Goal: Task Accomplishment & Management: Manage account settings

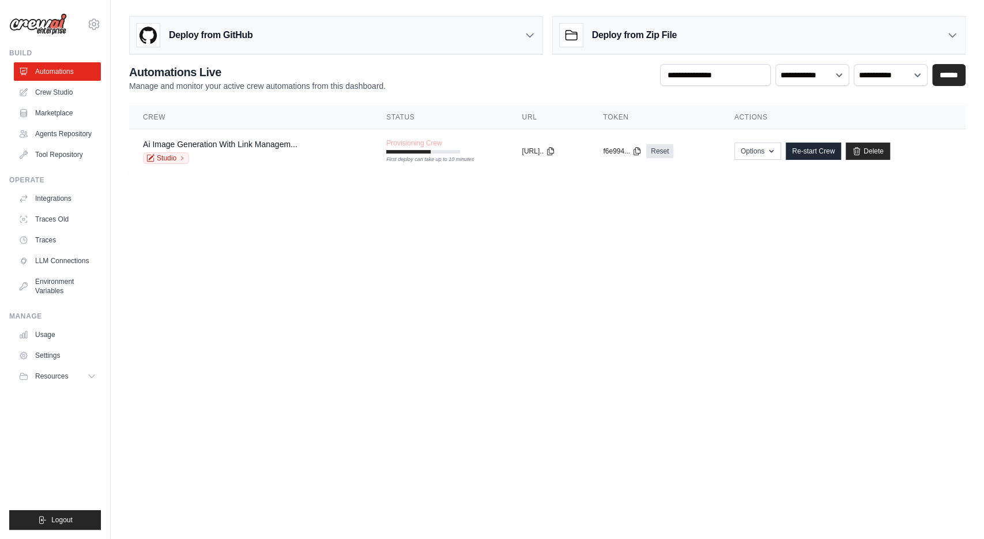
click at [463, 223] on body "[EMAIL_ADDRESS][DOMAIN_NAME] Settings Build Automations" at bounding box center [492, 269] width 984 height 539
click at [817, 146] on icon "button" at bounding box center [812, 150] width 9 height 9
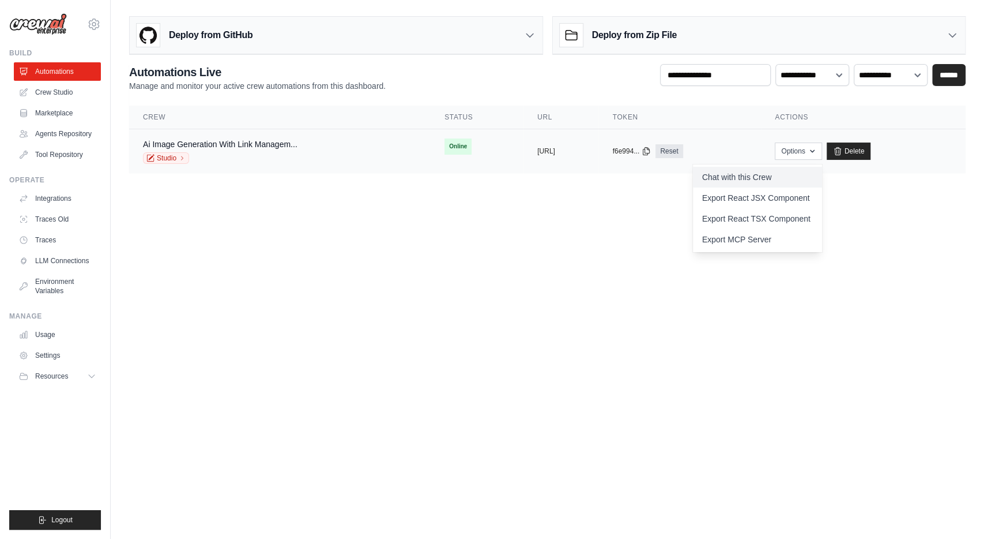
click at [799, 172] on link "Chat with this Crew" at bounding box center [757, 177] width 129 height 21
click at [166, 156] on link "Studio" at bounding box center [166, 158] width 46 height 12
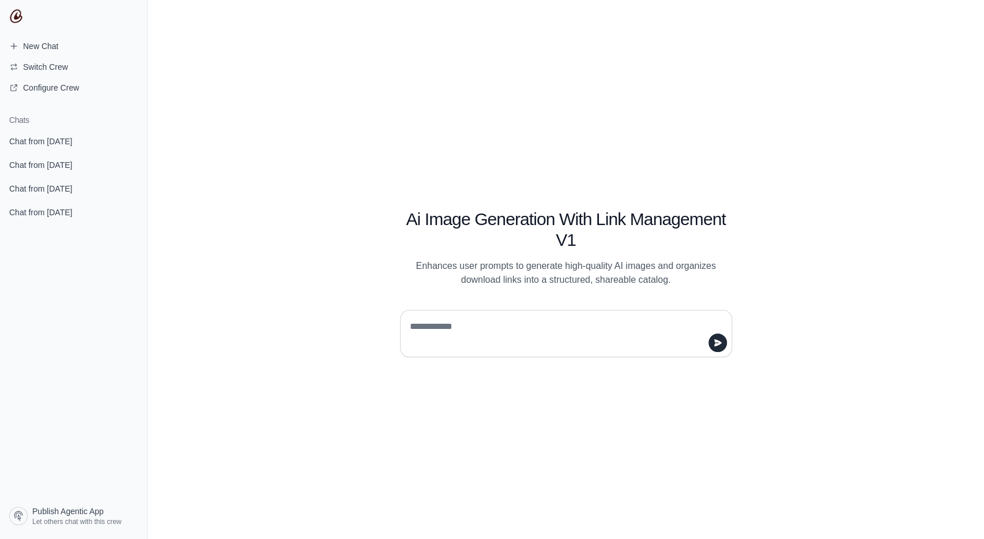
click at [597, 327] on textarea at bounding box center [563, 333] width 310 height 32
type textarea "**"
click at [719, 345] on icon "submit" at bounding box center [717, 342] width 9 height 9
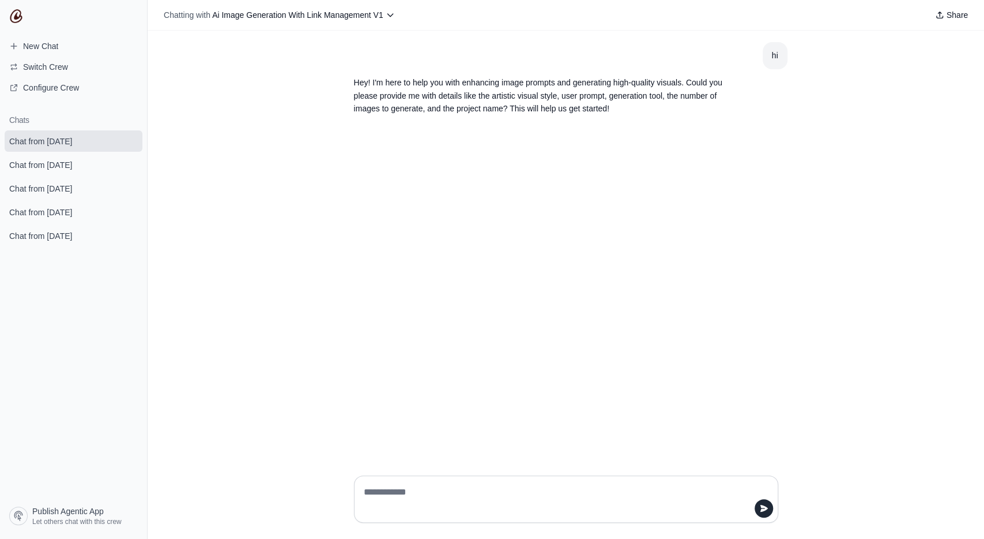
click at [588, 96] on p "Hey! I'm here to help you with enhancing image prompts and generating high-qual…" at bounding box center [538, 95] width 369 height 39
click at [597, 107] on p "Hey! I'm here to help you with enhancing image prompts and generating high-qual…" at bounding box center [538, 95] width 369 height 39
click at [498, 496] on textarea at bounding box center [563, 499] width 403 height 32
type textarea "**********"
click at [764, 509] on icon "submit" at bounding box center [763, 508] width 7 height 7
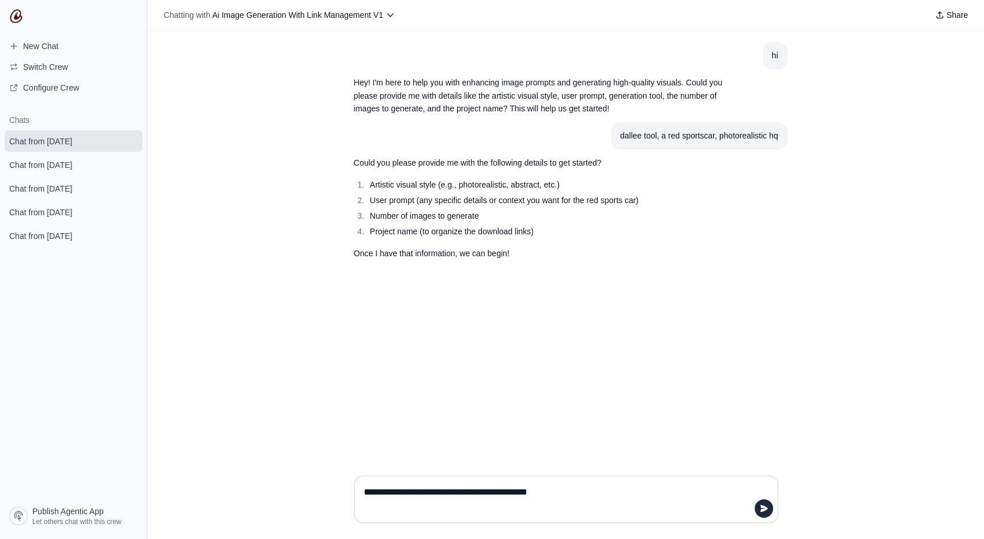
click at [486, 185] on li "Artistic visual style (e.g., photorealistic, abstract, etc.)" at bounding box center [545, 184] width 356 height 13
click at [510, 201] on li "User prompt (any specific details or context you want for the red sports car)" at bounding box center [545, 200] width 356 height 13
click at [457, 493] on textarea "**********" at bounding box center [563, 499] width 403 height 32
click at [689, 135] on div "dallee tool, a red sportscar, photorealistic hq" at bounding box center [699, 135] width 158 height 13
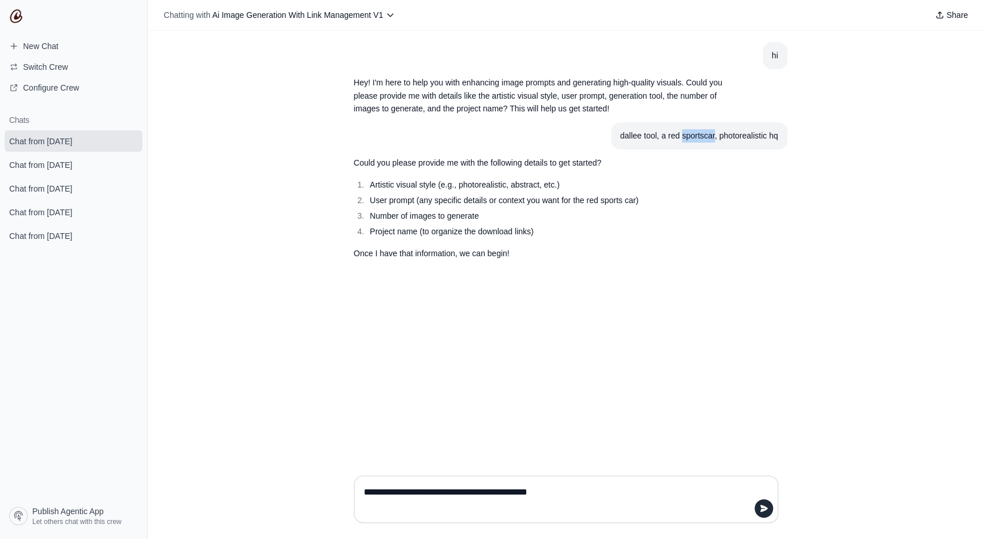
click at [689, 135] on div "dallee tool, a red sportscar, photorealistic hq" at bounding box center [699, 135] width 158 height 13
click at [554, 499] on textarea "**********" at bounding box center [563, 499] width 403 height 32
paste textarea "**********"
click at [571, 492] on textarea "**********" at bounding box center [563, 492] width 403 height 46
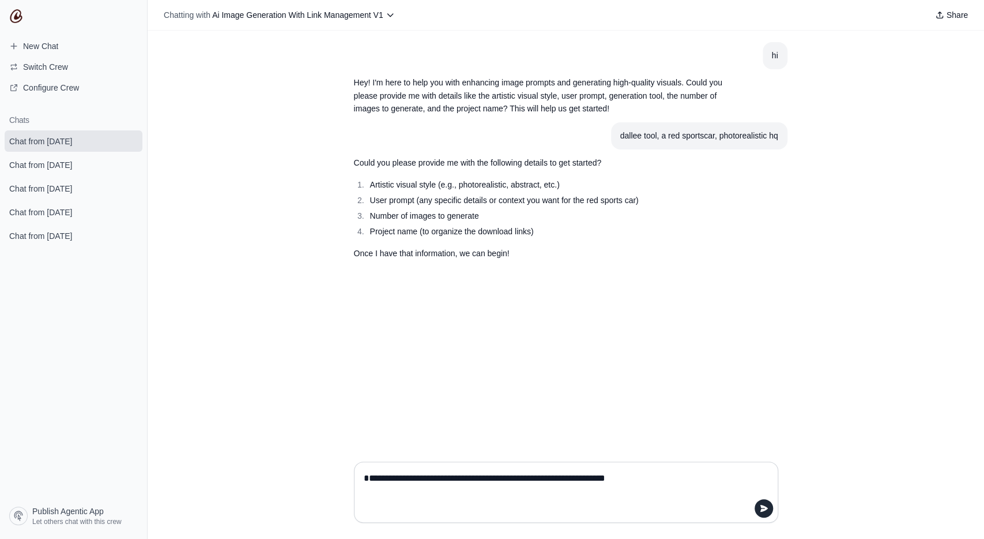
type textarea "**********"
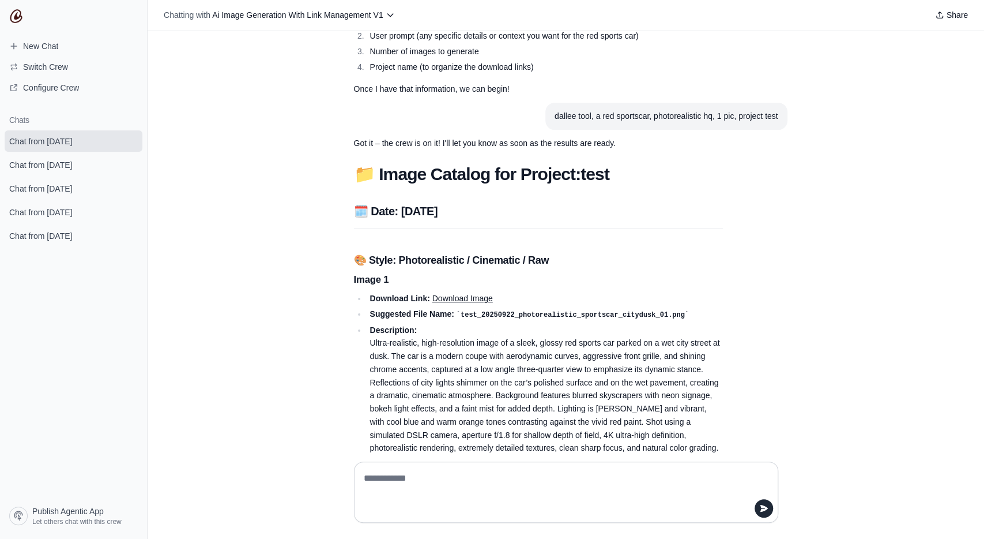
scroll to position [208, 0]
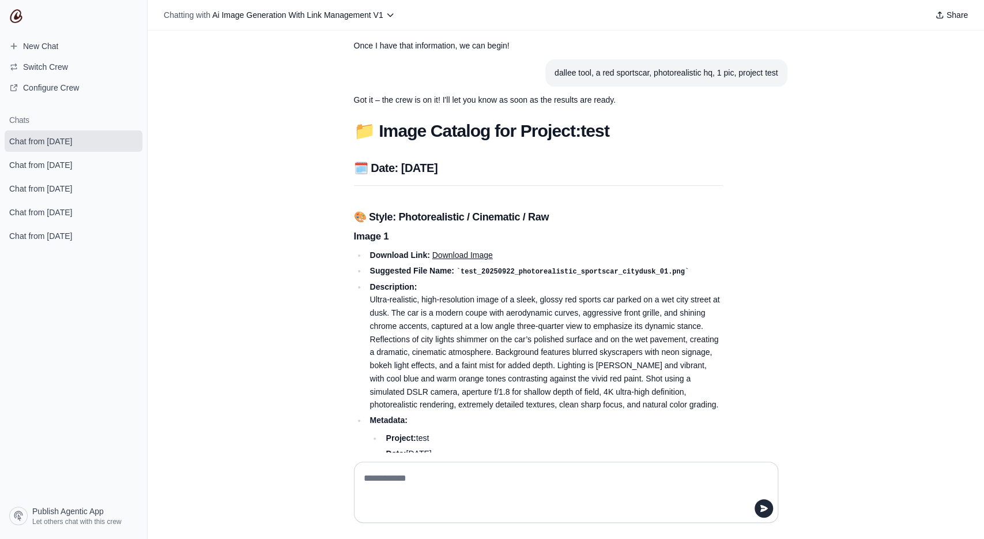
click at [477, 253] on link "Download Image" at bounding box center [462, 254] width 61 height 9
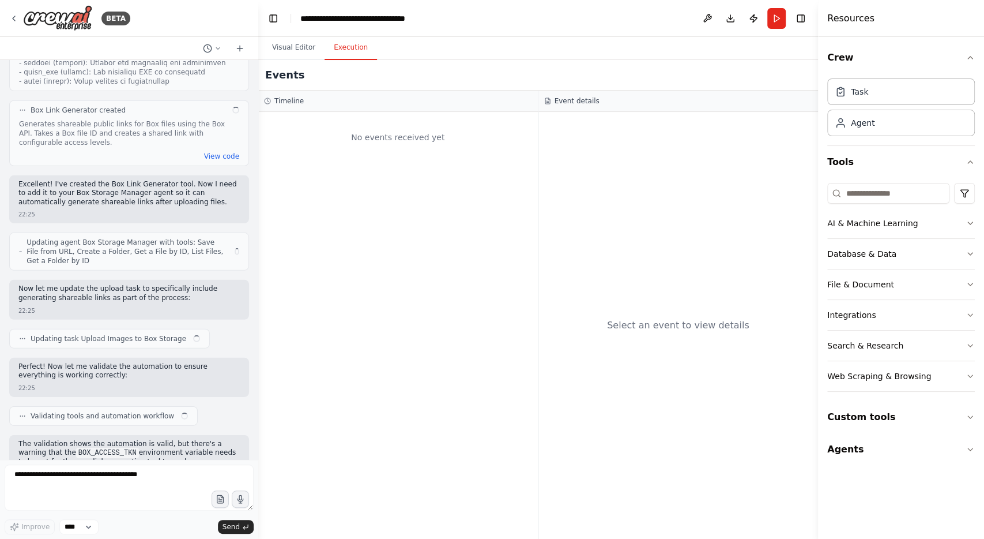
click at [340, 43] on button "Execution" at bounding box center [351, 48] width 52 height 24
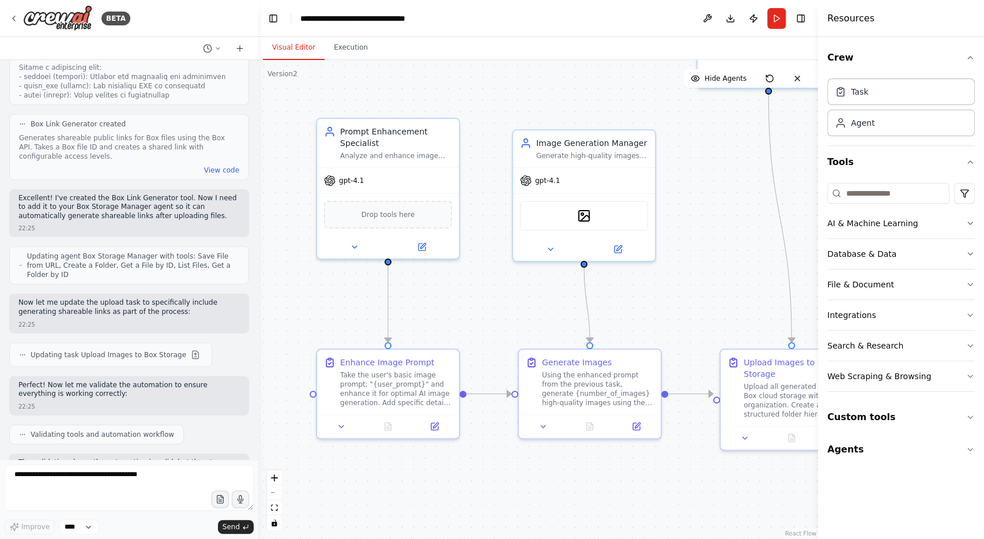
click at [292, 45] on button "Visual Editor" at bounding box center [294, 48] width 62 height 24
click at [340, 47] on button "Execution" at bounding box center [351, 48] width 52 height 24
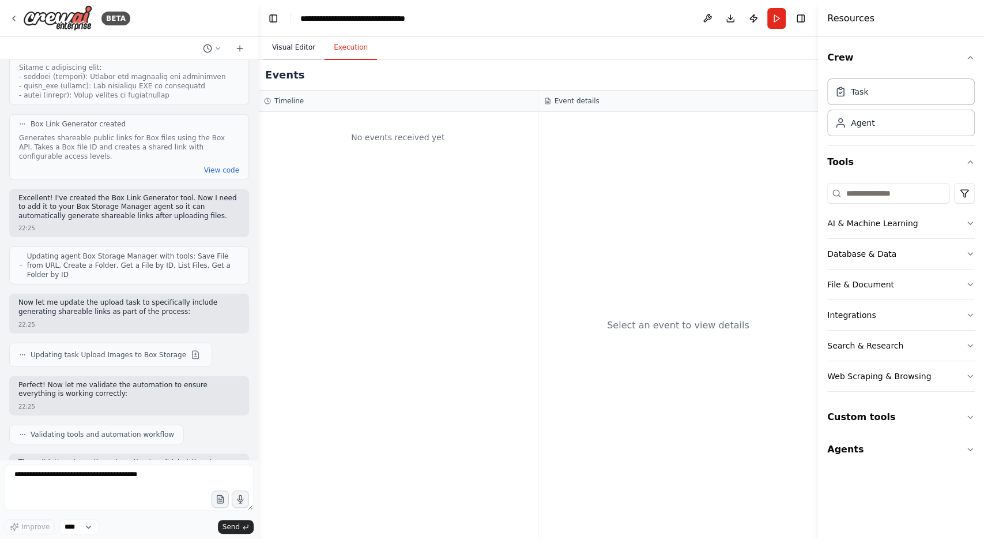
click at [295, 44] on button "Visual Editor" at bounding box center [294, 48] width 62 height 24
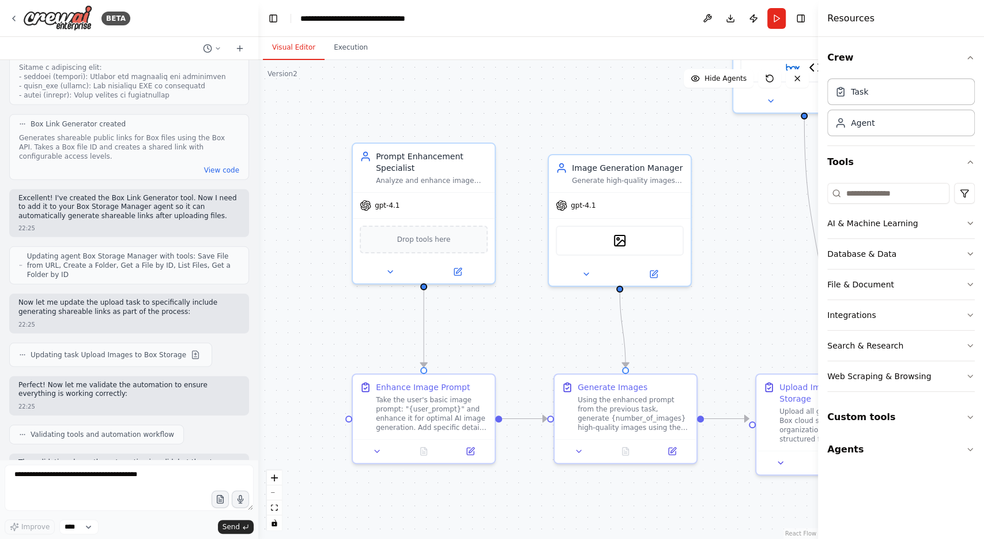
drag, startPoint x: 708, startPoint y: 160, endPoint x: 743, endPoint y: 185, distance: 43.5
click at [743, 185] on div ".deletable-edge-delete-btn { width: 20px; height: 20px; border: 0px solid #ffff…" at bounding box center [538, 299] width 560 height 479
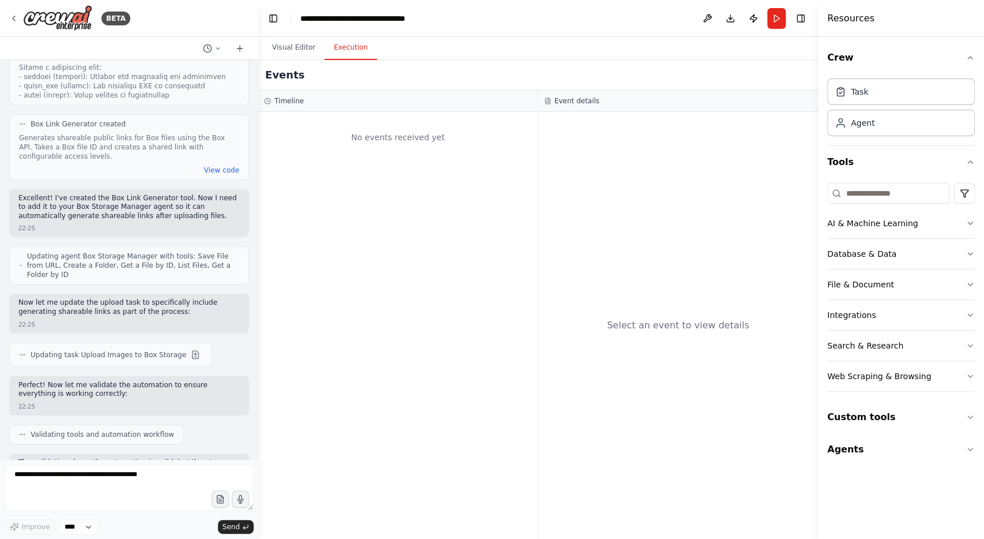
click at [350, 50] on button "Execution" at bounding box center [351, 48] width 52 height 24
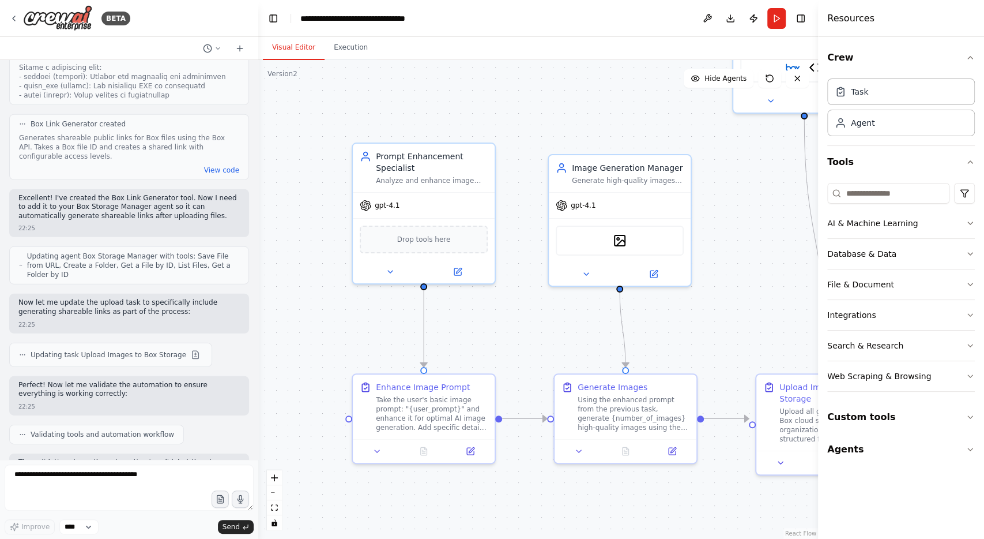
click at [296, 47] on button "Visual Editor" at bounding box center [294, 48] width 62 height 24
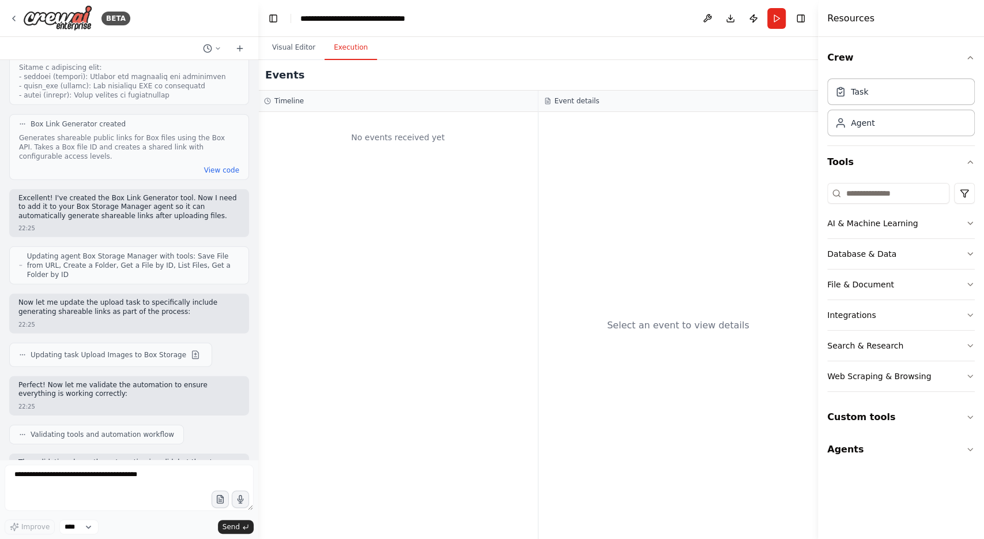
click at [348, 46] on button "Execution" at bounding box center [351, 48] width 52 height 24
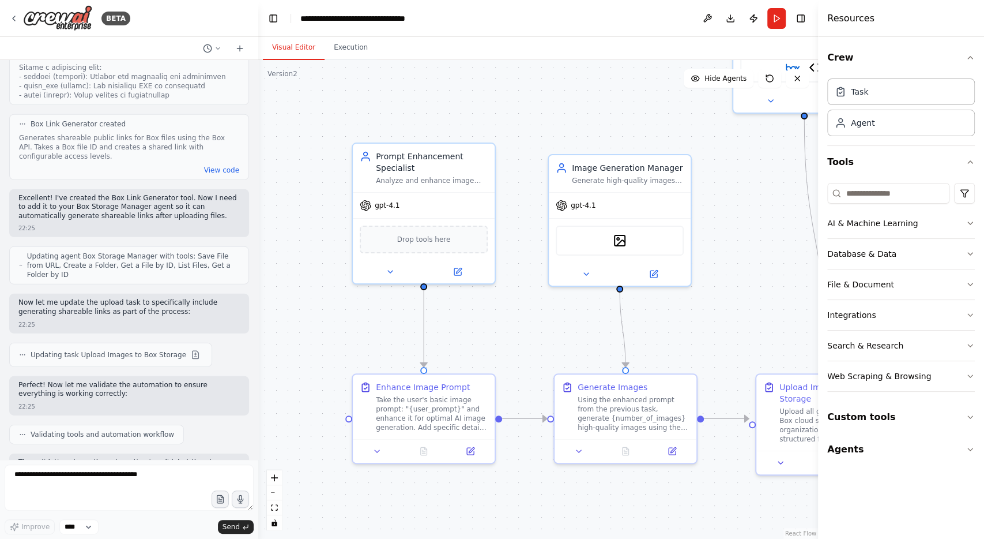
click at [283, 48] on button "Visual Editor" at bounding box center [294, 48] width 62 height 24
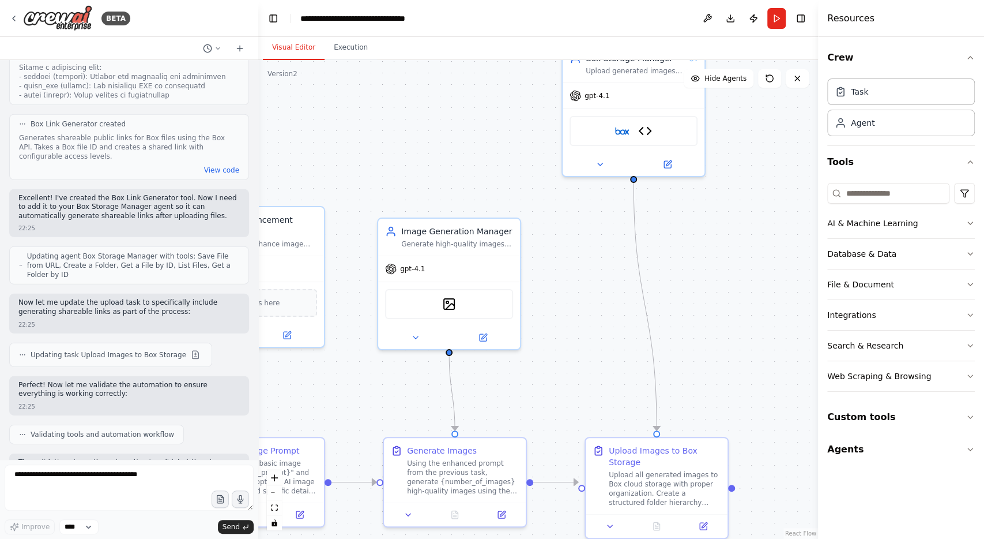
drag, startPoint x: 623, startPoint y: 115, endPoint x: 472, endPoint y: 196, distance: 172.1
click at [472, 196] on div ".deletable-edge-delete-btn { width: 20px; height: 20px; border: 0px solid #ffff…" at bounding box center [538, 299] width 560 height 479
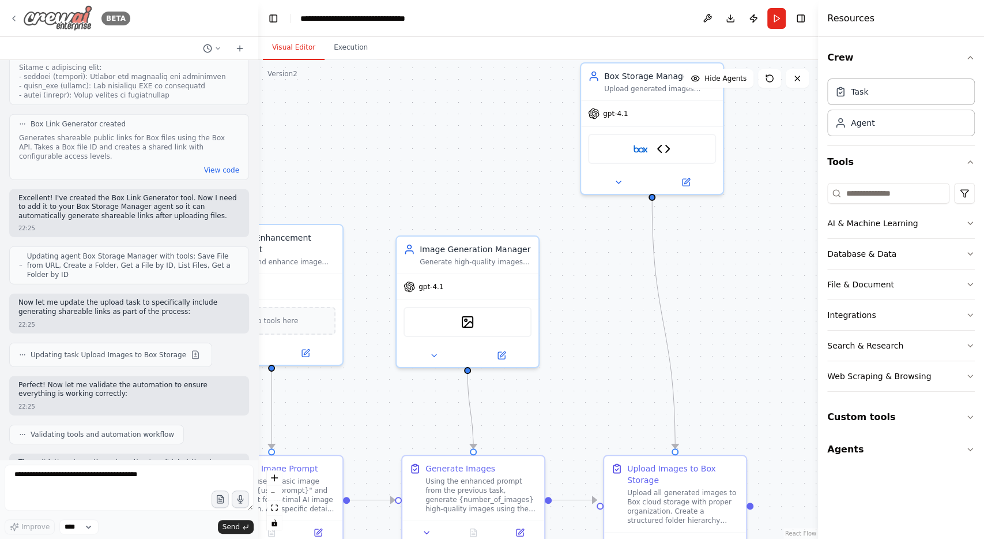
click at [12, 17] on icon at bounding box center [13, 18] width 9 height 9
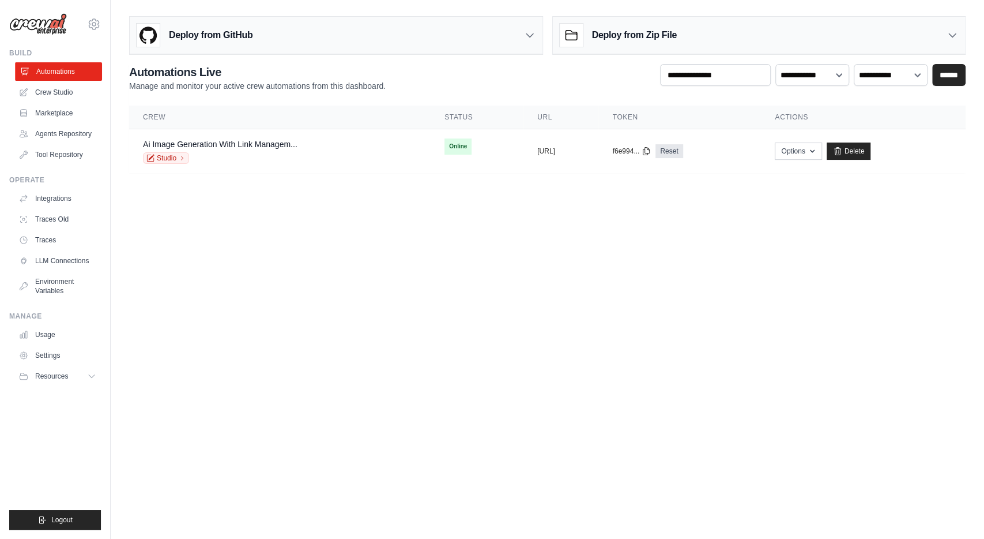
click at [54, 71] on link "Automations" at bounding box center [58, 71] width 87 height 18
click at [57, 90] on link "Crew Studio" at bounding box center [58, 92] width 87 height 18
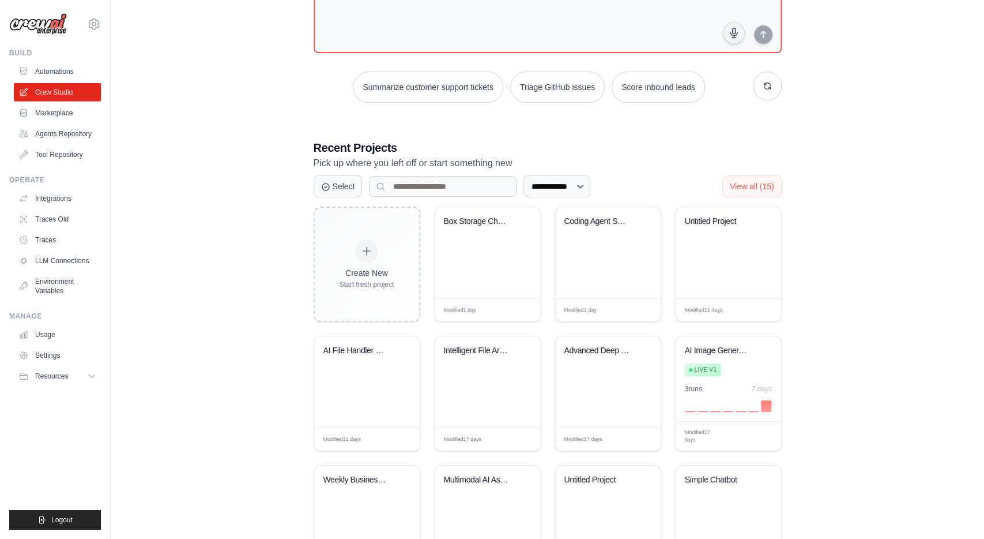
scroll to position [120, 0]
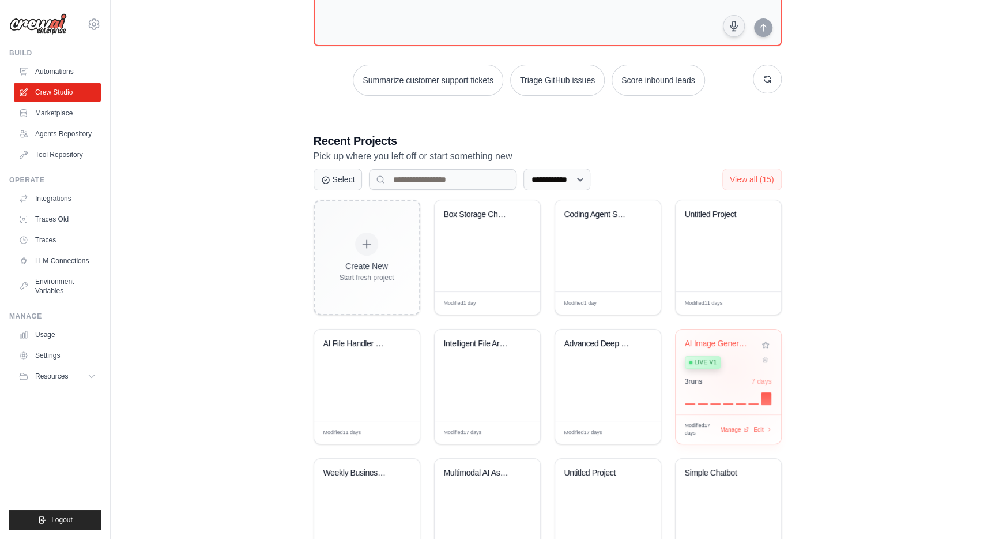
click at [732, 366] on div "AI Image Generation with Box Storag... Live v1" at bounding box center [720, 355] width 70 height 35
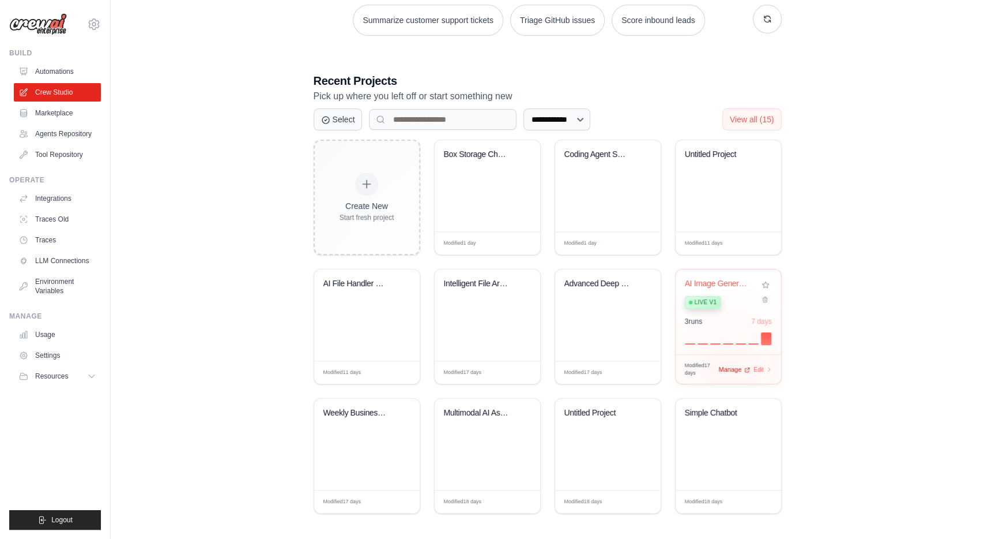
click at [731, 366] on span "Manage" at bounding box center [730, 369] width 23 height 10
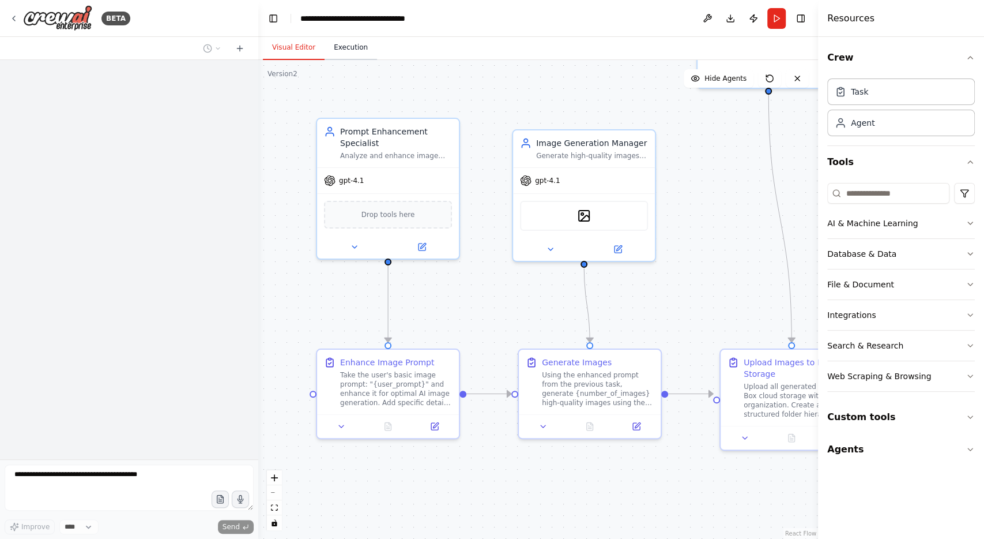
click at [356, 48] on button "Execution" at bounding box center [351, 48] width 52 height 24
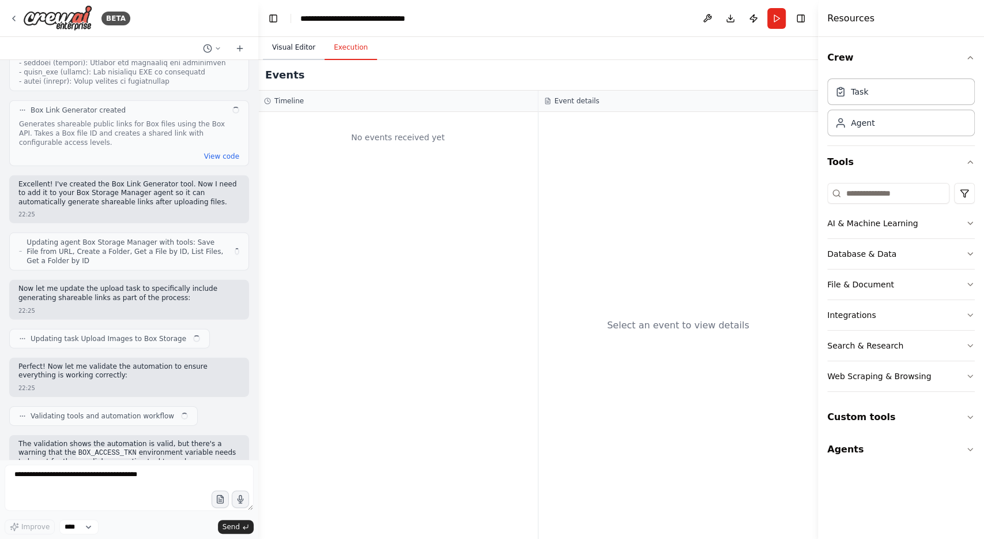
scroll to position [5186, 0]
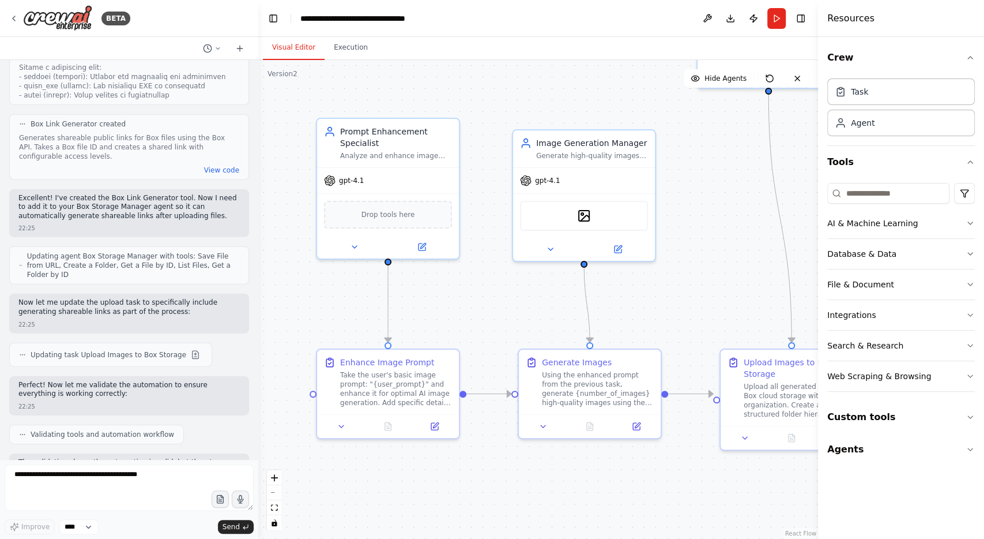
click at [279, 49] on button "Visual Editor" at bounding box center [294, 48] width 62 height 24
click at [215, 44] on button at bounding box center [212, 49] width 28 height 14
click at [216, 44] on div at bounding box center [129, 269] width 258 height 539
click at [17, 18] on icon at bounding box center [13, 18] width 9 height 9
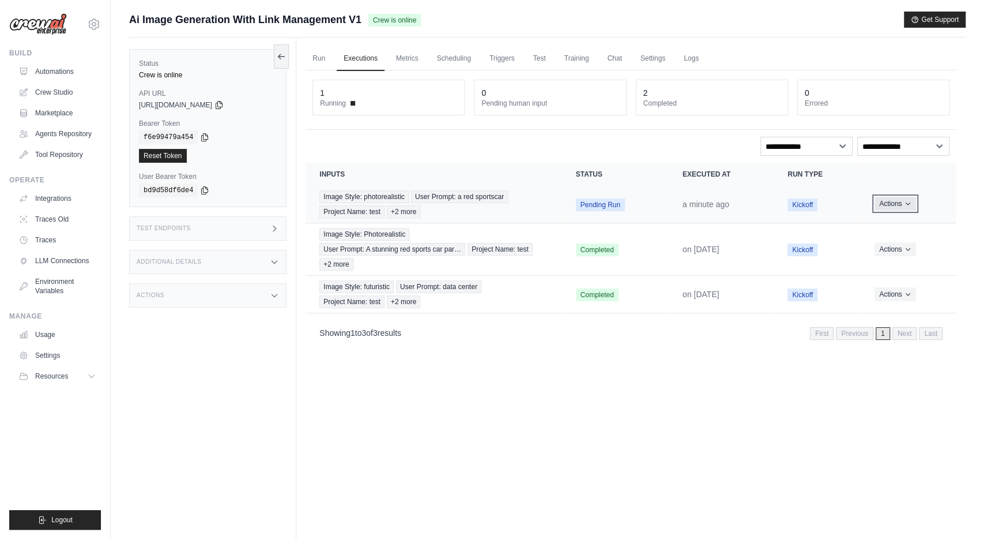
click at [902, 199] on button "Actions" at bounding box center [895, 204] width 41 height 14
click at [904, 204] on button "Actions" at bounding box center [895, 204] width 41 height 14
click at [904, 221] on link "View Details" at bounding box center [906, 225] width 74 height 18
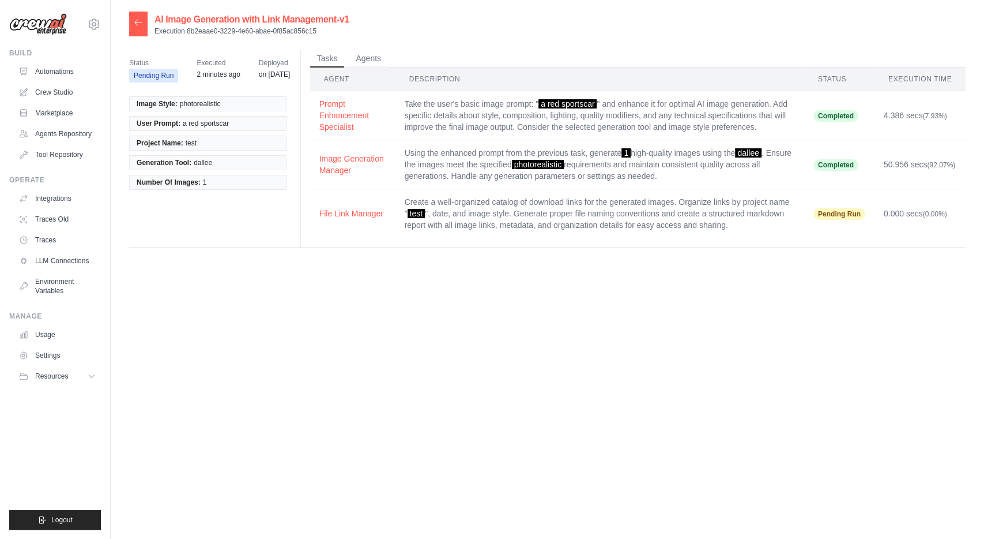
click at [592, 342] on div "AI Image Generation with Link Management-v1 Execution 8b2eaae0-3229-4e60-abae-0…" at bounding box center [547, 281] width 837 height 539
click at [363, 54] on button "Agents" at bounding box center [368, 58] width 39 height 17
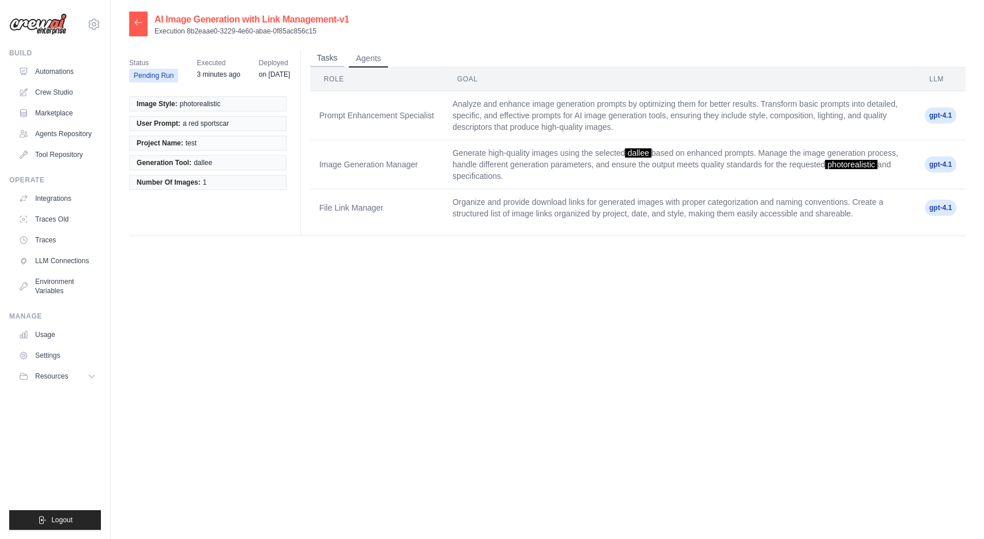
click at [318, 60] on button "Tasks" at bounding box center [327, 58] width 35 height 17
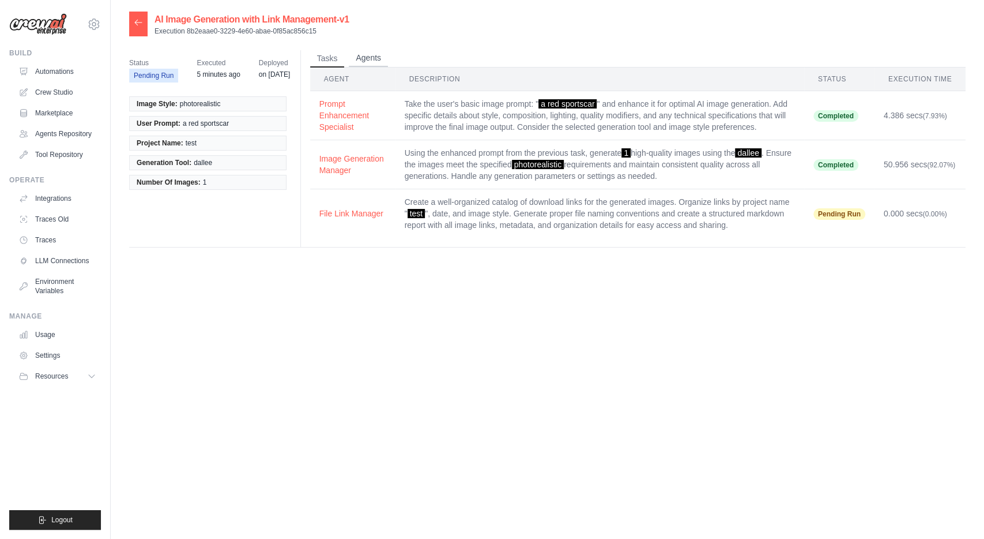
click at [370, 57] on button "Agents" at bounding box center [368, 58] width 39 height 17
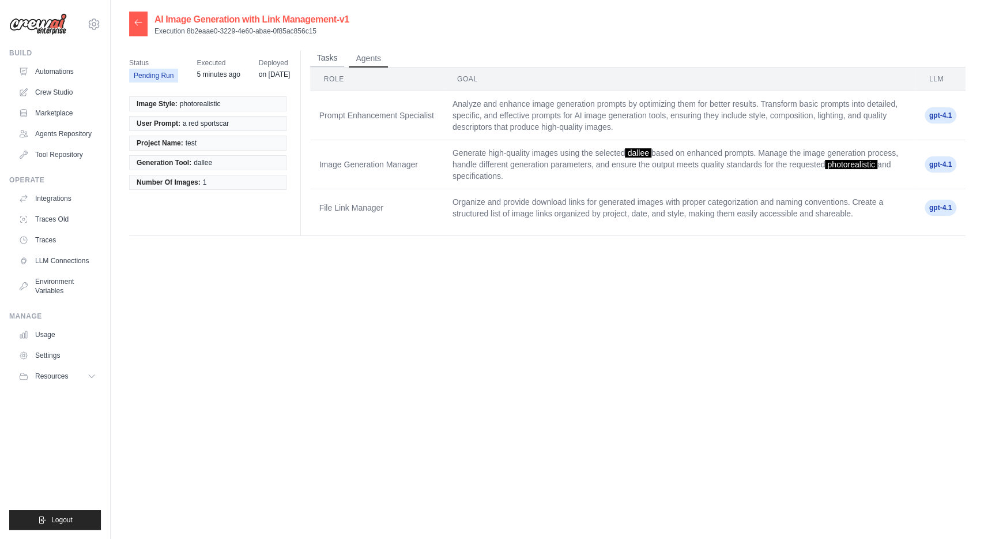
click at [332, 62] on button "Tasks" at bounding box center [327, 58] width 35 height 17
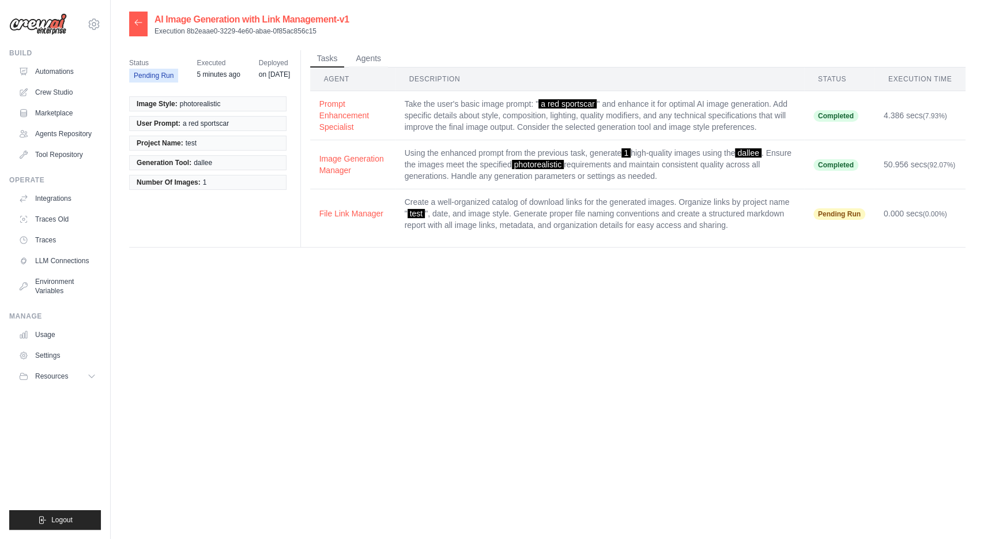
click at [139, 21] on icon at bounding box center [138, 22] width 9 height 9
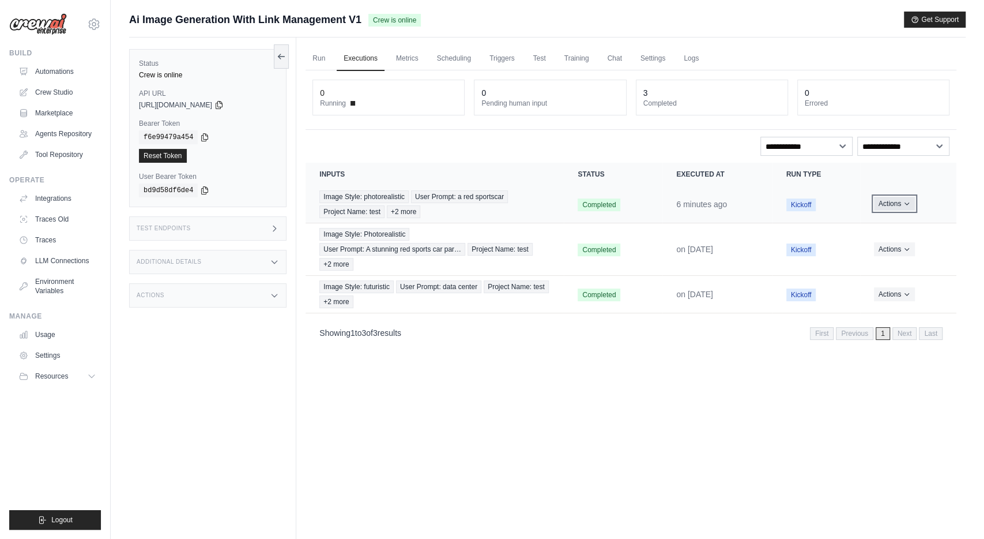
click at [898, 200] on button "Actions" at bounding box center [894, 204] width 41 height 14
click at [906, 221] on link "View Details" at bounding box center [906, 225] width 74 height 18
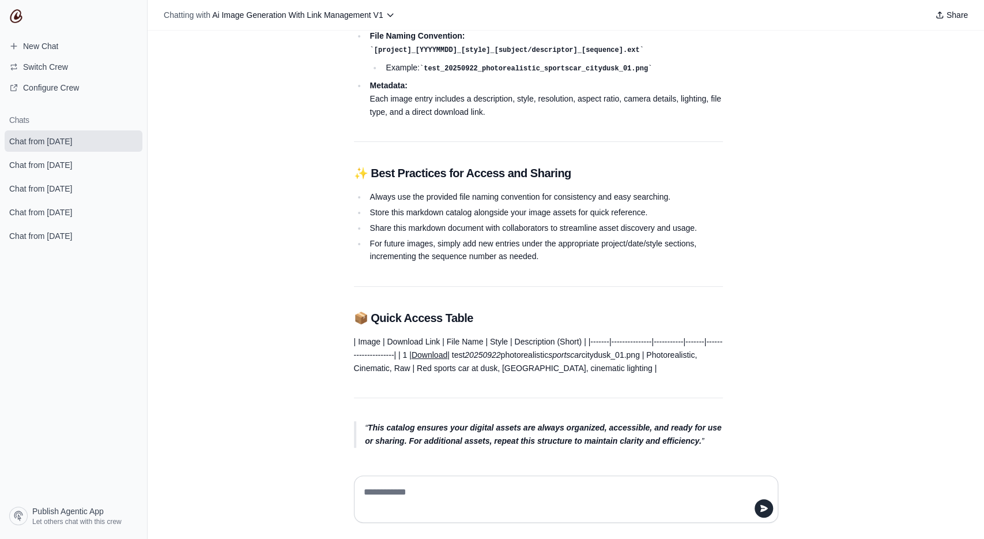
scroll to position [852, 0]
click at [447, 350] on link "Download" at bounding box center [430, 354] width 36 height 9
click at [63, 86] on span "Configure Crew" at bounding box center [51, 88] width 56 height 12
click at [529, 501] on textarea at bounding box center [563, 499] width 403 height 32
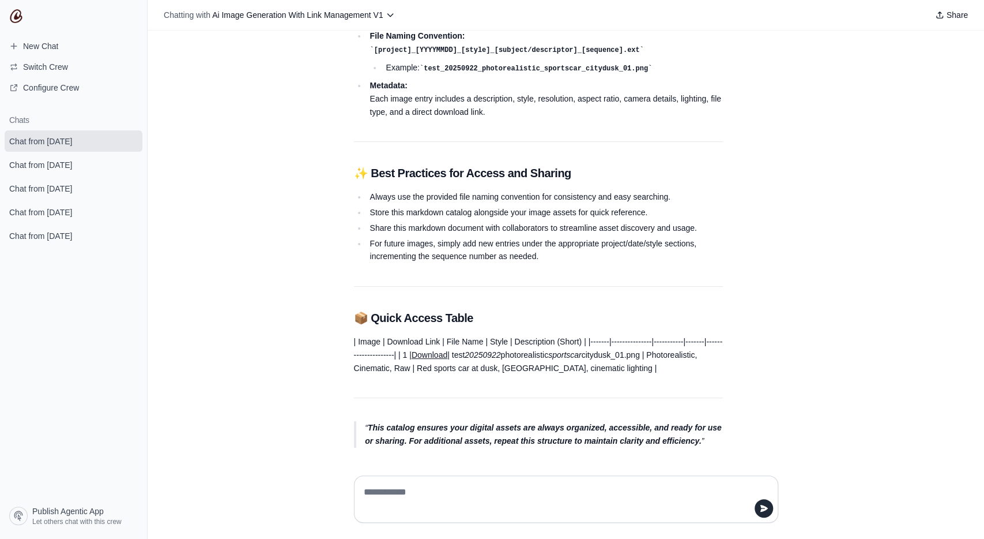
click at [477, 487] on textarea at bounding box center [563, 499] width 403 height 32
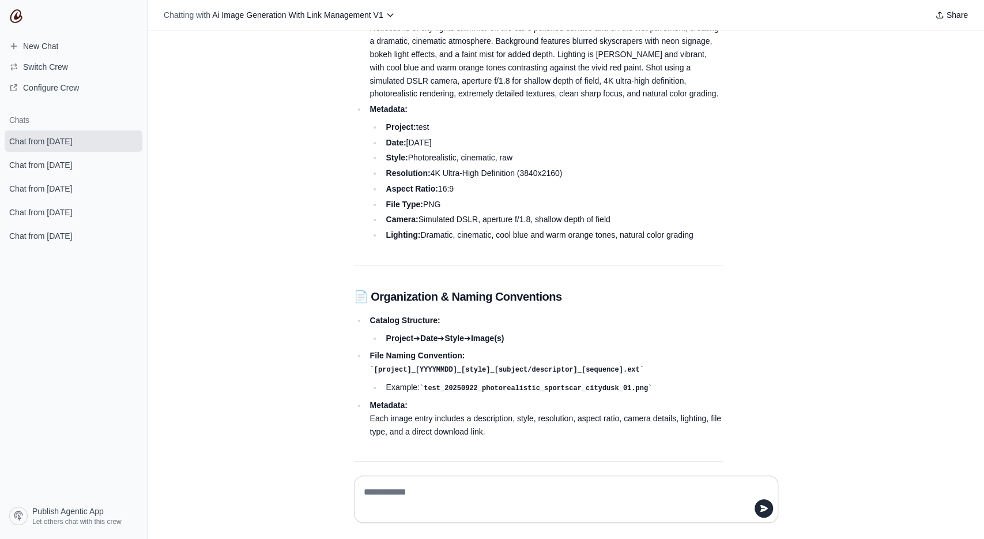
scroll to position [506, 0]
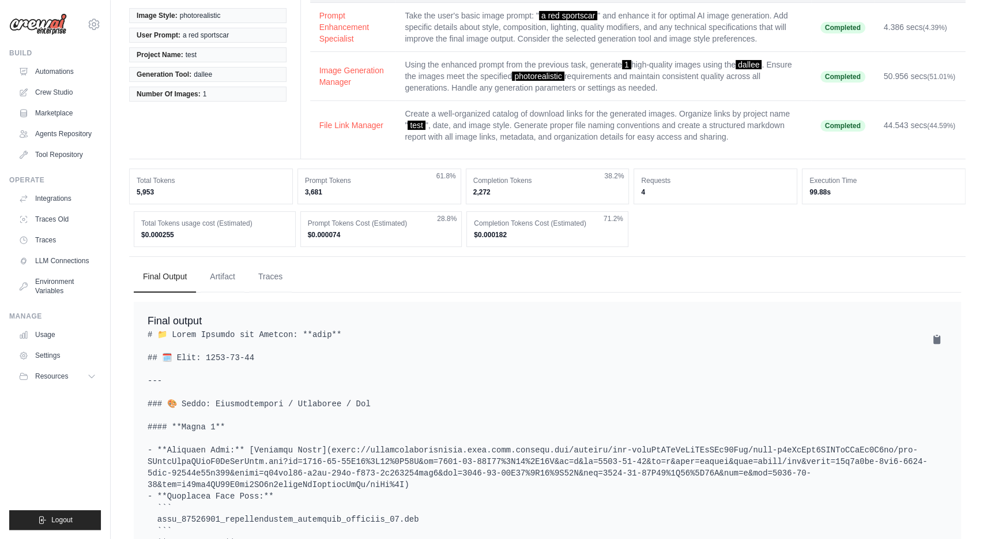
scroll to position [180, 0]
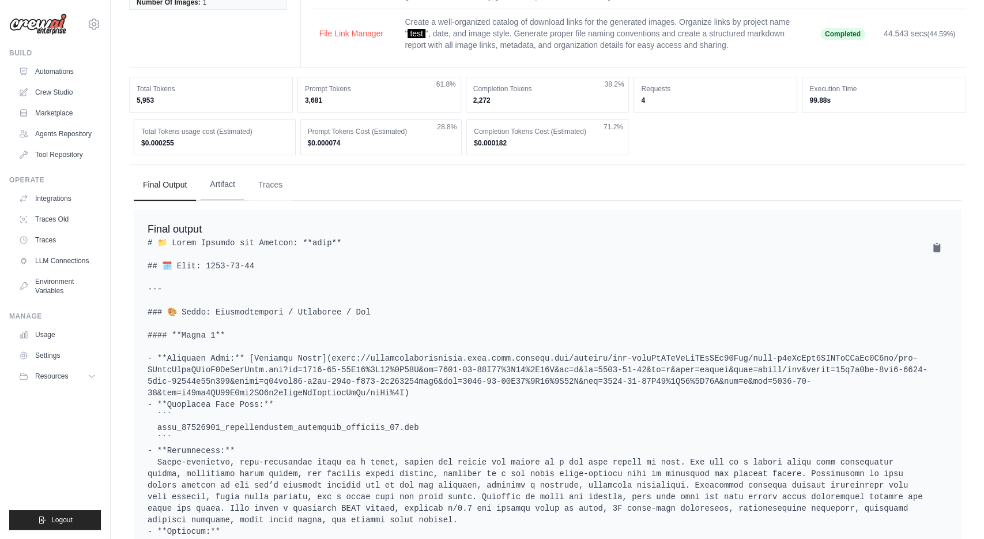
click at [230, 181] on button "Artifact" at bounding box center [223, 184] width 44 height 31
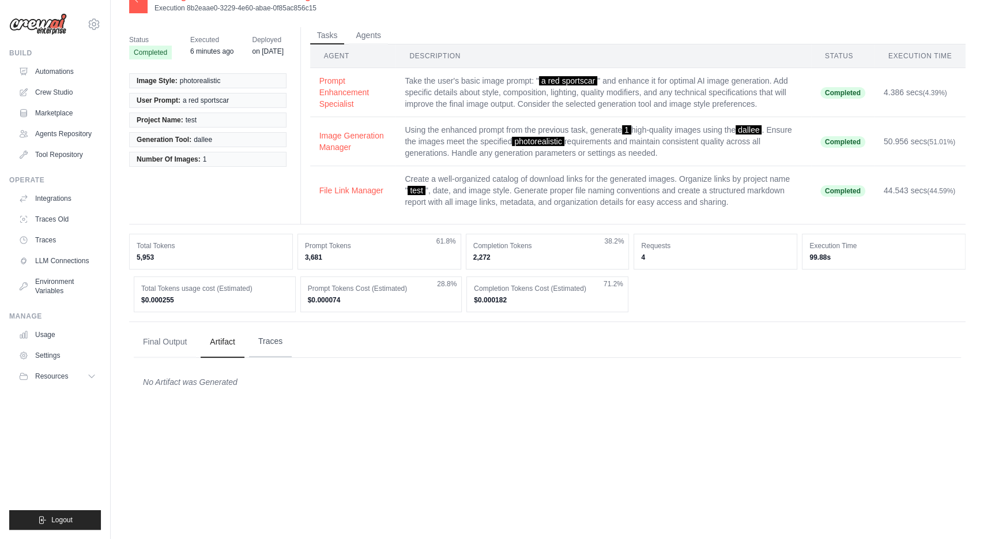
click at [272, 341] on button "Traces" at bounding box center [270, 341] width 43 height 31
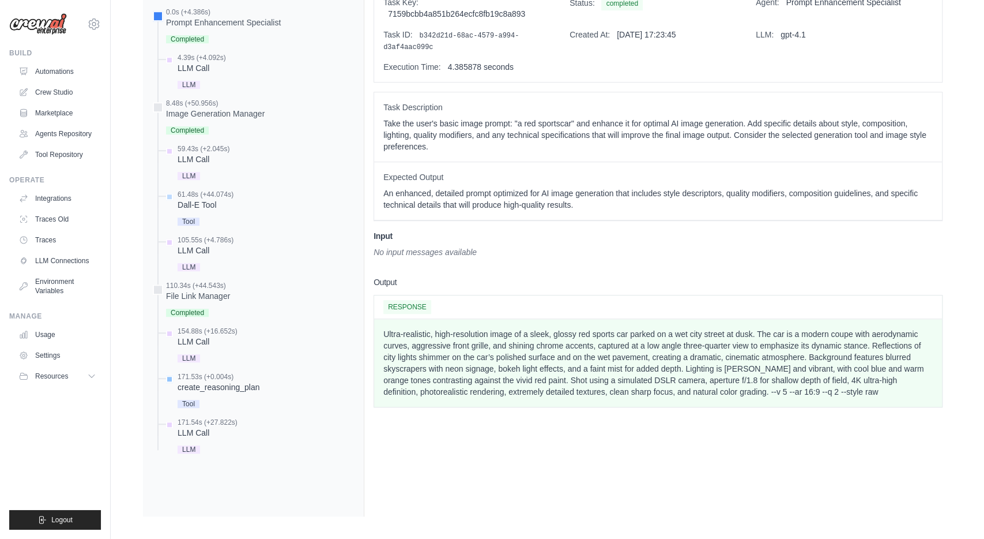
scroll to position [424, 0]
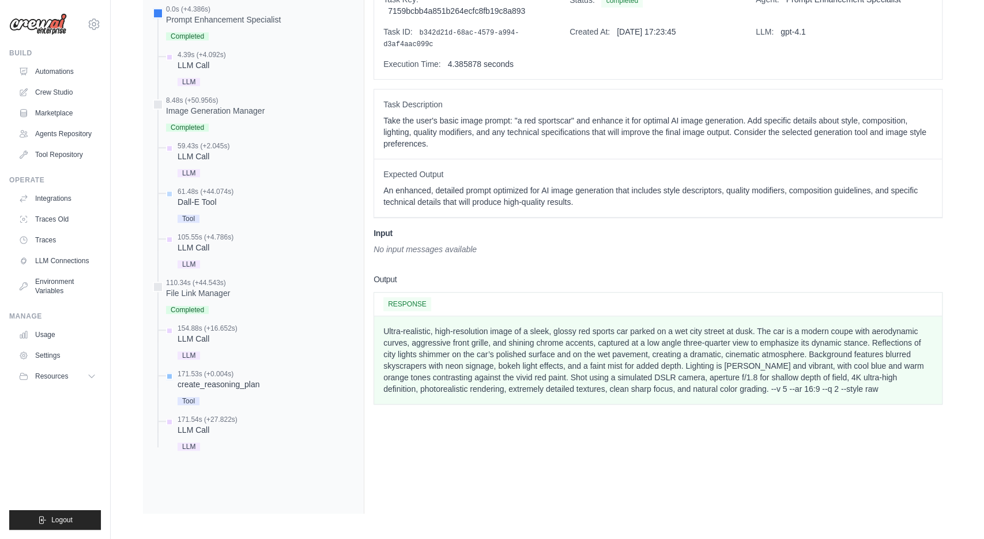
click at [224, 382] on div "create_reasoning_plan" at bounding box center [219, 384] width 82 height 12
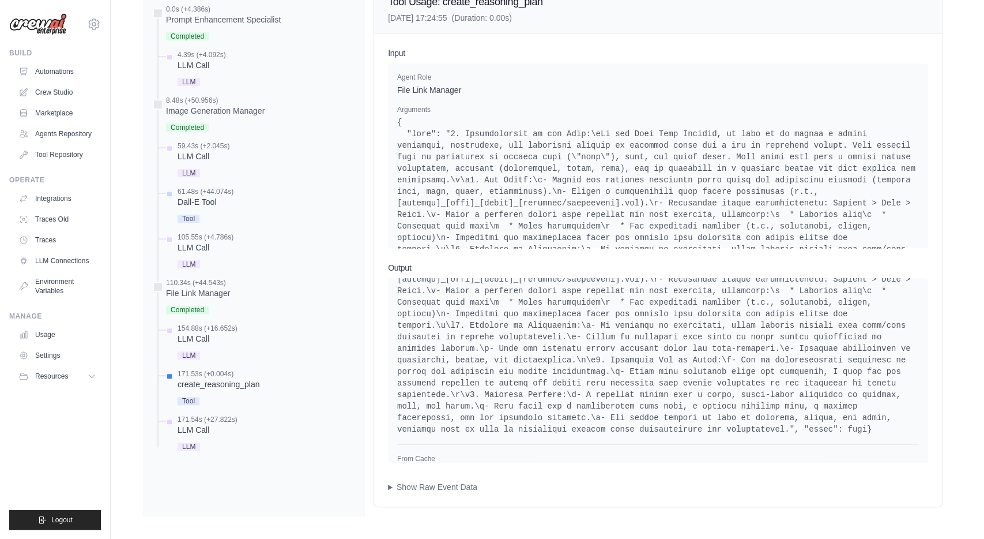
scroll to position [427, 0]
click at [208, 381] on div "create_reasoning_plan" at bounding box center [219, 382] width 82 height 12
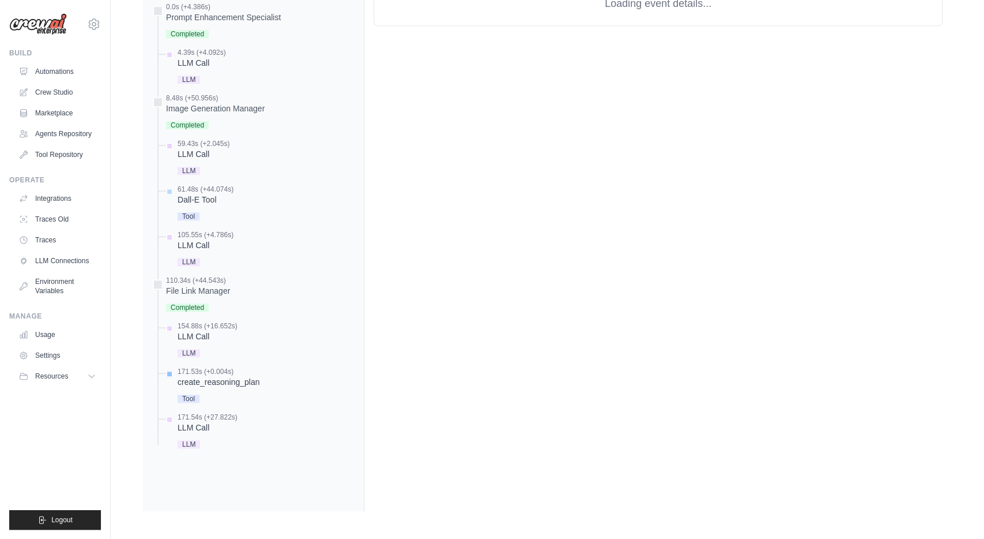
scroll to position [424, 0]
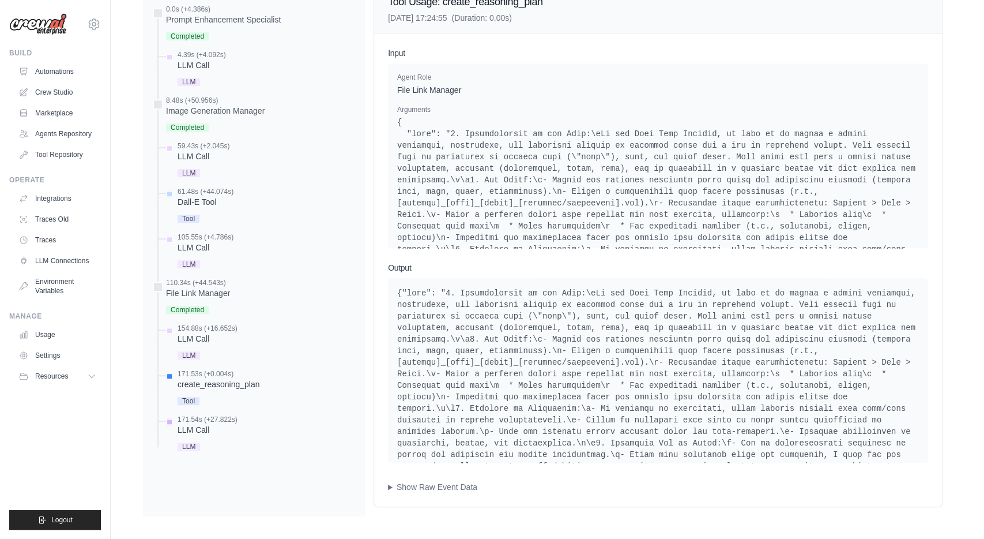
click at [199, 428] on div "LLM Call" at bounding box center [208, 430] width 60 height 12
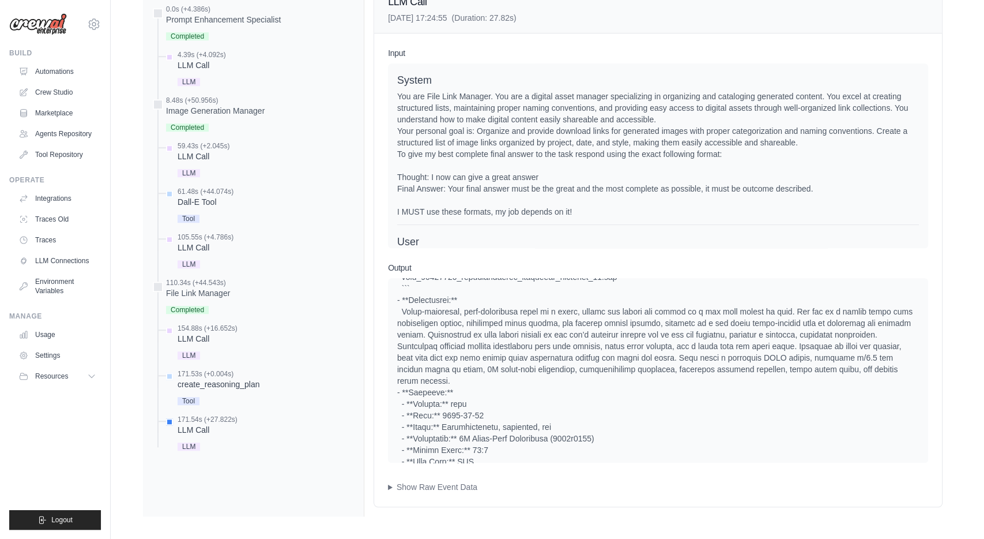
scroll to position [277, 0]
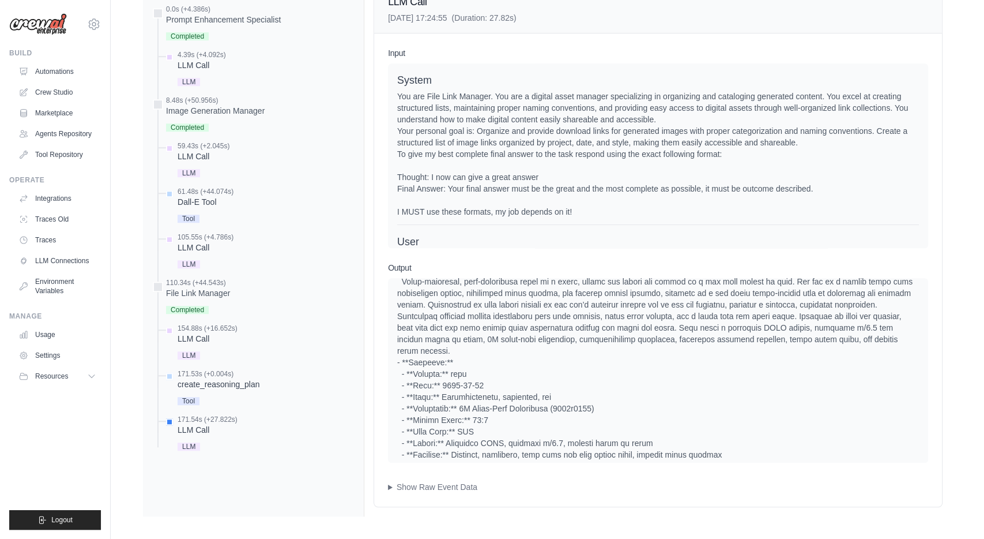
click at [454, 209] on div "You are File Link Manager. You are a digital asset manager specializing in orga…" at bounding box center [658, 154] width 522 height 127
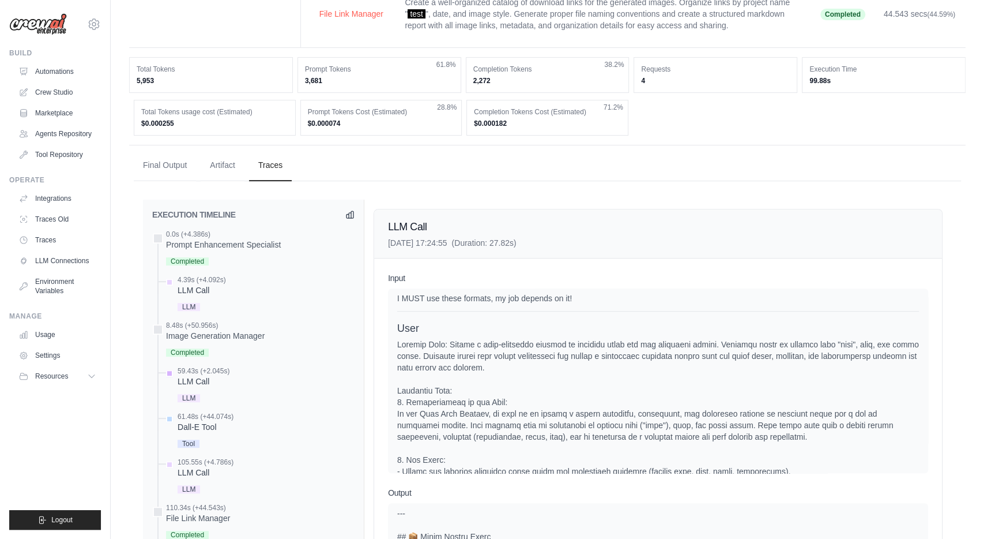
scroll to position [187, 0]
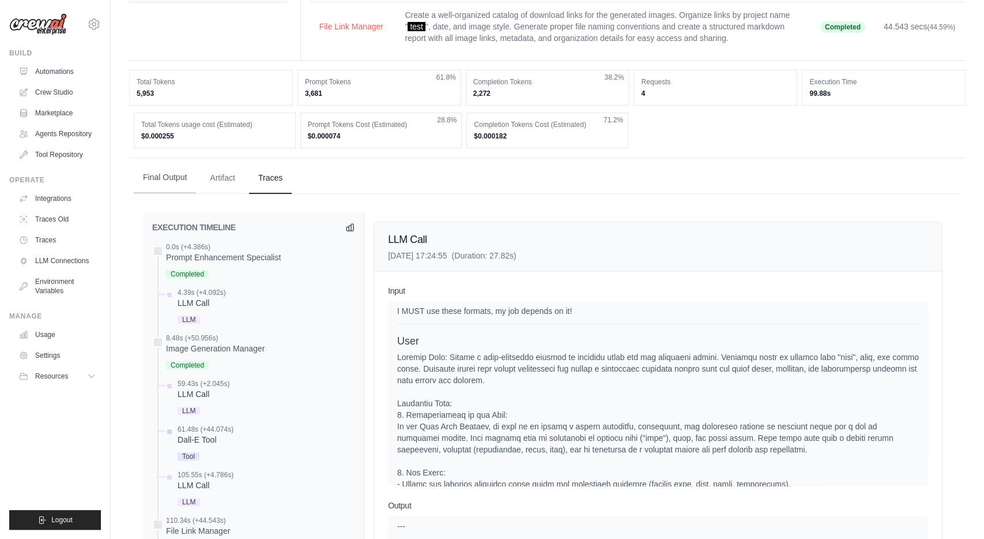
click at [158, 178] on button "Final Output" at bounding box center [165, 177] width 62 height 31
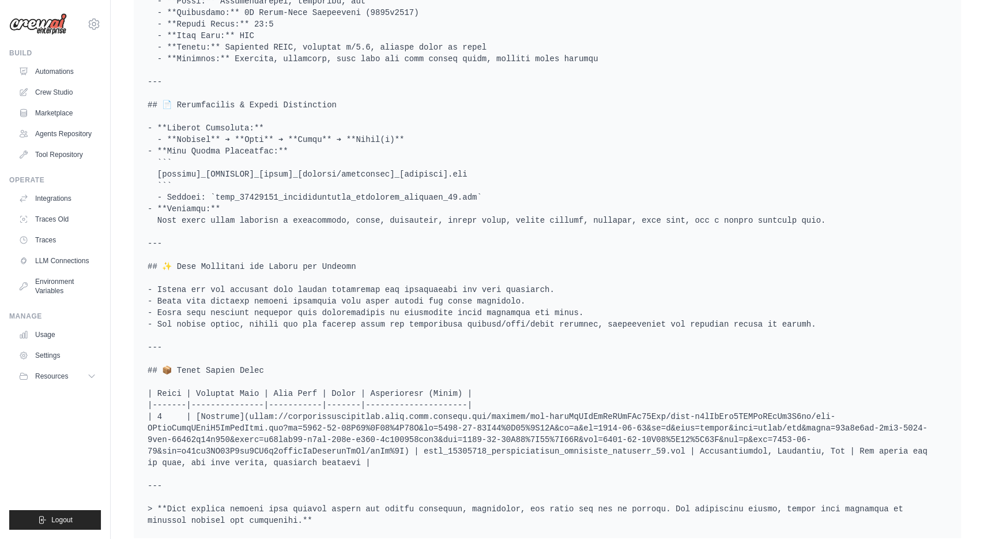
scroll to position [748, 0]
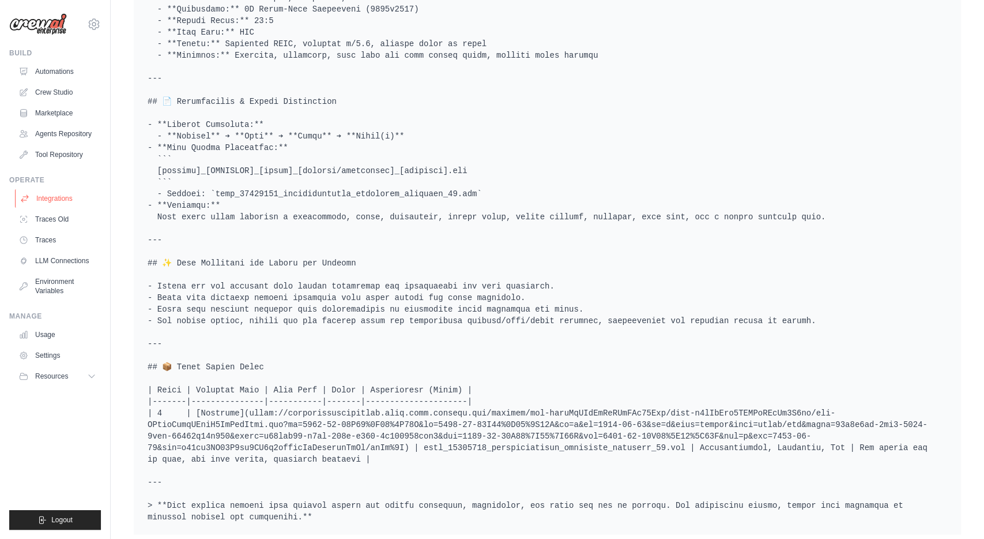
click at [65, 201] on link "Integrations" at bounding box center [58, 198] width 87 height 18
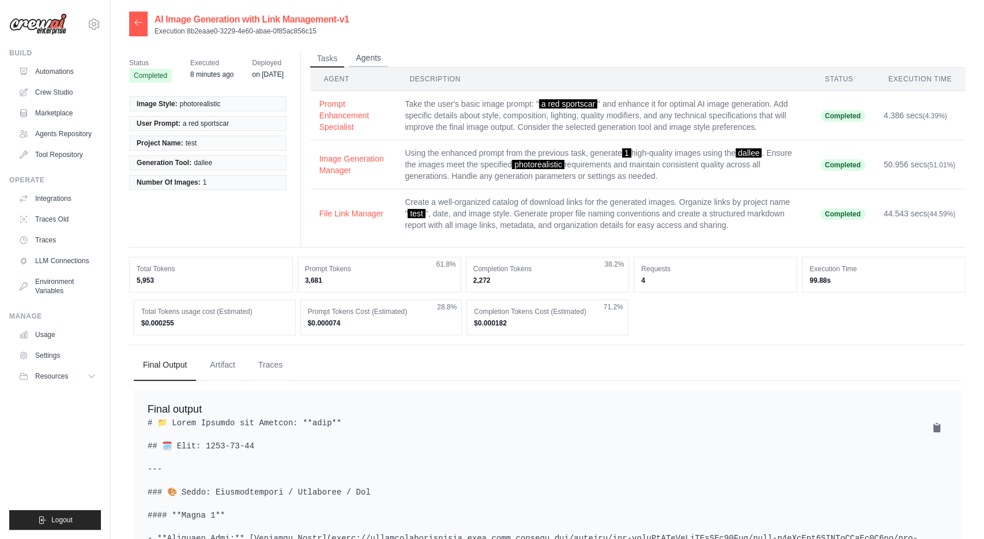
click at [362, 58] on button "Agents" at bounding box center [368, 58] width 39 height 17
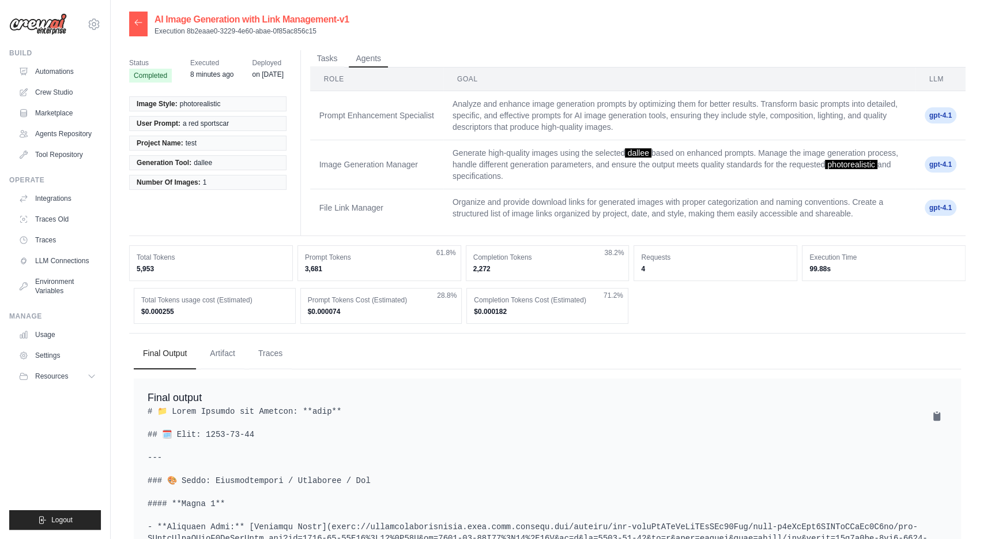
click at [139, 24] on icon at bounding box center [138, 22] width 9 height 9
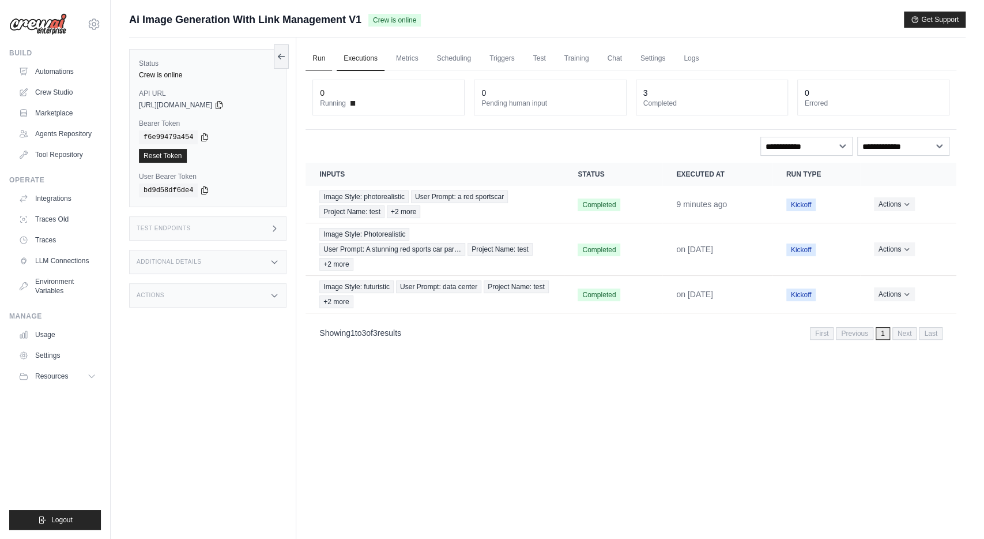
click at [318, 55] on link "Run" at bounding box center [319, 59] width 27 height 24
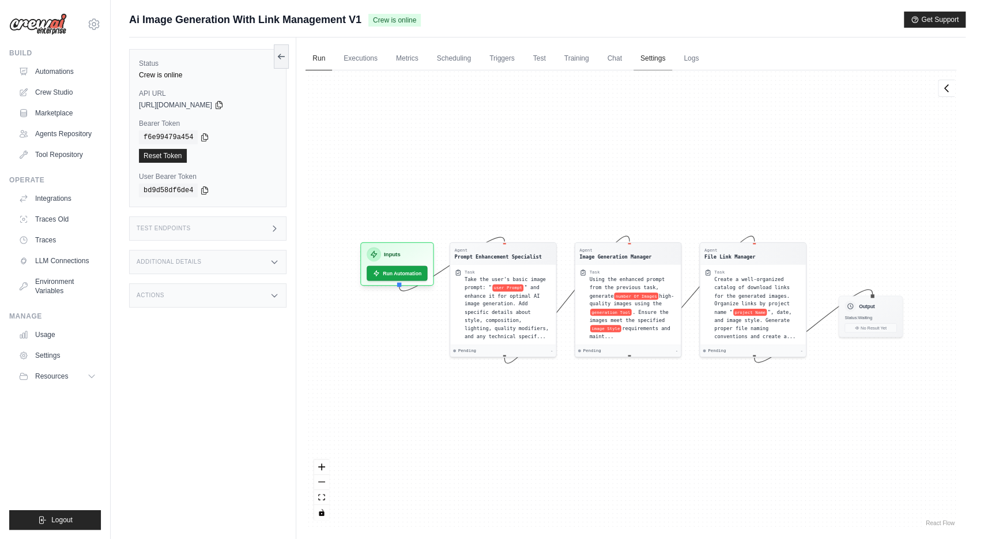
click at [646, 54] on link "Settings" at bounding box center [653, 59] width 39 height 24
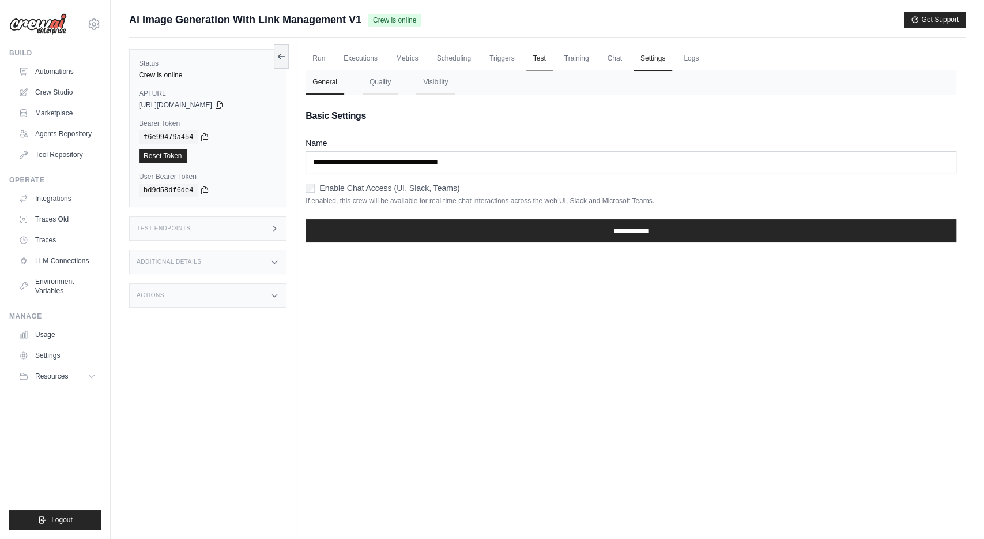
click at [541, 54] on link "Test" at bounding box center [539, 59] width 27 height 24
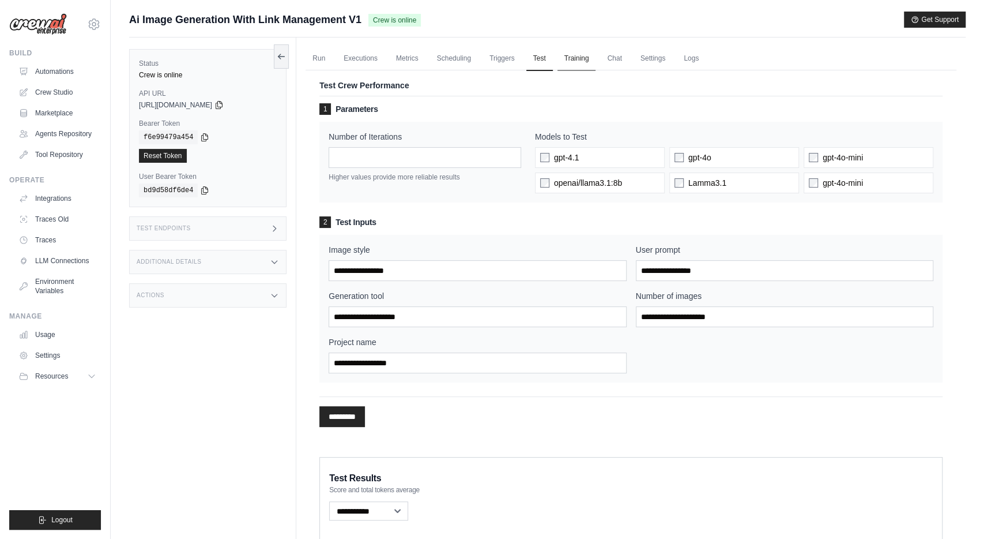
click at [581, 61] on link "Training" at bounding box center [577, 59] width 39 height 24
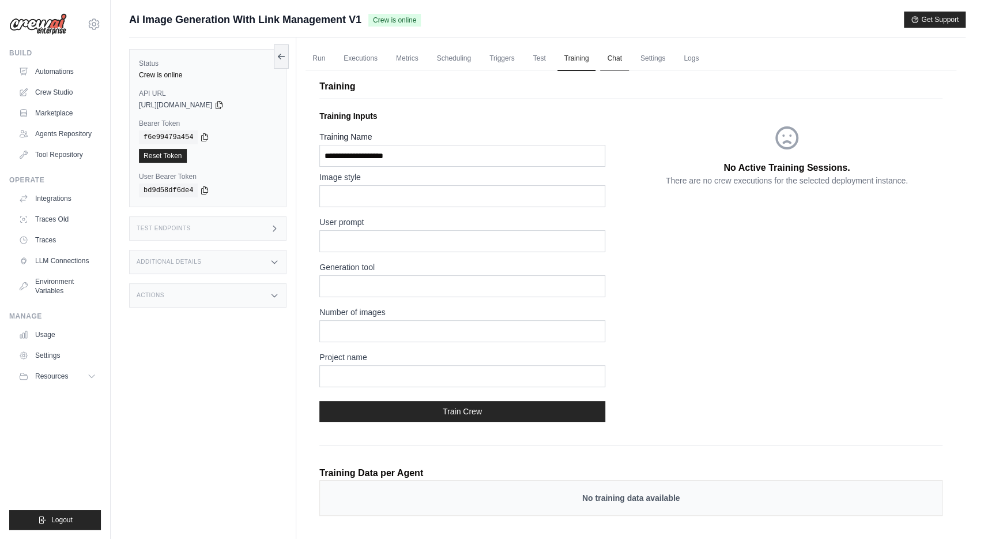
click at [611, 58] on link "Chat" at bounding box center [614, 59] width 28 height 24
click at [643, 57] on link "Settings" at bounding box center [653, 59] width 39 height 24
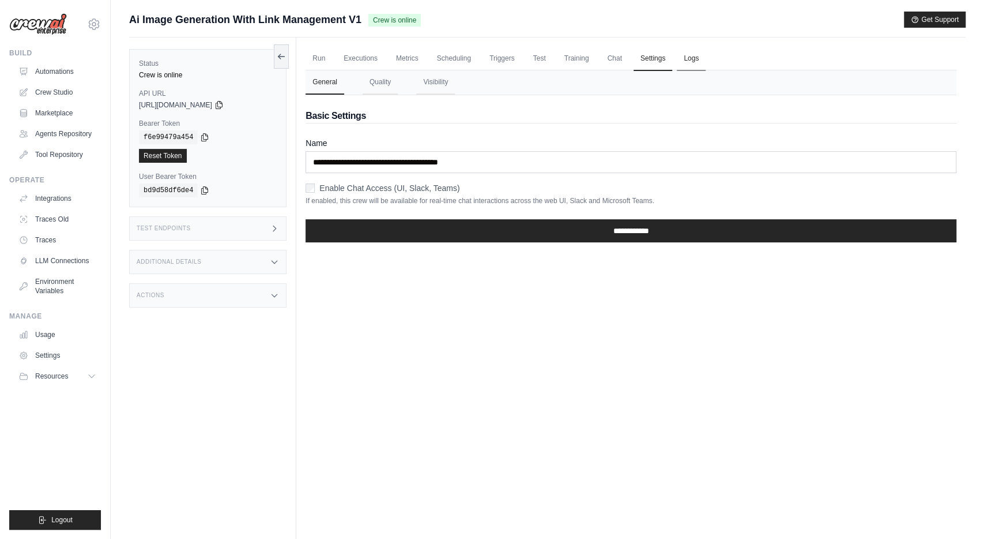
click at [694, 52] on link "Logs" at bounding box center [691, 59] width 29 height 24
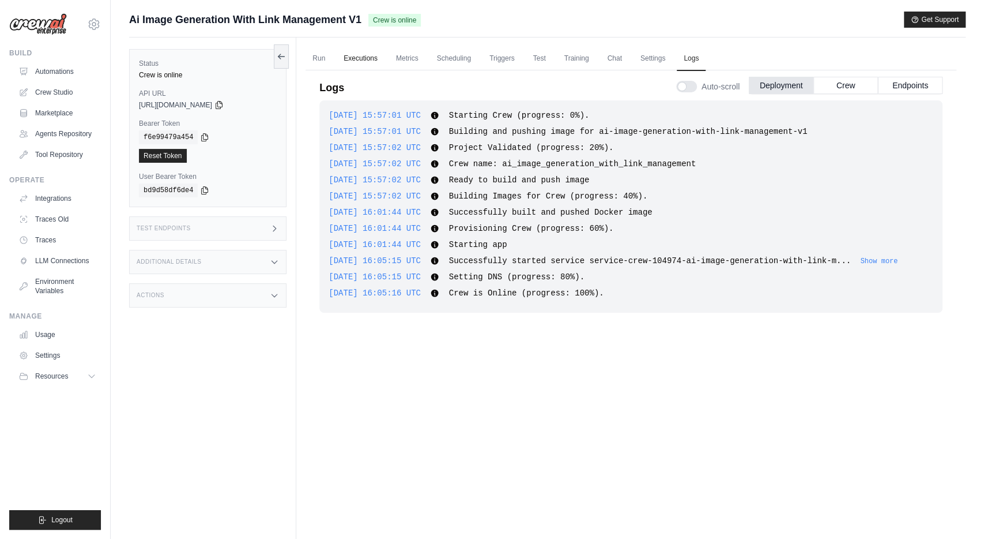
click at [347, 57] on link "Executions" at bounding box center [361, 59] width 48 height 24
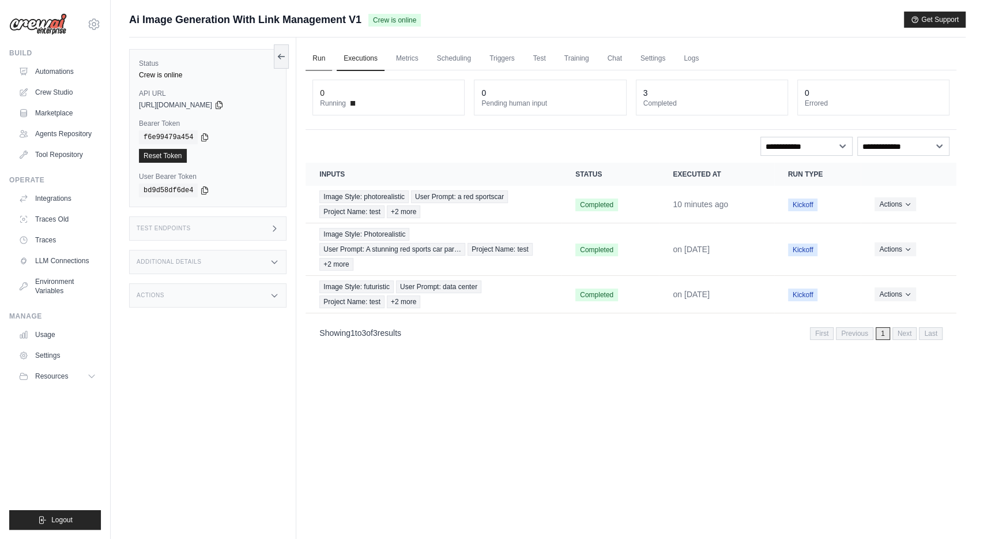
click at [319, 62] on link "Run" at bounding box center [319, 59] width 27 height 24
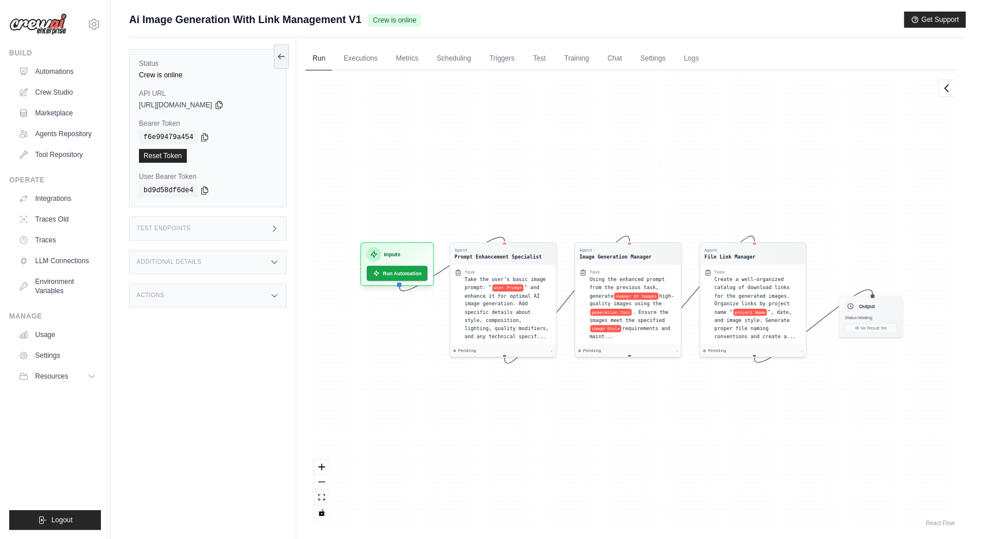
click at [634, 145] on div "Agent Prompt Enhancement Specialist Task Take the user's basic image prompt: " …" at bounding box center [631, 299] width 651 height 458
click at [950, 84] on icon at bounding box center [947, 88] width 12 height 12
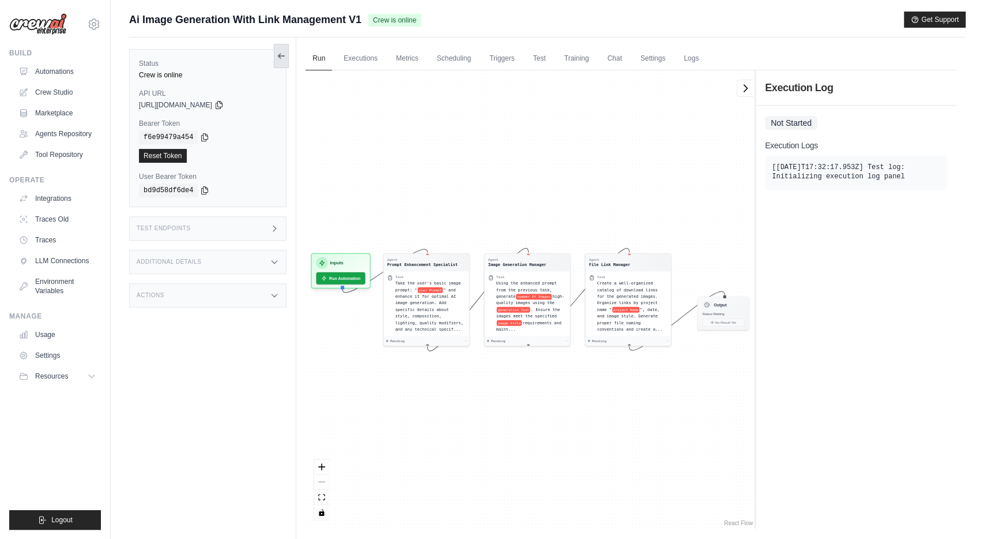
click at [281, 57] on icon at bounding box center [281, 55] width 9 height 9
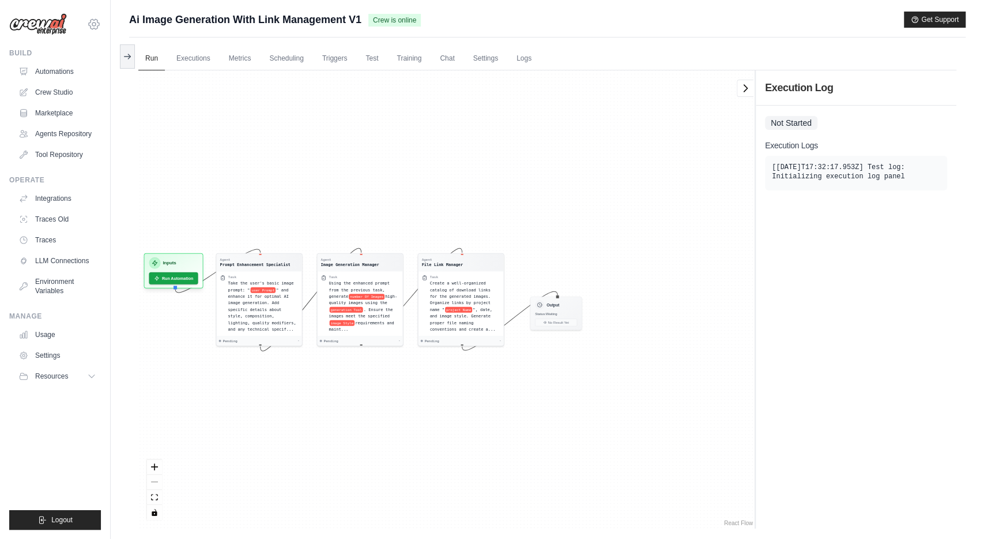
click at [91, 24] on icon at bounding box center [94, 24] width 14 height 14
click at [110, 74] on span "Settings" at bounding box center [142, 72] width 91 height 12
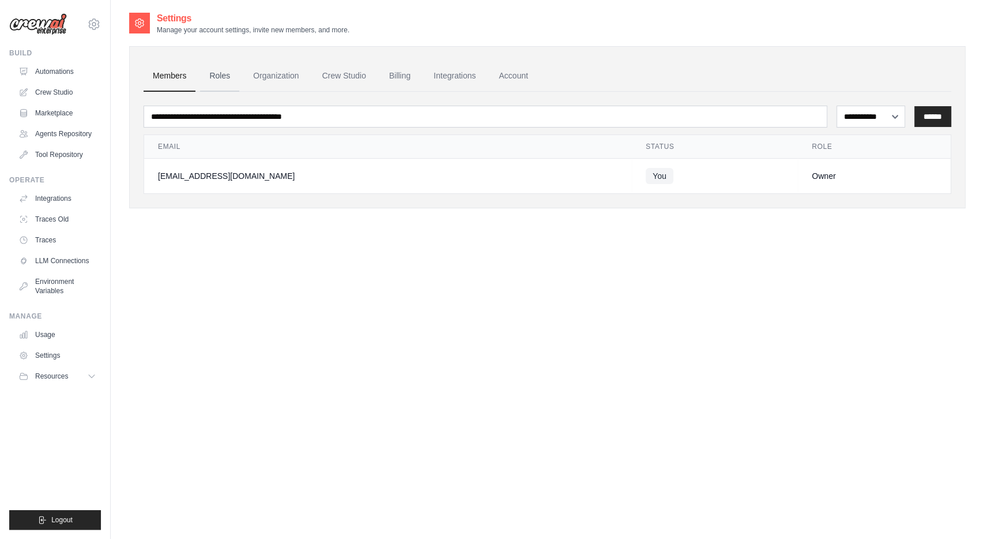
click at [223, 74] on link "Roles" at bounding box center [219, 76] width 39 height 31
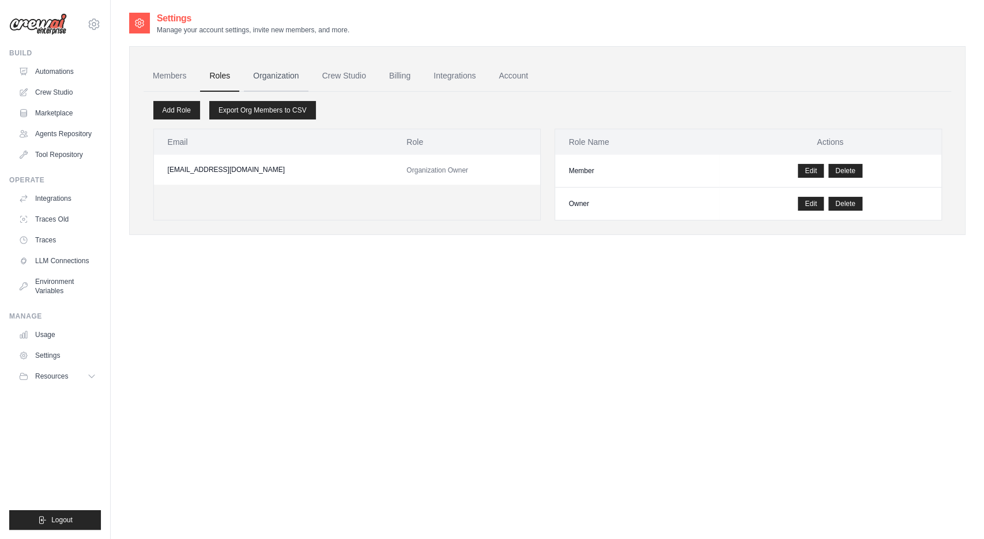
click at [265, 73] on link "Organization" at bounding box center [276, 76] width 64 height 31
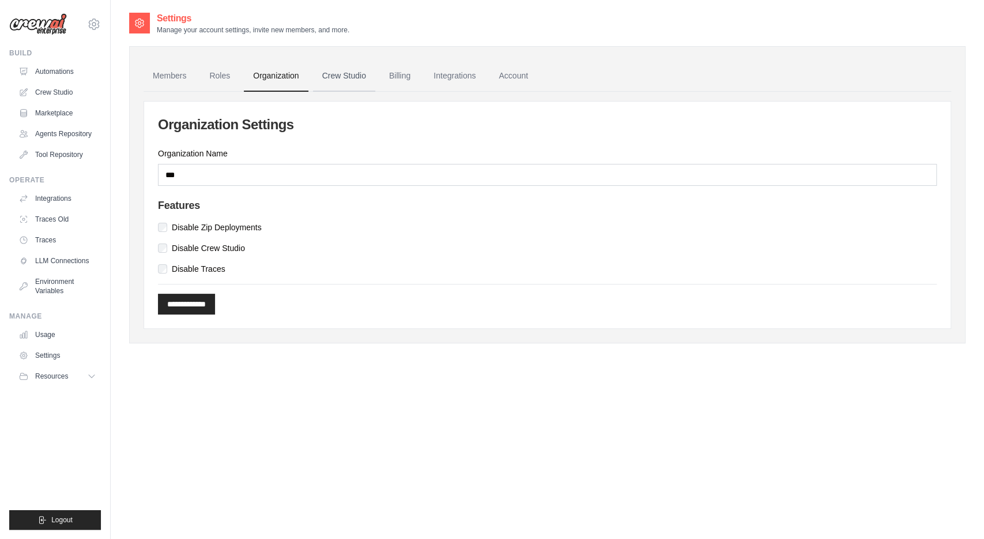
click at [371, 69] on link "Crew Studio" at bounding box center [344, 76] width 62 height 31
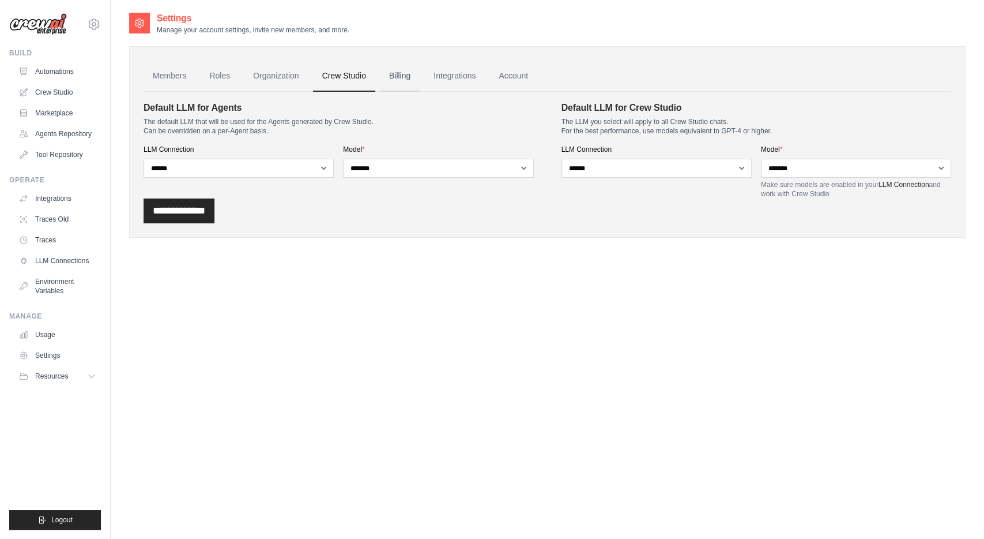
click at [415, 75] on link "Billing" at bounding box center [400, 76] width 40 height 31
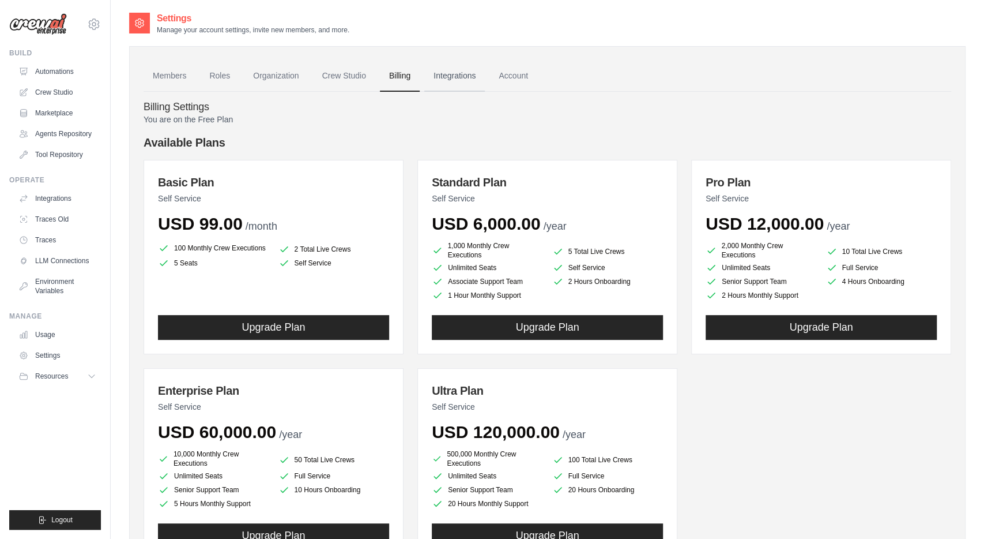
click at [453, 78] on link "Integrations" at bounding box center [454, 76] width 61 height 31
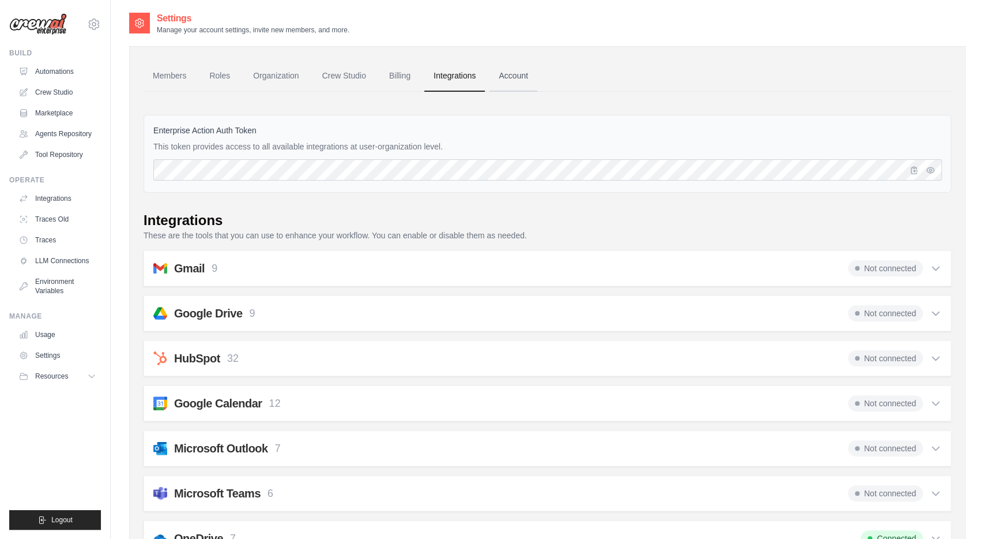
click at [518, 77] on link "Account" at bounding box center [514, 76] width 48 height 31
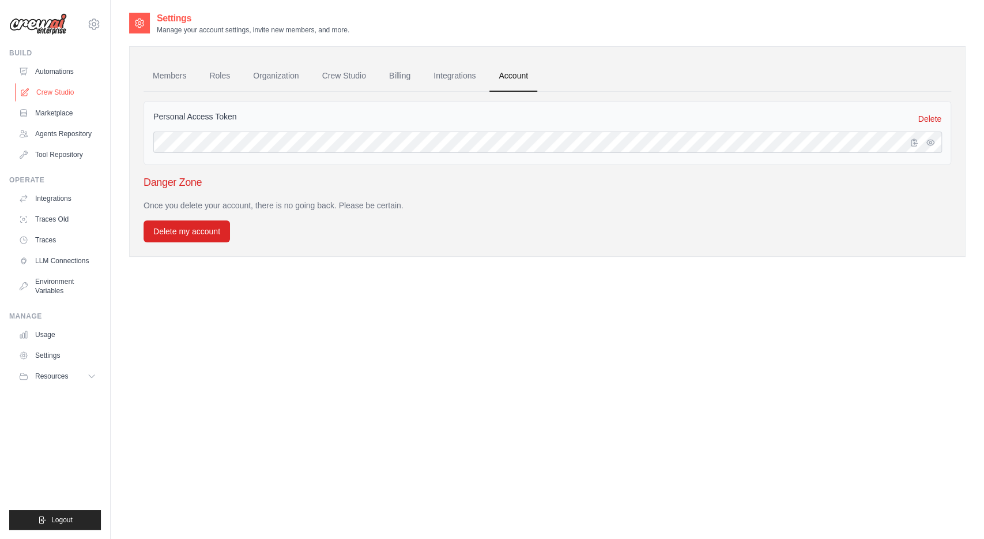
click at [60, 93] on link "Crew Studio" at bounding box center [58, 92] width 87 height 18
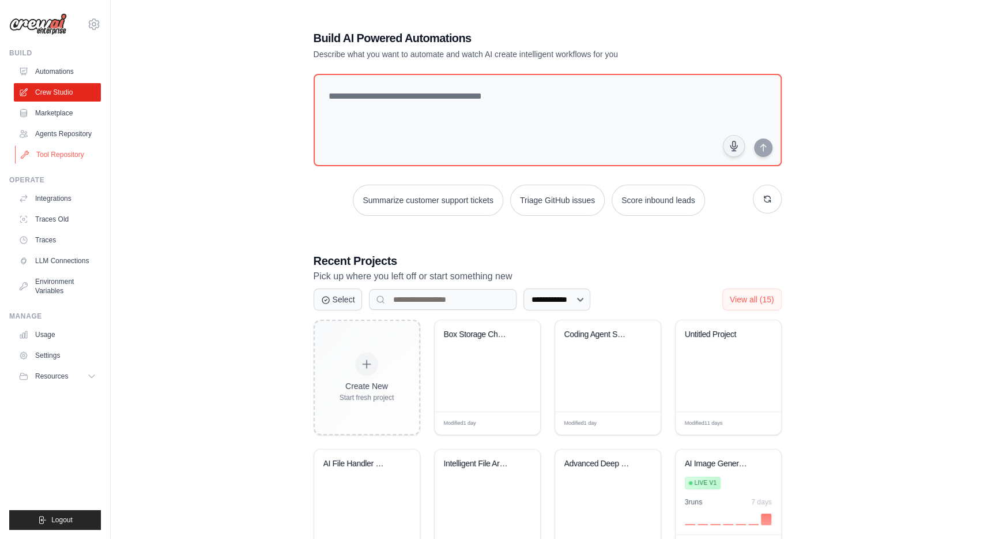
click at [56, 155] on link "Tool Repository" at bounding box center [58, 154] width 87 height 18
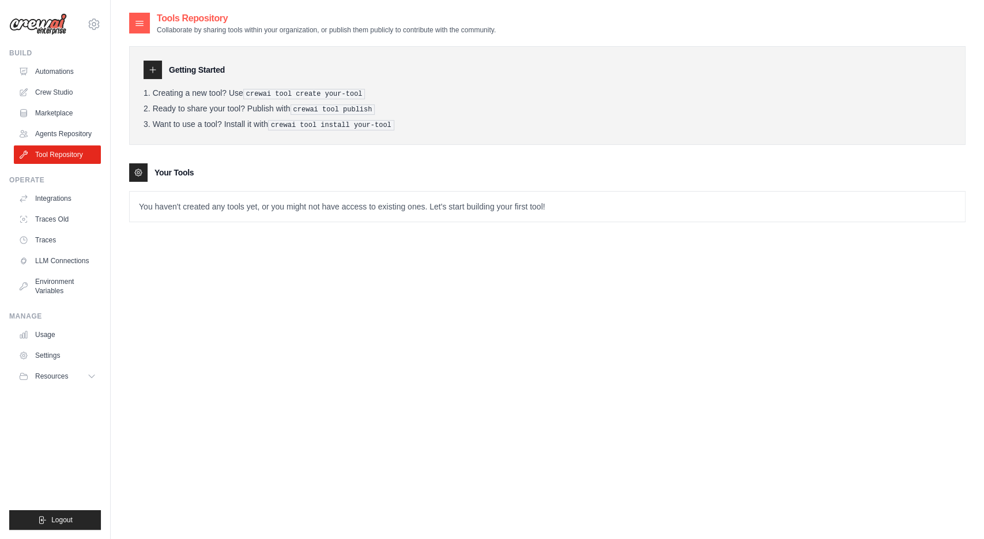
click at [155, 69] on icon at bounding box center [152, 69] width 9 height 9
click at [139, 172] on icon at bounding box center [138, 172] width 9 height 9
click at [254, 207] on p "You haven't created any tools yet, or you might not have access to existing one…" at bounding box center [548, 206] width 836 height 30
click at [140, 23] on icon at bounding box center [139, 23] width 7 height 5
click at [66, 133] on link "Agents Repository" at bounding box center [58, 134] width 87 height 18
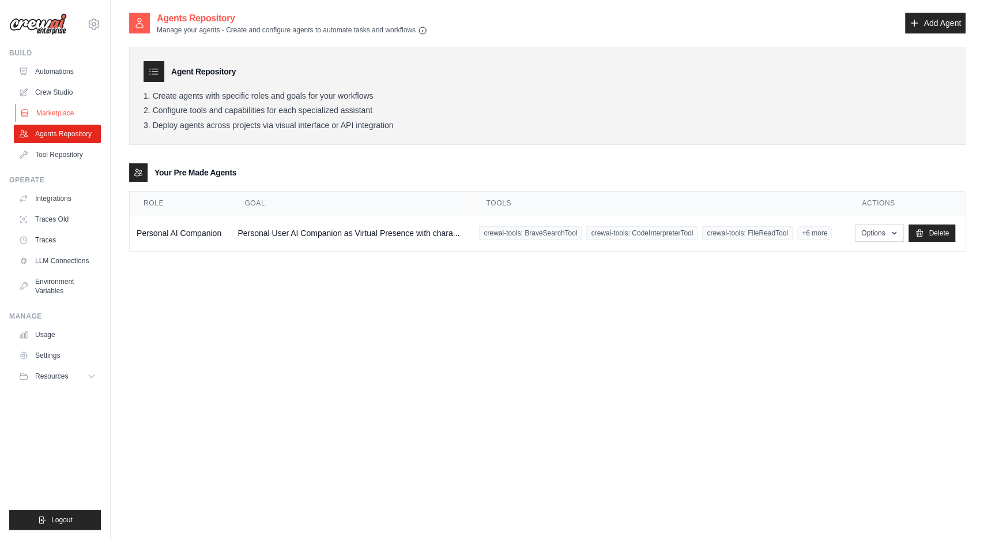
click at [54, 113] on link "Marketplace" at bounding box center [58, 113] width 87 height 18
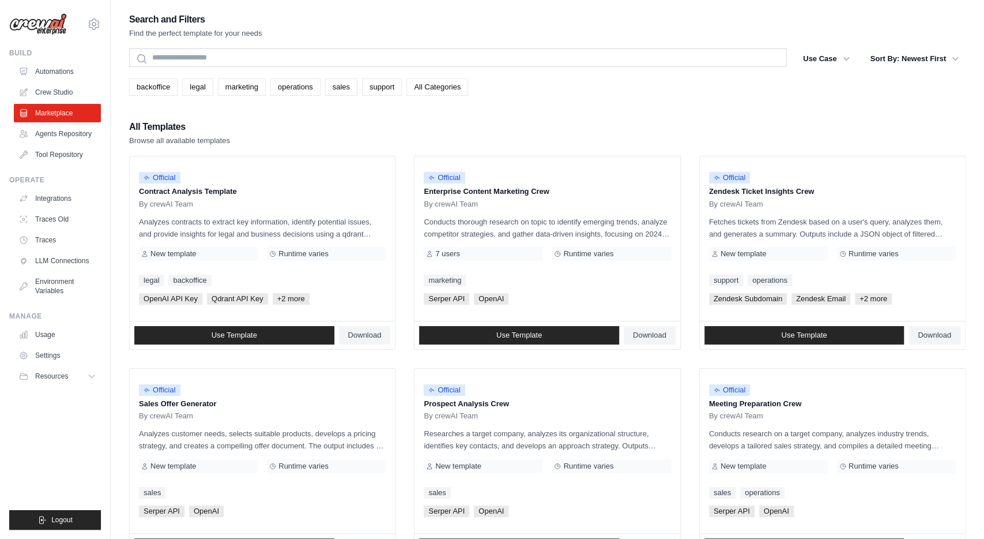
click at [437, 92] on link "All Categories" at bounding box center [438, 86] width 62 height 17
click at [834, 53] on button "Use Case" at bounding box center [826, 58] width 61 height 21
click at [845, 55] on icon "button" at bounding box center [847, 58] width 12 height 12
click at [815, 57] on button "Use Case" at bounding box center [826, 58] width 61 height 21
click at [910, 57] on button "Sort By: Newest First" at bounding box center [915, 58] width 102 height 21
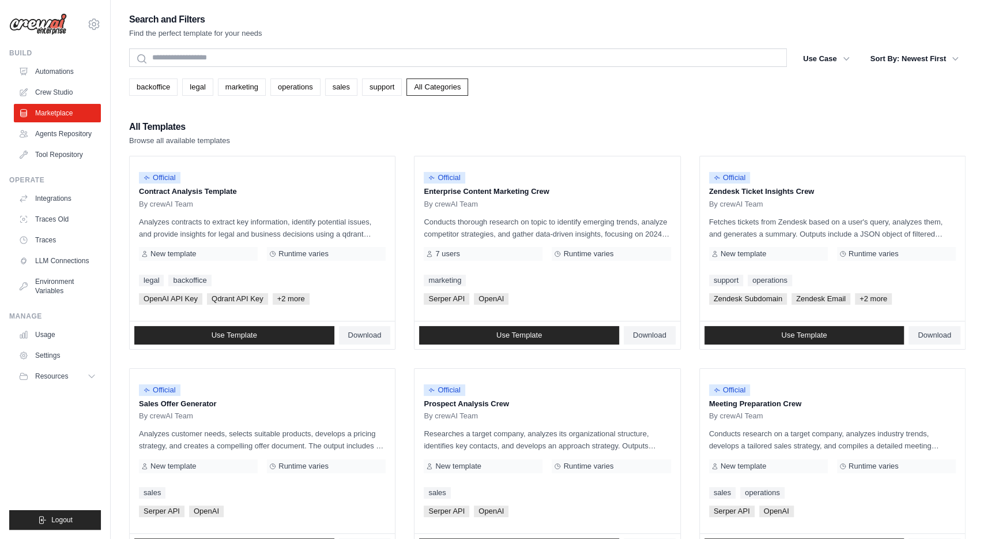
click at [596, 106] on div "Search and Filters Find the perfect template for your needs Search Use Case bac…" at bounding box center [547, 528] width 837 height 1032
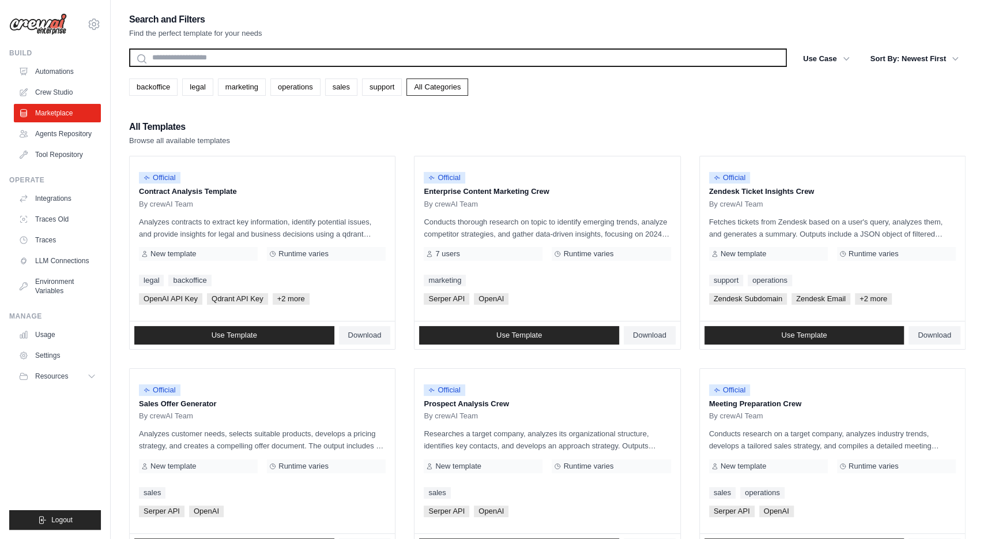
click at [184, 59] on input "text" at bounding box center [458, 57] width 658 height 18
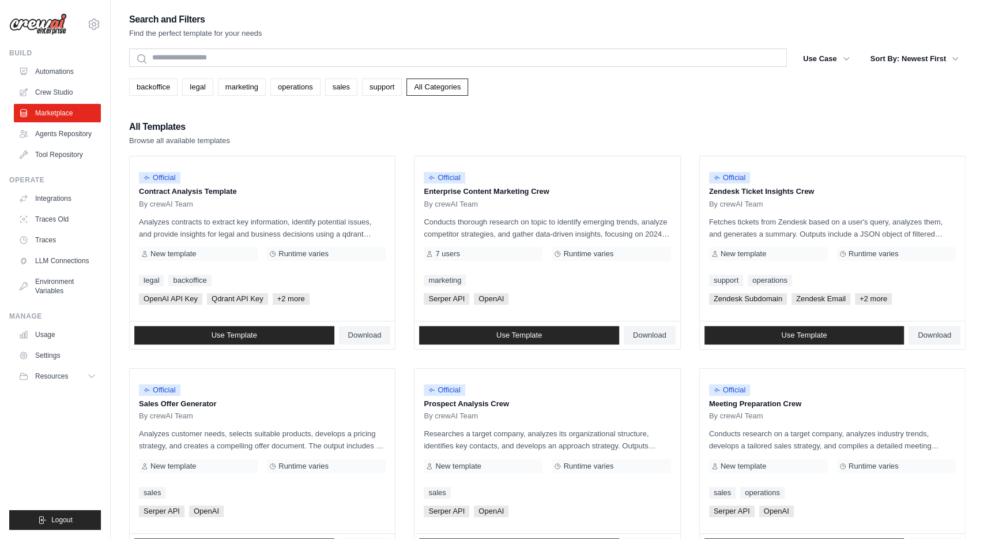
click at [732, 102] on div "Search and Filters Find the perfect template for your needs Search Use Case bac…" at bounding box center [547, 528] width 837 height 1032
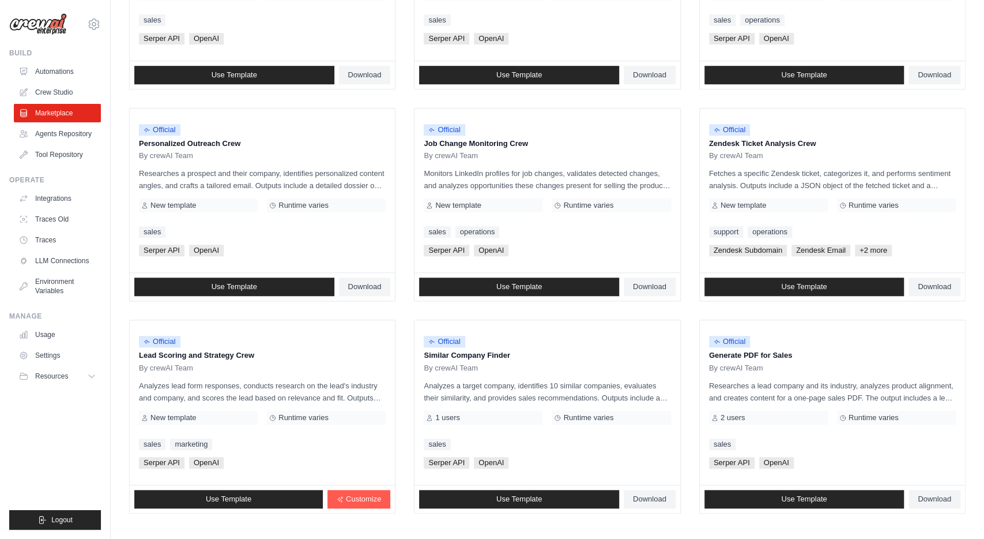
scroll to position [527, 0]
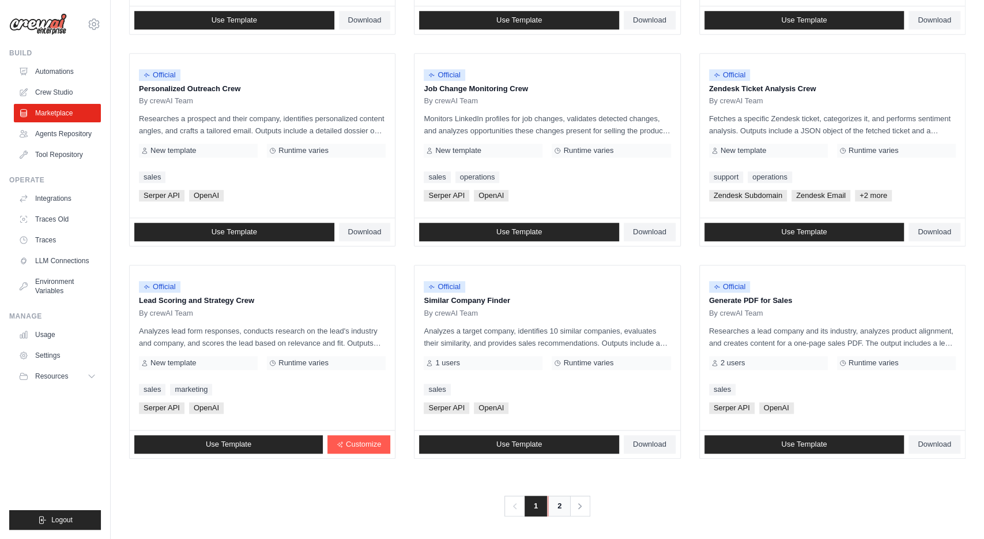
click at [556, 502] on link "2" at bounding box center [559, 505] width 23 height 21
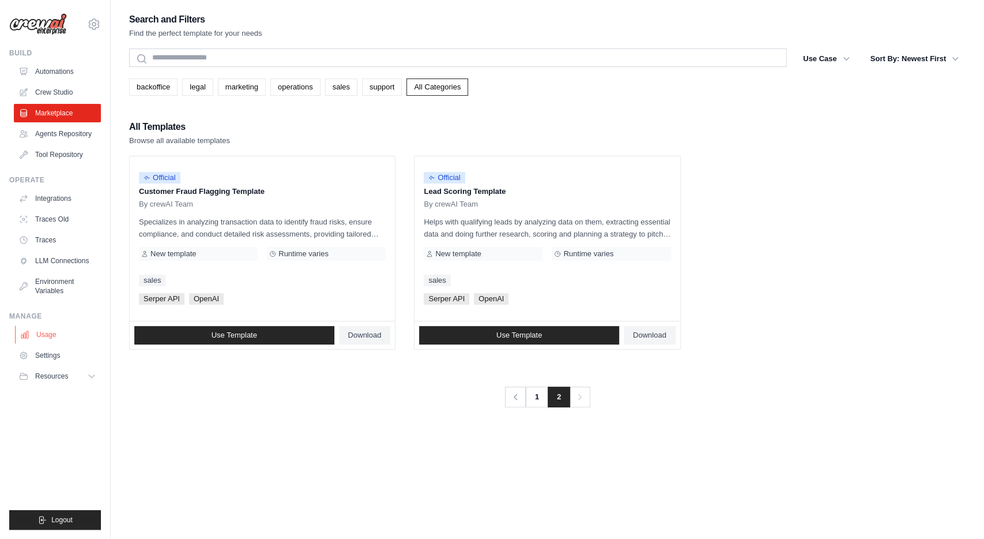
click at [58, 333] on link "Usage" at bounding box center [58, 334] width 87 height 18
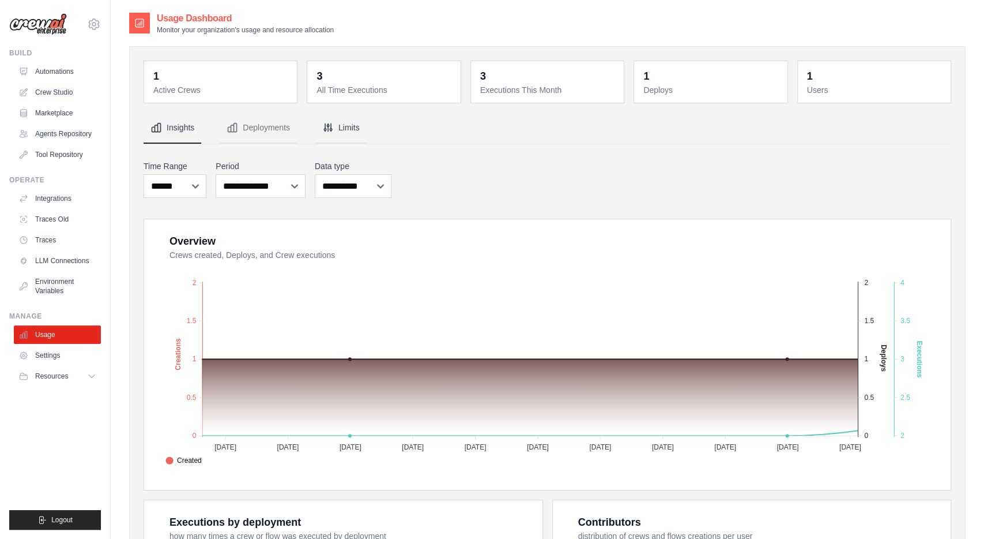
click at [334, 125] on button "Limits" at bounding box center [340, 127] width 51 height 31
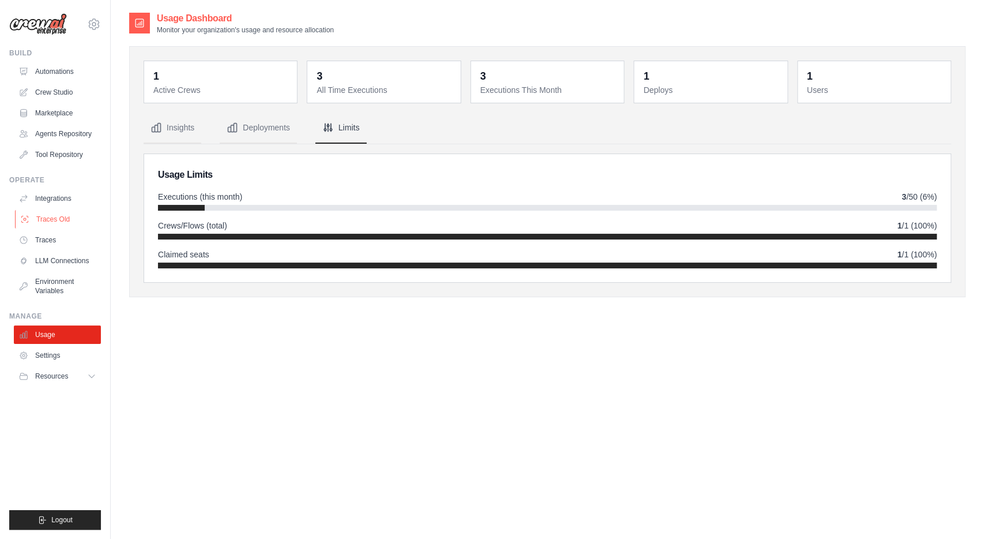
click at [58, 217] on link "Traces Old" at bounding box center [58, 219] width 87 height 18
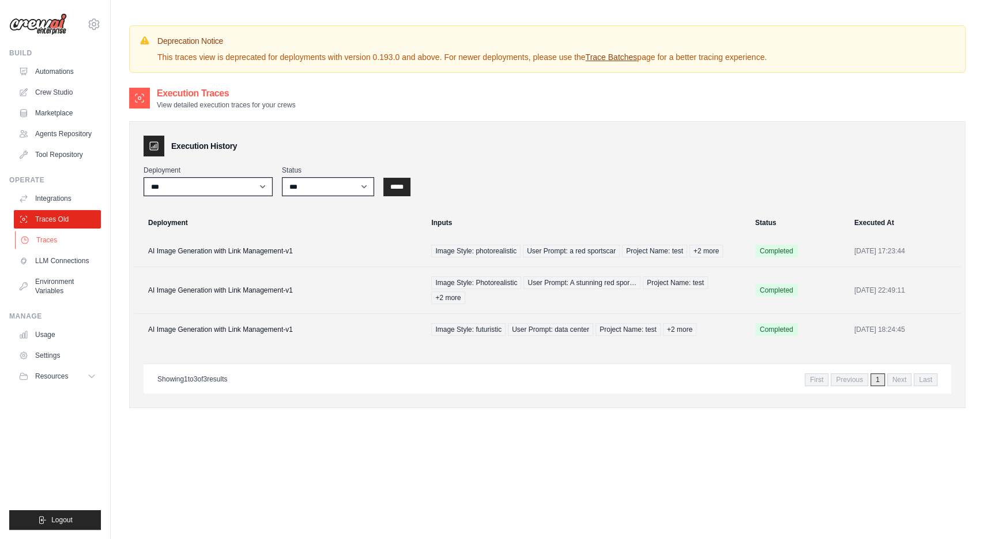
click at [48, 239] on link "Traces" at bounding box center [58, 240] width 87 height 18
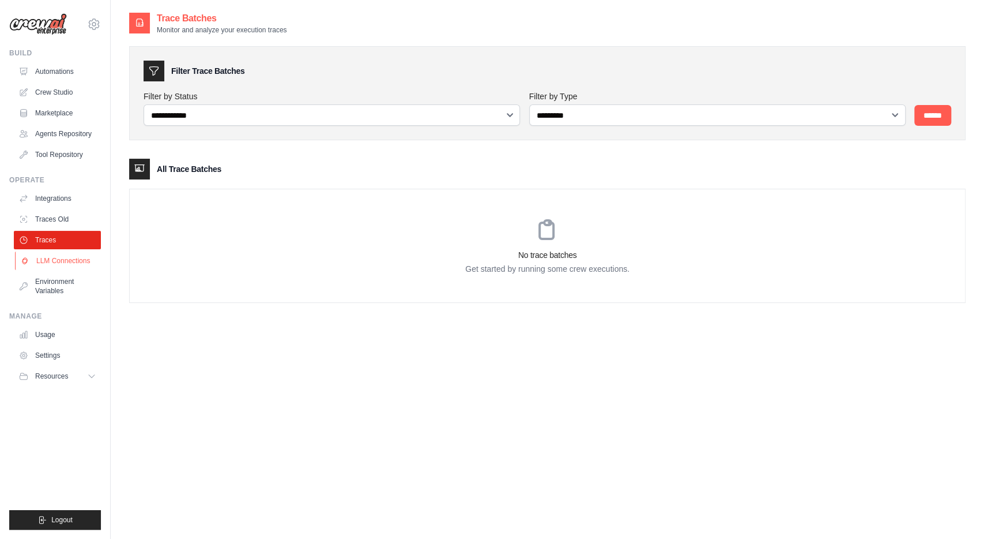
click at [69, 266] on link "LLM Connections" at bounding box center [58, 260] width 87 height 18
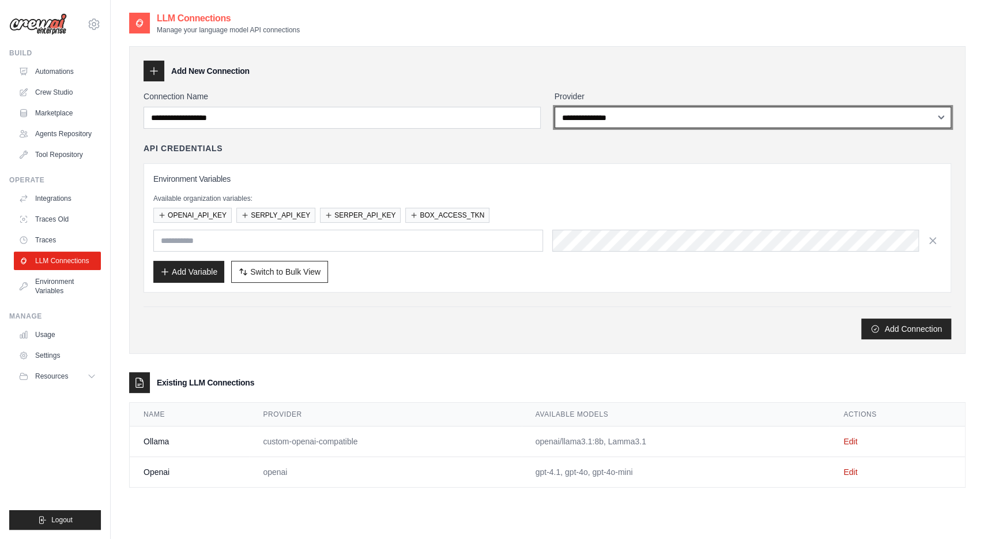
click at [555, 107] on select "**********" at bounding box center [753, 117] width 397 height 21
select select "**********"
click option "**********" at bounding box center [0, 0] width 0 height 0
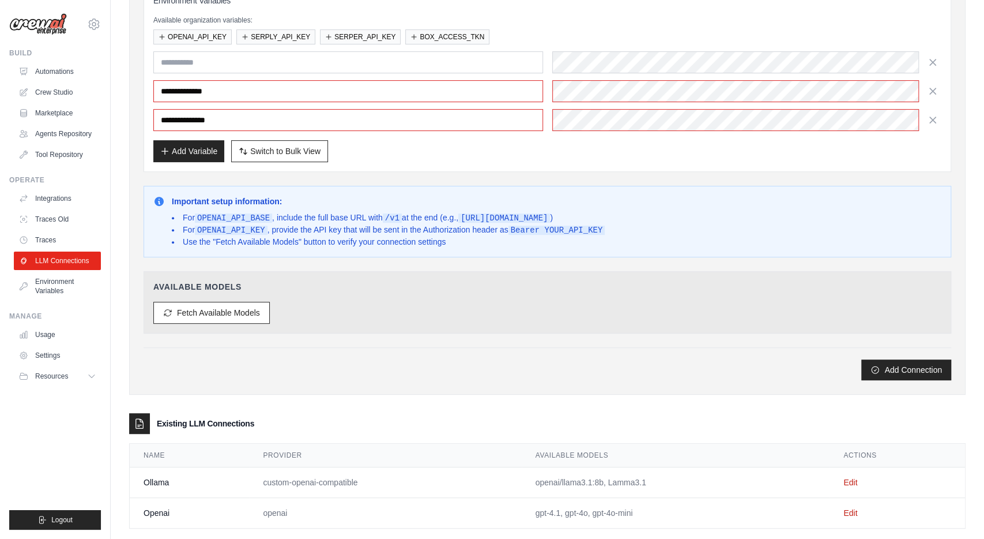
scroll to position [204, 0]
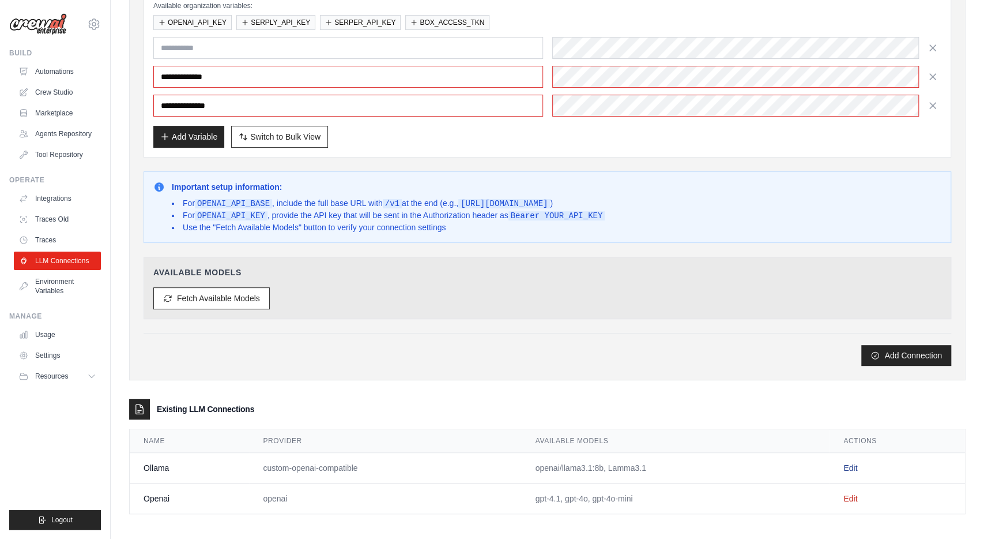
click at [848, 463] on link "Edit" at bounding box center [851, 467] width 14 height 9
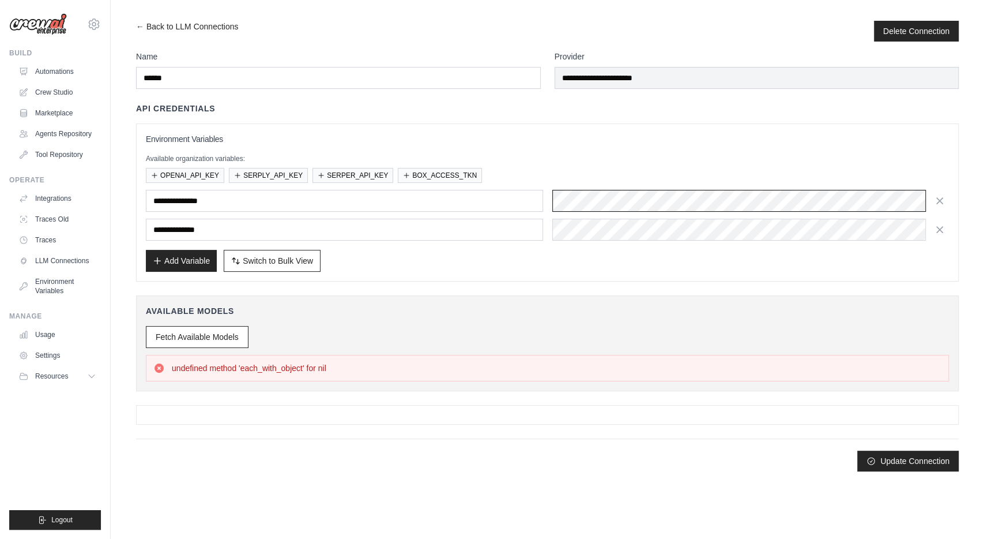
click at [842, 194] on div at bounding box center [750, 201] width 397 height 22
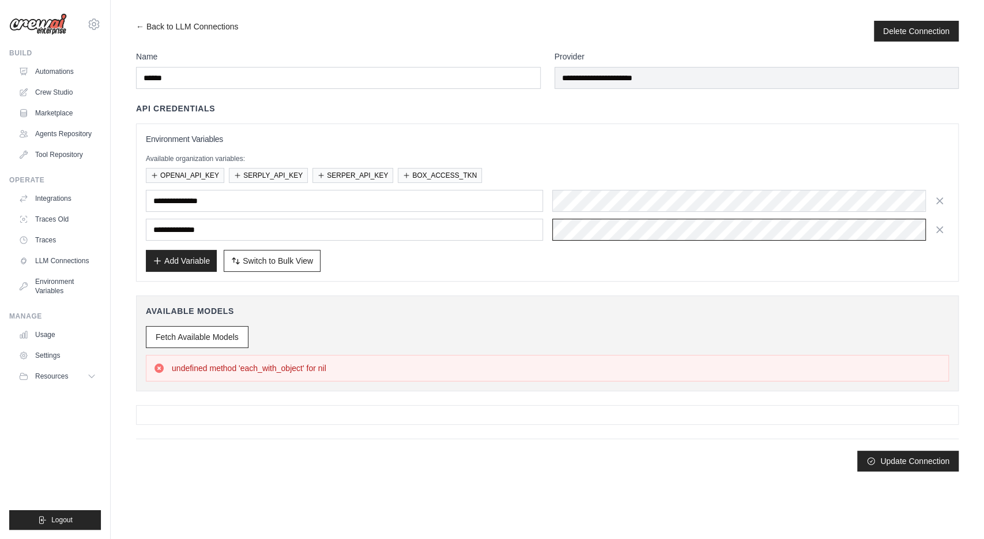
click at [824, 223] on div at bounding box center [750, 230] width 397 height 22
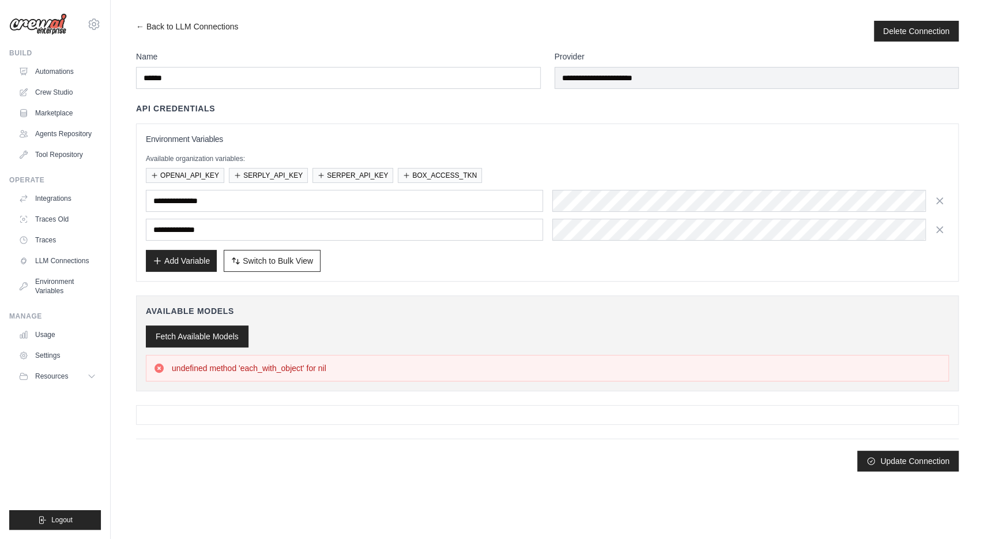
click at [221, 338] on button "Fetch Available Models" at bounding box center [197, 336] width 103 height 22
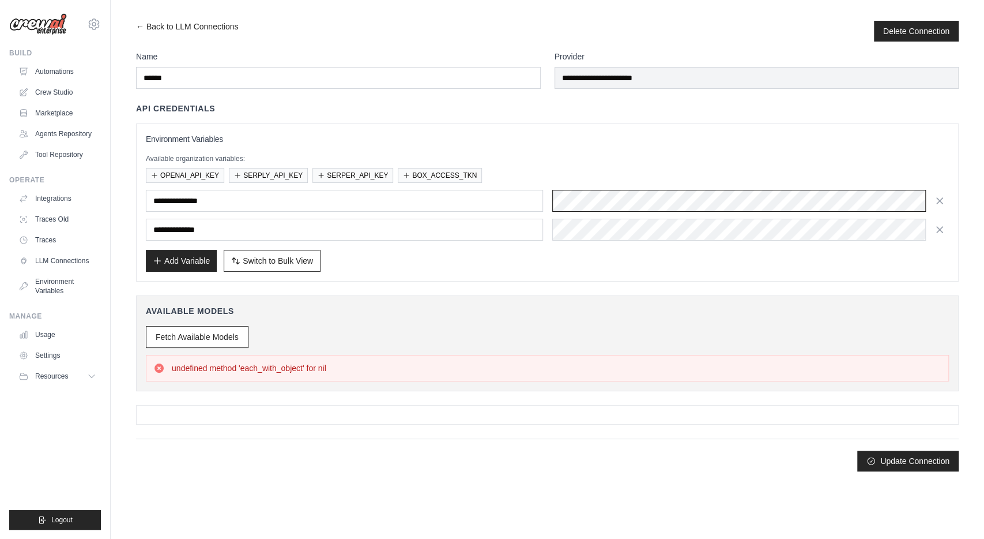
click at [768, 205] on div at bounding box center [750, 201] width 397 height 22
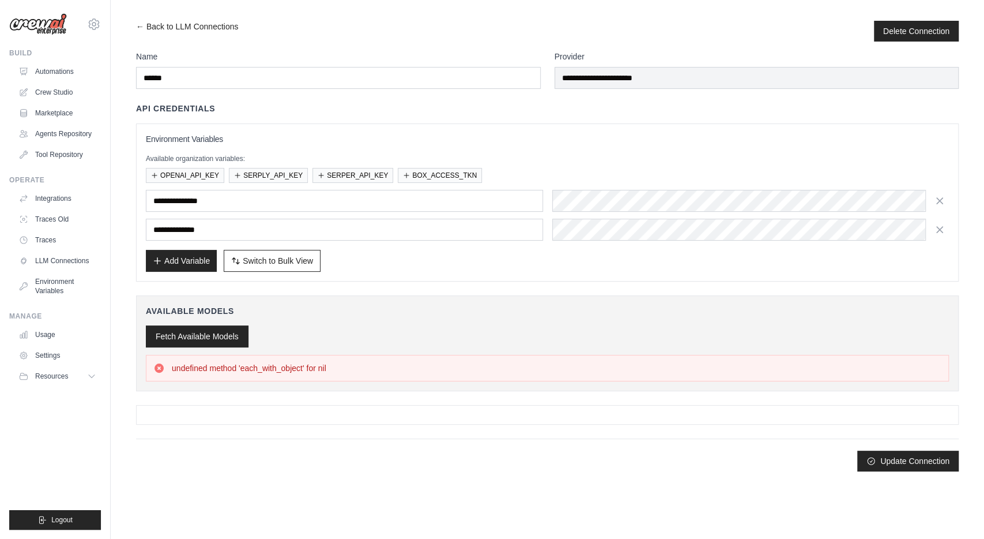
click at [192, 344] on div "Fetch Available Models undefined method 'each_with_object' for nil" at bounding box center [547, 353] width 803 height 55
click at [194, 332] on button "Fetch Available Models" at bounding box center [197, 336] width 103 height 22
drag, startPoint x: 375, startPoint y: 367, endPoint x: 386, endPoint y: 367, distance: 11.5
click at [375, 367] on p "Failed to fetch models: <a href="/api/chat/models">Moved Permanently</a>." at bounding box center [308, 368] width 273 height 12
click at [448, 366] on div "Failed to fetch models: <a href="/api/chat/models">Moved Permanently</a>." at bounding box center [547, 368] width 788 height 12
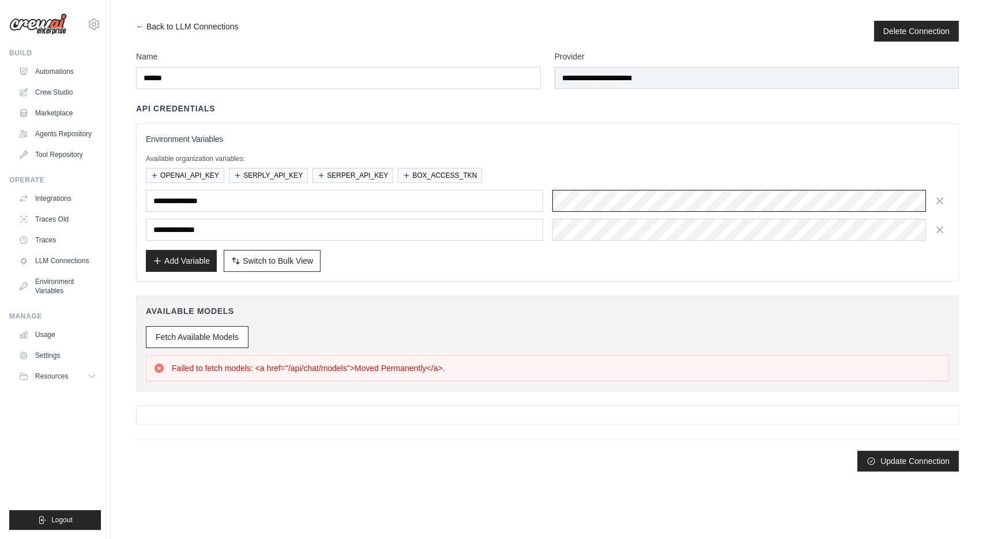
click at [733, 197] on div at bounding box center [750, 201] width 397 height 22
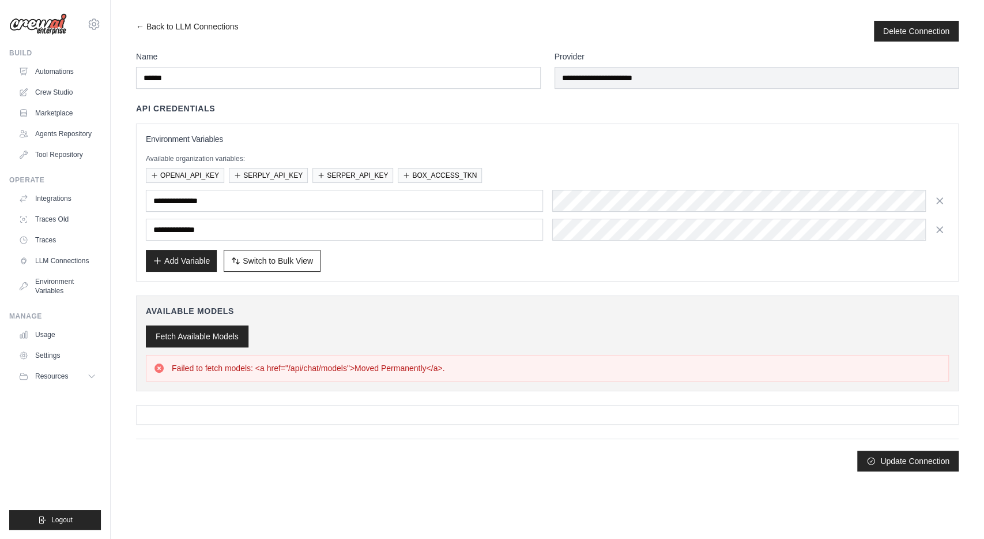
click at [213, 337] on button "Fetch Available Models" at bounding box center [197, 336] width 103 height 22
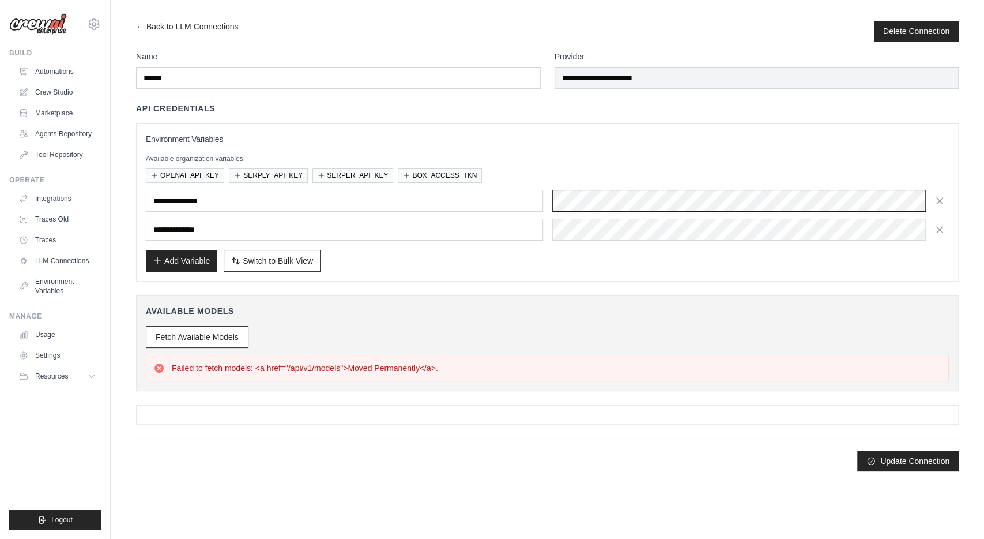
click at [732, 204] on div at bounding box center [750, 201] width 397 height 22
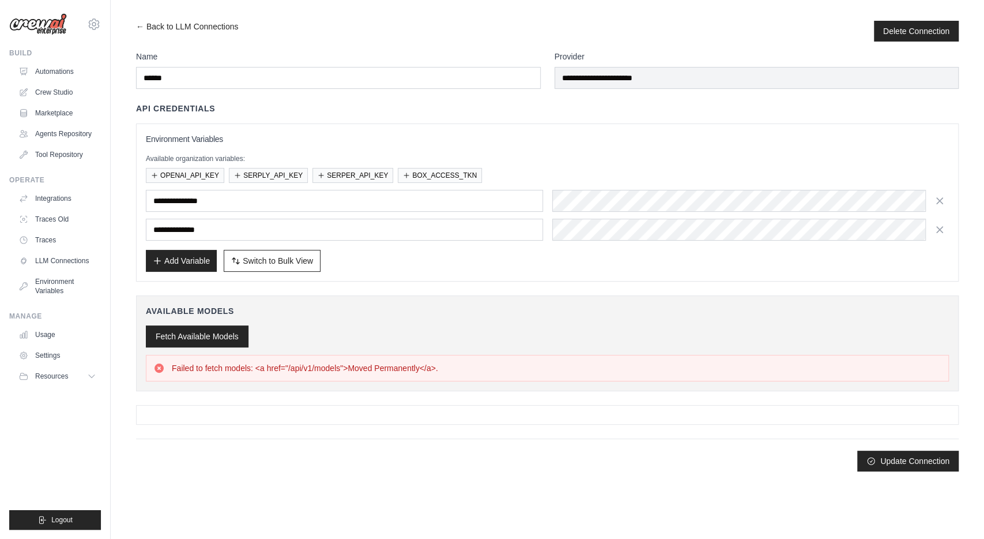
click at [208, 330] on button "Fetch Available Models" at bounding box center [197, 336] width 103 height 22
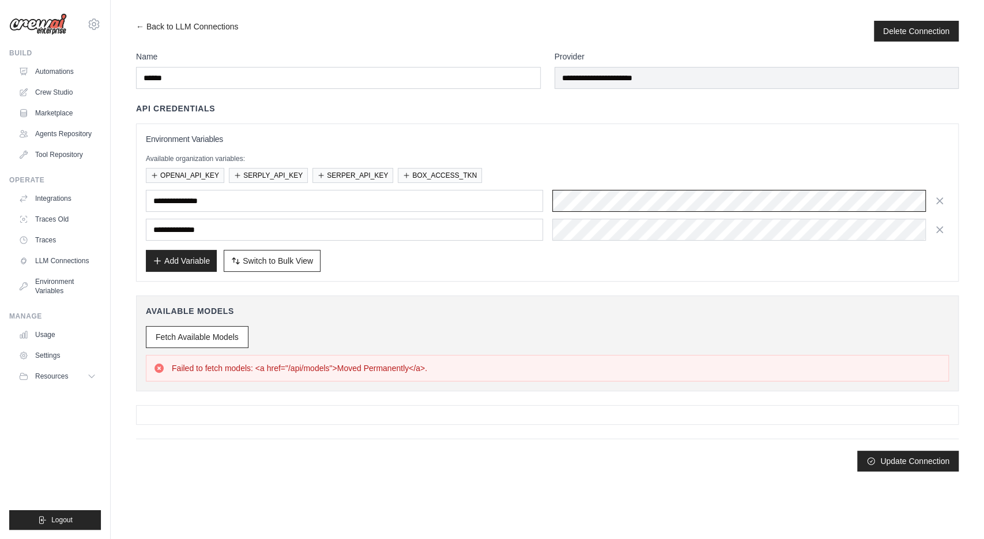
click at [806, 199] on div at bounding box center [750, 201] width 397 height 22
click at [183, 261] on button "Add Variable" at bounding box center [181, 260] width 71 height 22
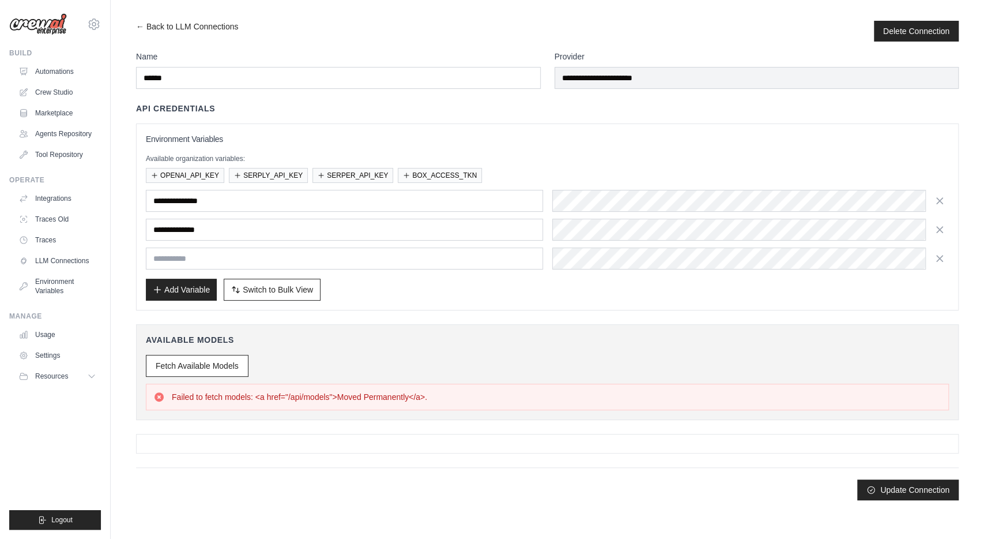
click at [220, 255] on input "text" at bounding box center [344, 258] width 397 height 22
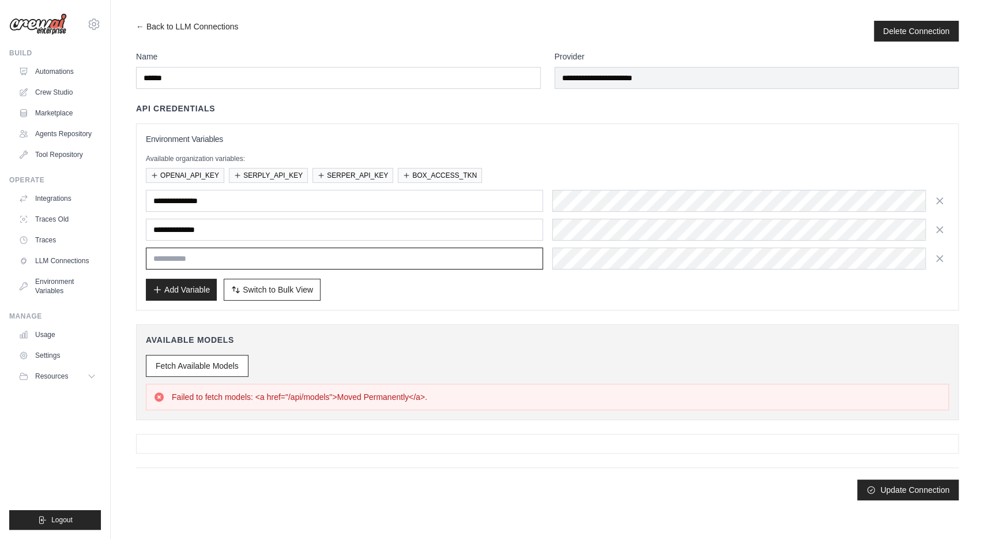
click at [317, 257] on input "text" at bounding box center [344, 258] width 397 height 22
paste input "********"
type input "********"
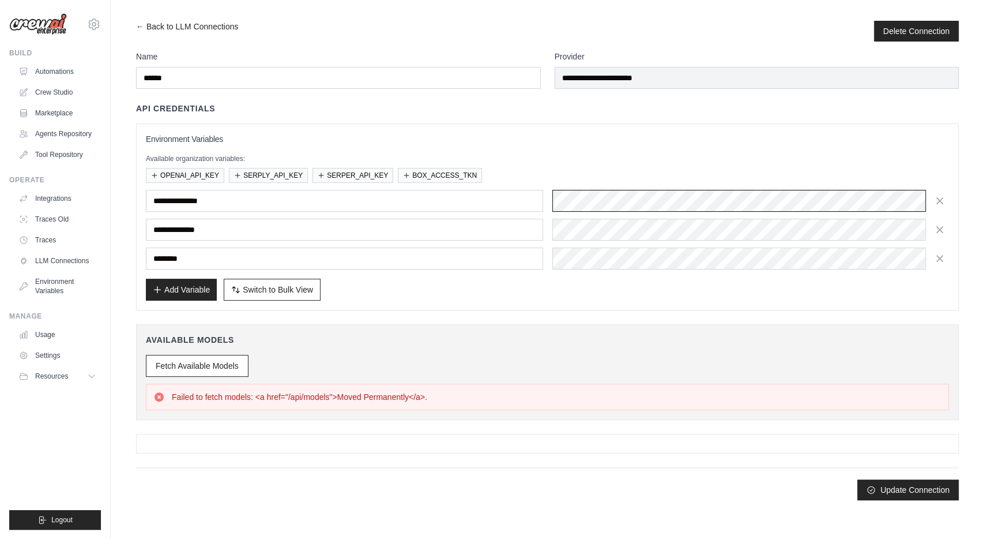
click at [720, 198] on div at bounding box center [750, 201] width 397 height 22
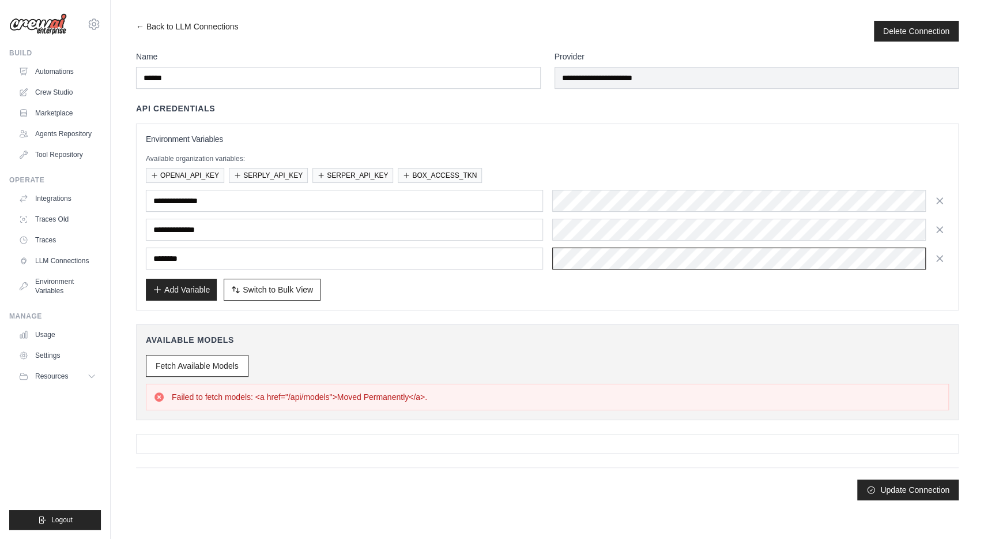
click at [581, 254] on div at bounding box center [750, 258] width 397 height 22
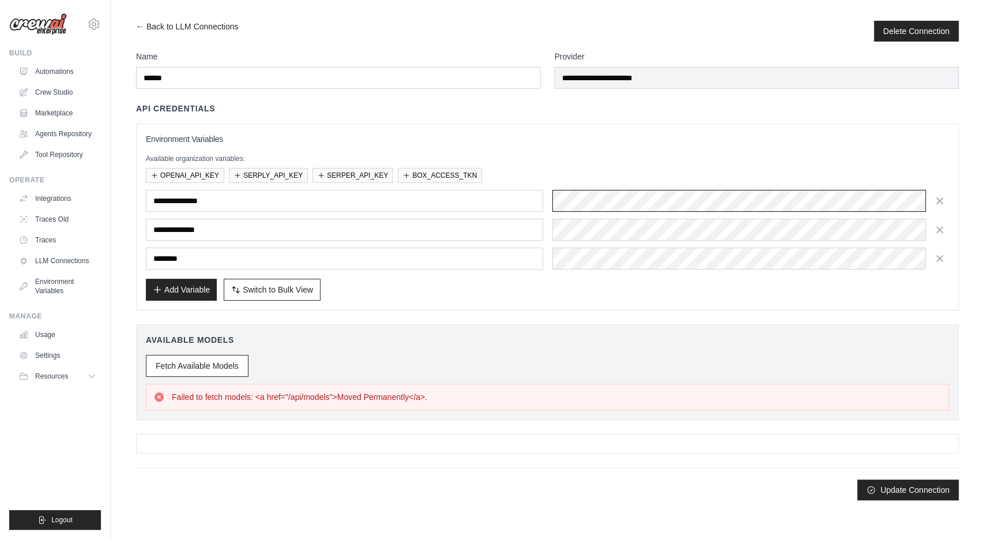
click at [719, 201] on div at bounding box center [750, 201] width 397 height 22
click at [937, 198] on icon "button" at bounding box center [940, 200] width 12 height 12
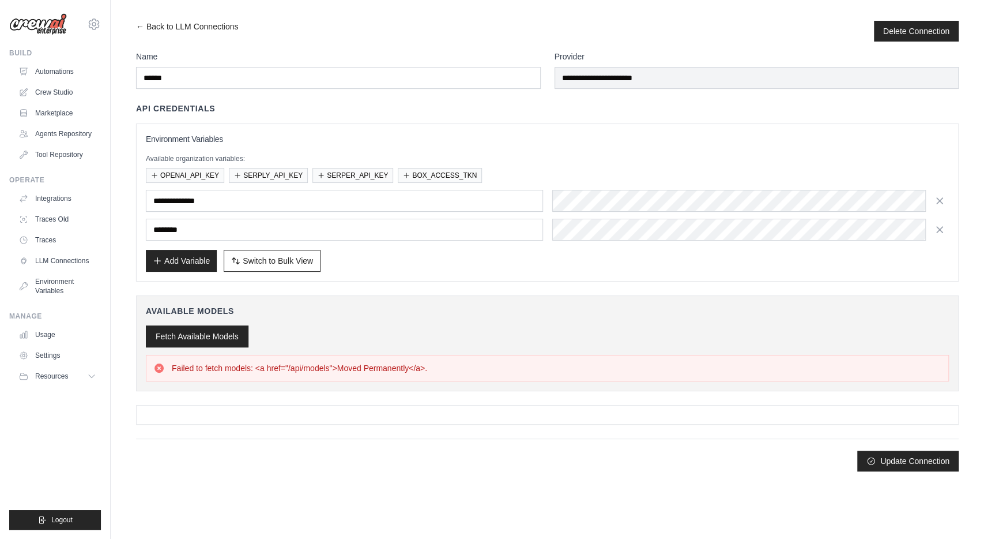
click at [178, 333] on button "Fetch Available Models" at bounding box center [197, 336] width 103 height 22
click at [413, 367] on p "Failed to fetch models: <a href="/api/models">Moved Permanently</a>." at bounding box center [299, 368] width 255 height 12
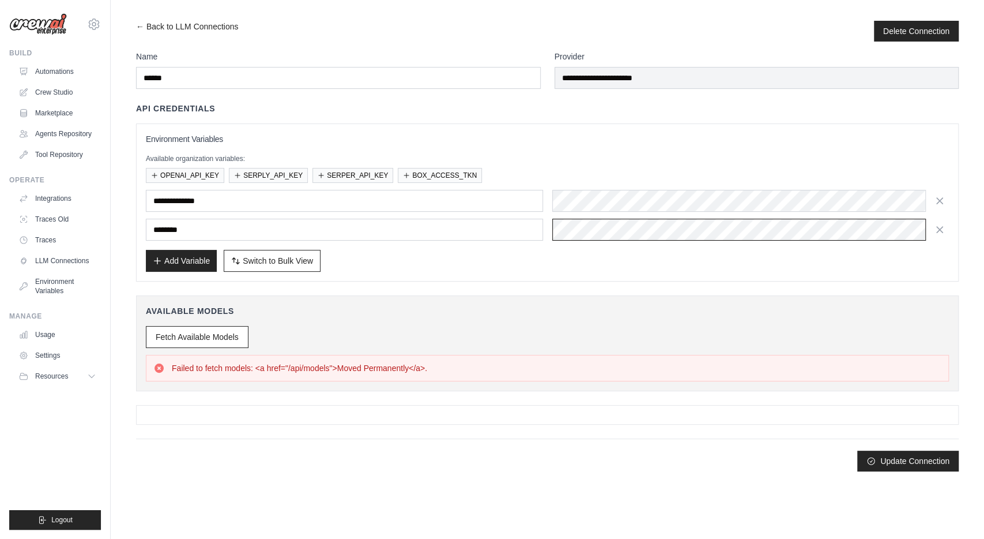
click at [723, 225] on div at bounding box center [750, 230] width 397 height 22
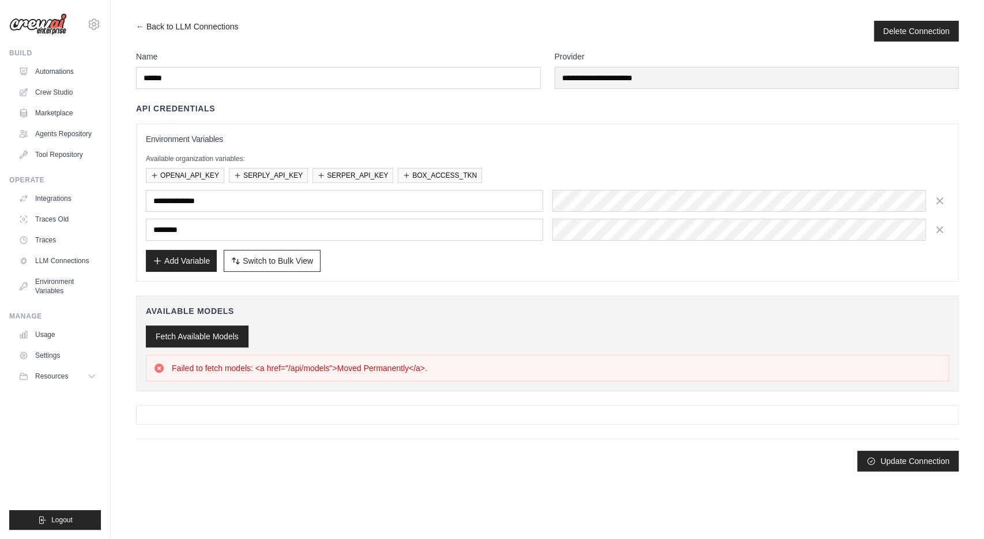
click at [213, 338] on button "Fetch Available Models" at bounding box center [197, 336] width 103 height 22
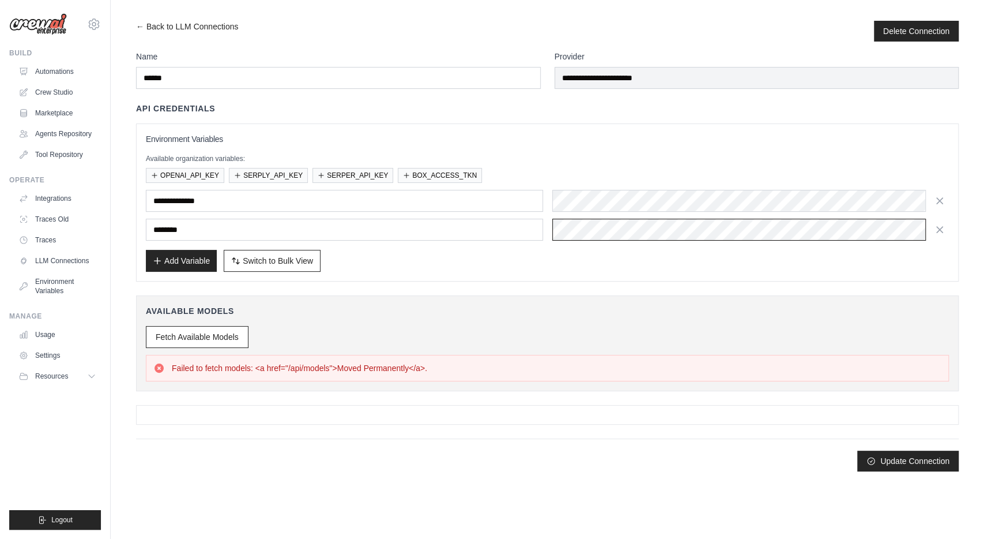
click at [705, 232] on div at bounding box center [750, 230] width 397 height 22
click at [881, 457] on button "Update Connection" at bounding box center [907, 460] width 101 height 21
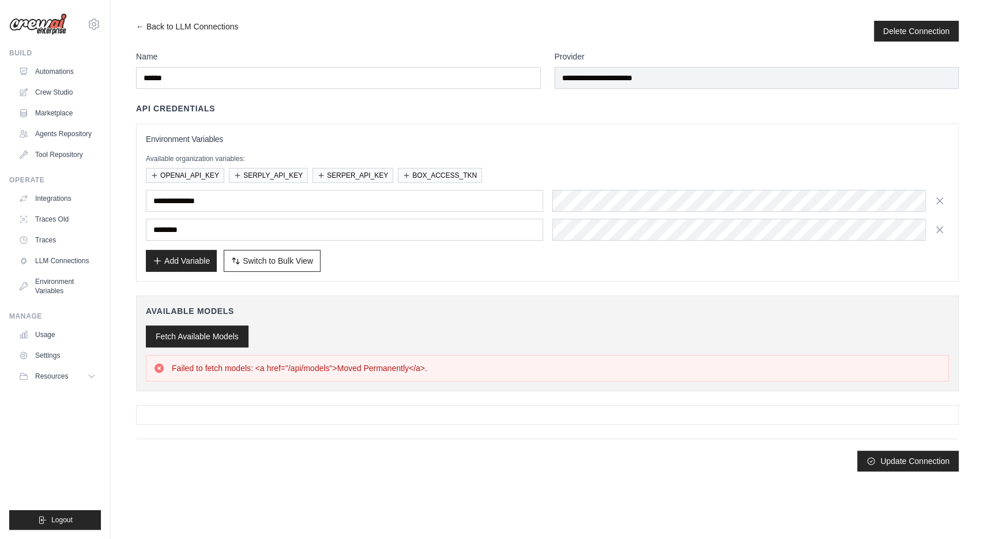
click at [211, 329] on button "Fetch Available Models" at bounding box center [197, 336] width 103 height 22
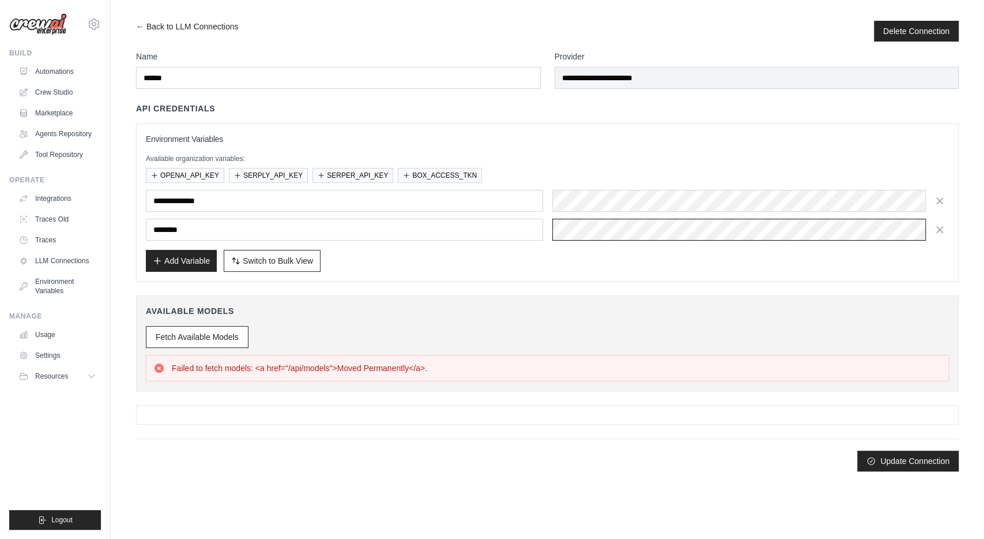
click at [726, 236] on div at bounding box center [750, 230] width 397 height 22
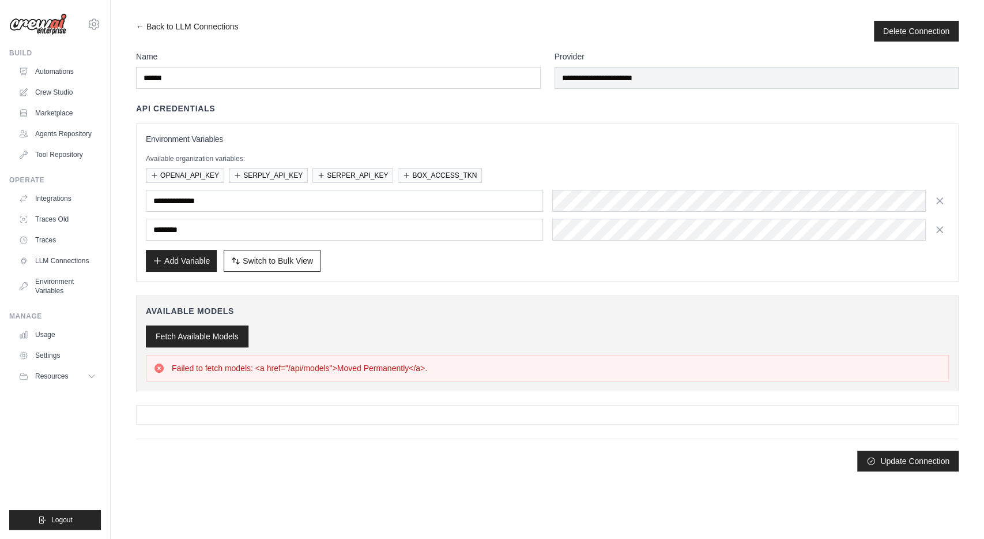
click at [191, 326] on button "Fetch Available Models" at bounding box center [197, 336] width 103 height 22
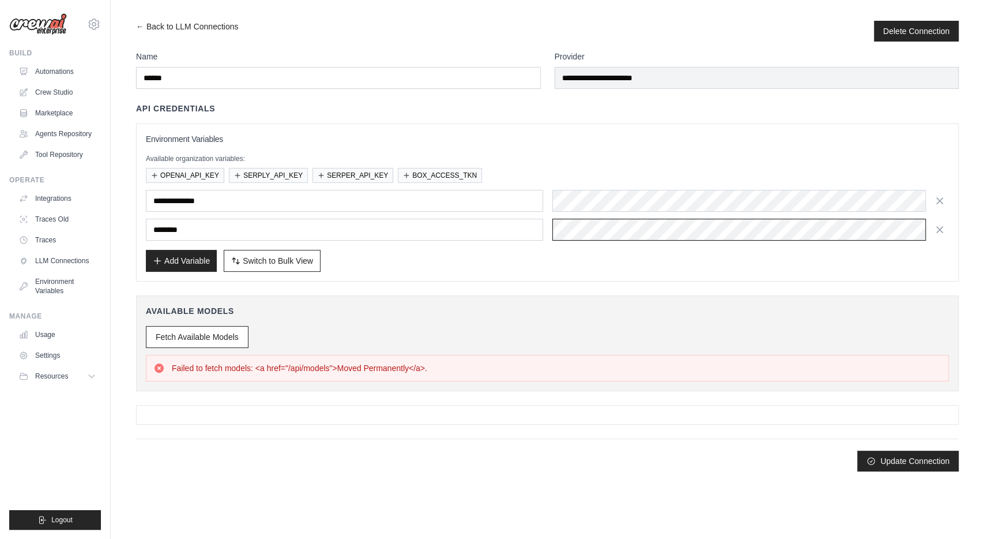
click at [751, 220] on div at bounding box center [750, 230] width 397 height 22
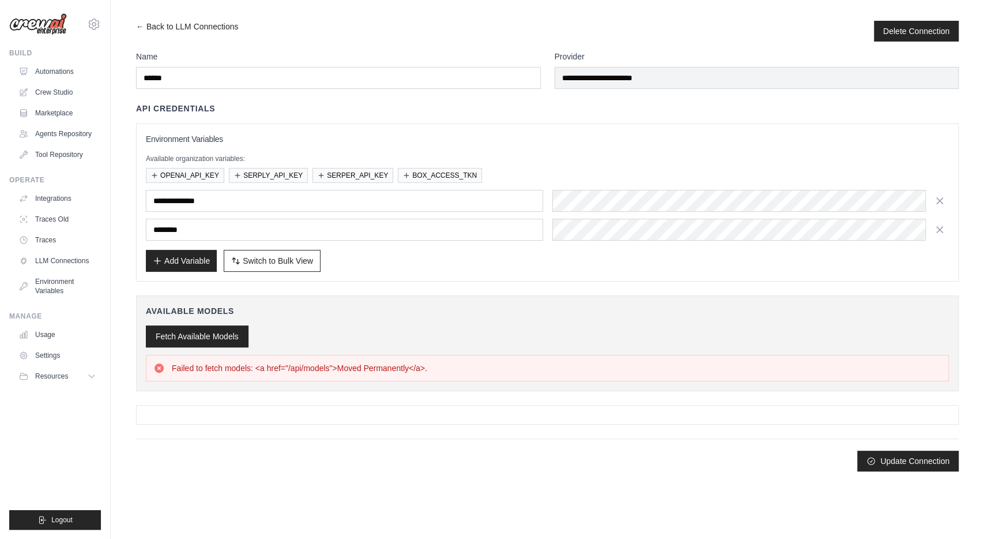
click at [232, 341] on button "Fetch Available Models" at bounding box center [197, 336] width 103 height 22
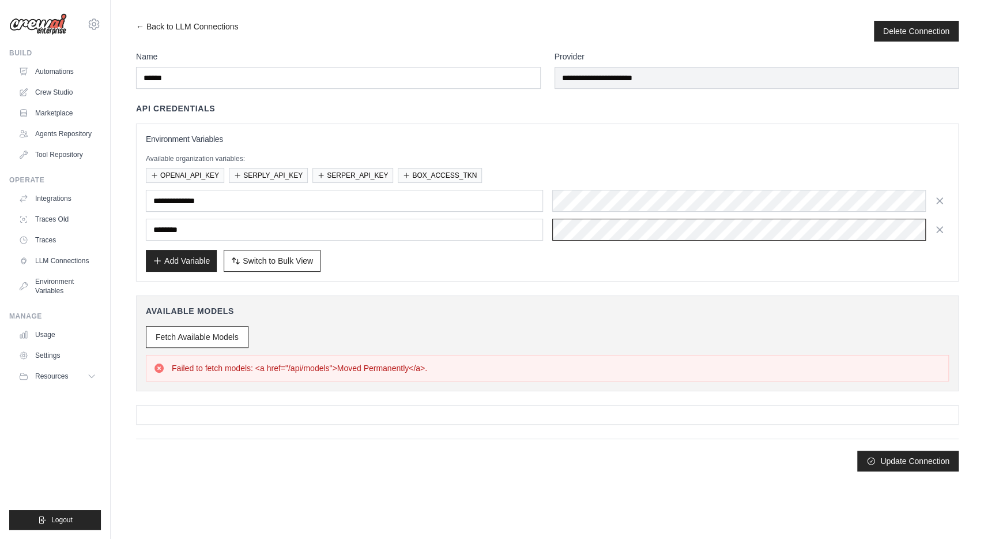
click at [750, 227] on div at bounding box center [750, 230] width 397 height 22
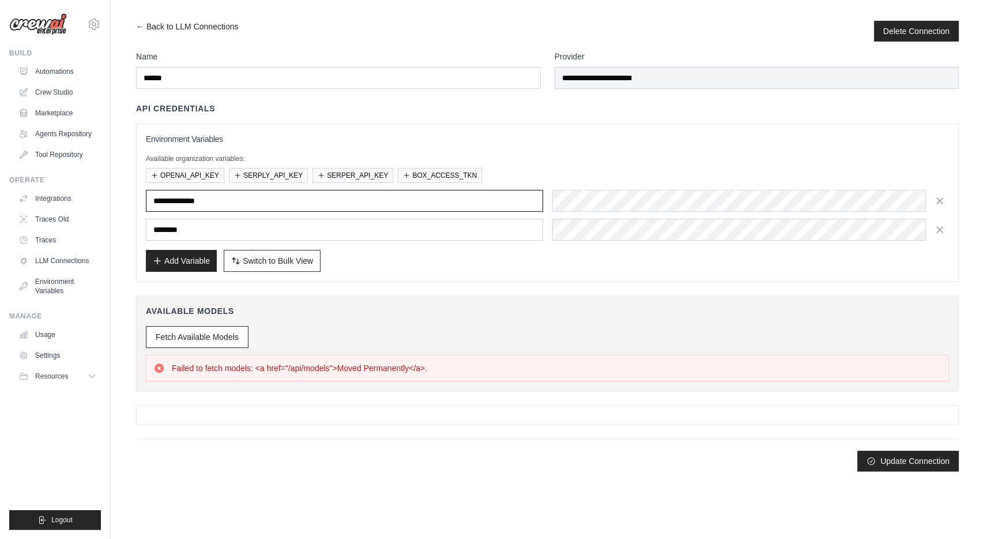
drag, startPoint x: 183, startPoint y: 198, endPoint x: 107, endPoint y: 206, distance: 76.6
click at [146, 206] on input "**********" at bounding box center [344, 201] width 397 height 22
drag, startPoint x: 204, startPoint y: 203, endPoint x: 78, endPoint y: 207, distance: 125.8
click at [146, 207] on input "*******" at bounding box center [344, 201] width 397 height 22
type input "*******"
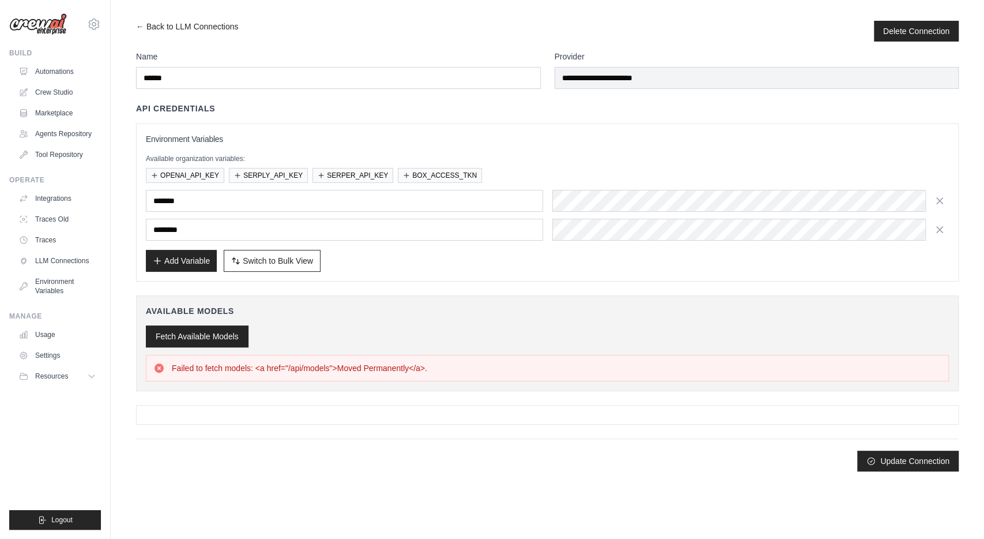
click at [206, 335] on button "Fetch Available Models" at bounding box center [197, 336] width 103 height 22
click at [360, 366] on p "Please fill in the following environment variables: OPENAI_API_KEY" at bounding box center [294, 368] width 244 height 12
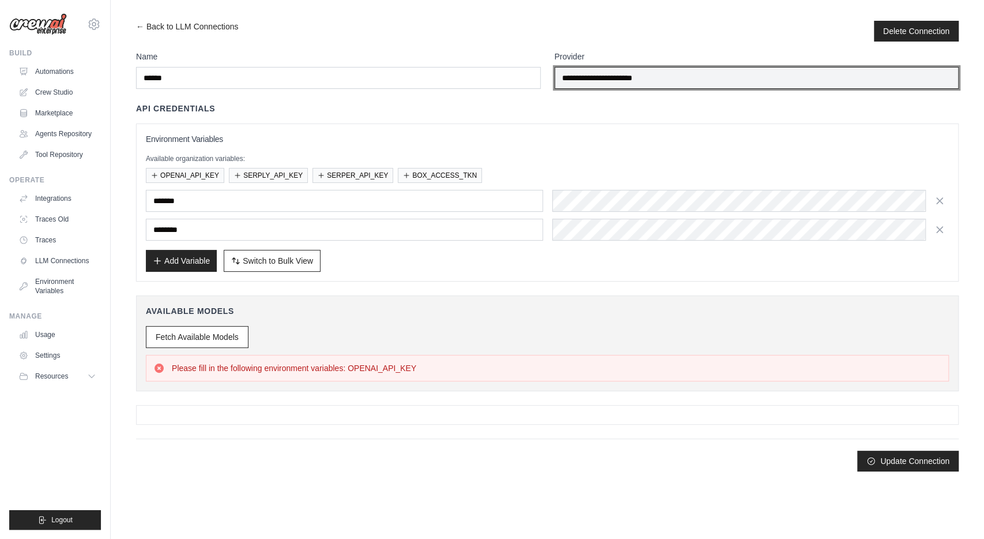
click at [578, 79] on input "**********" at bounding box center [757, 78] width 405 height 22
click at [678, 78] on input "**********" at bounding box center [757, 78] width 405 height 22
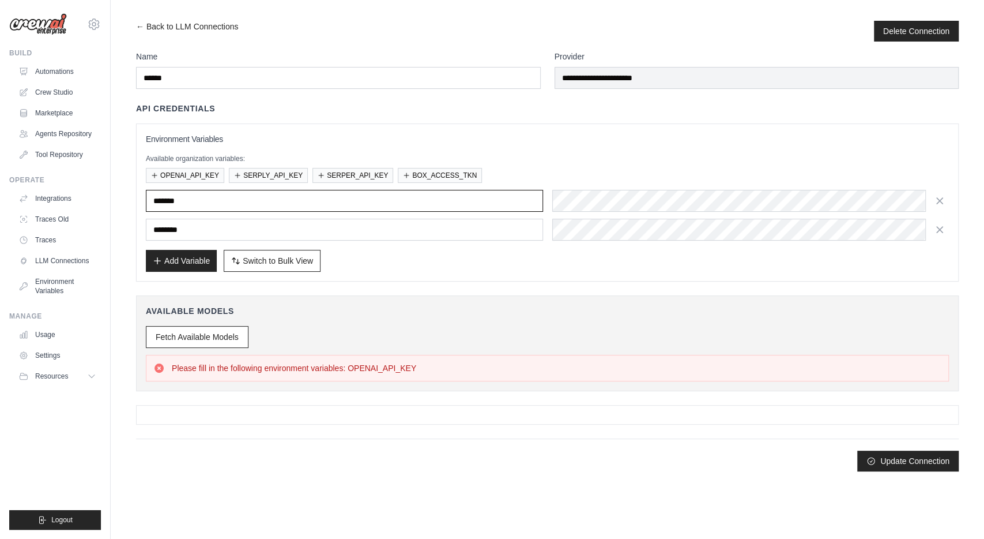
click at [242, 209] on input "*******" at bounding box center [344, 201] width 397 height 22
click at [210, 174] on button "OPENAI_API_KEY" at bounding box center [185, 174] width 78 height 15
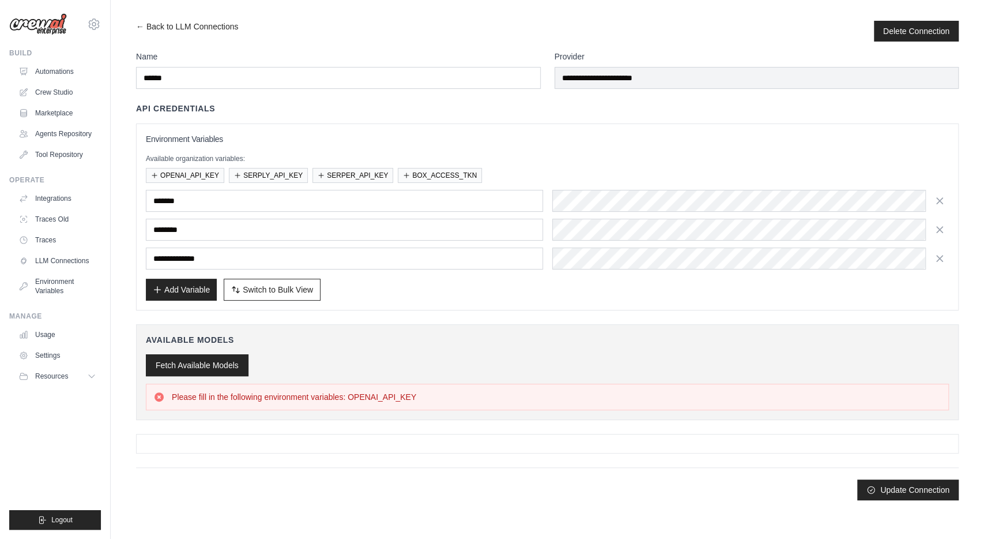
click at [207, 367] on button "Fetch Available Models" at bounding box center [197, 365] width 103 height 22
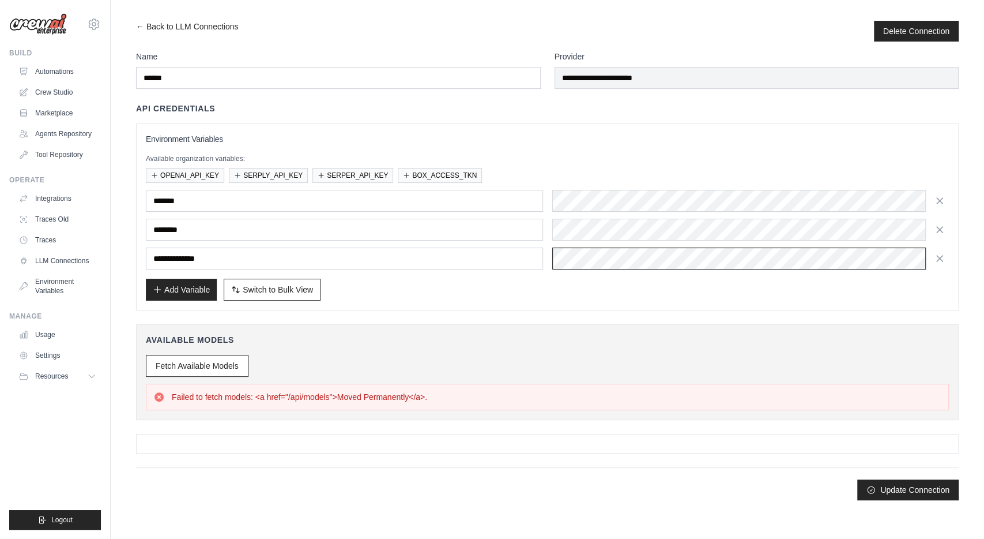
click at [596, 254] on div at bounding box center [750, 258] width 397 height 22
click at [603, 228] on div at bounding box center [750, 230] width 397 height 22
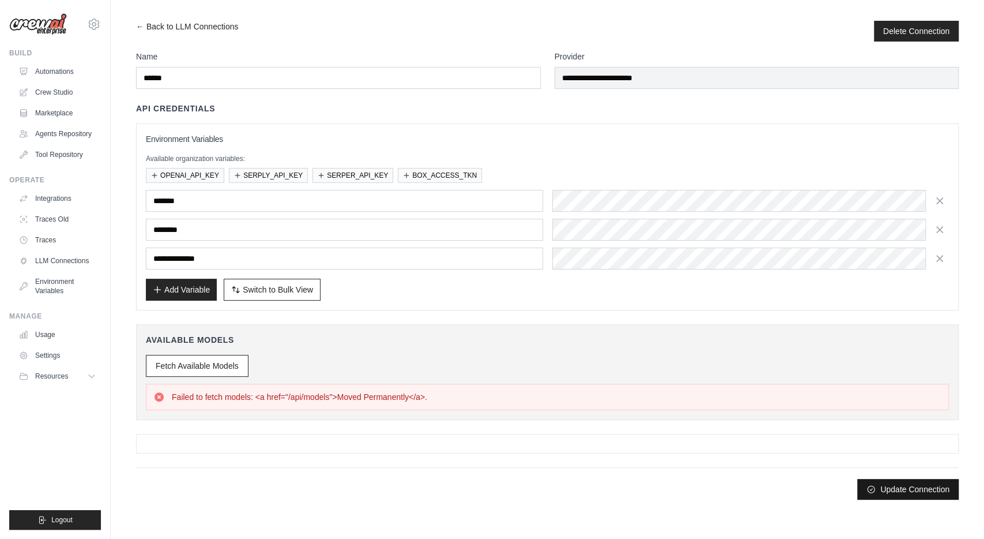
click at [892, 485] on button "Update Connection" at bounding box center [907, 489] width 101 height 21
click at [761, 219] on div at bounding box center [750, 230] width 397 height 22
click at [558, 121] on div "**********" at bounding box center [547, 207] width 823 height 208
click at [194, 24] on link "← Back to LLM Connections" at bounding box center [187, 31] width 102 height 21
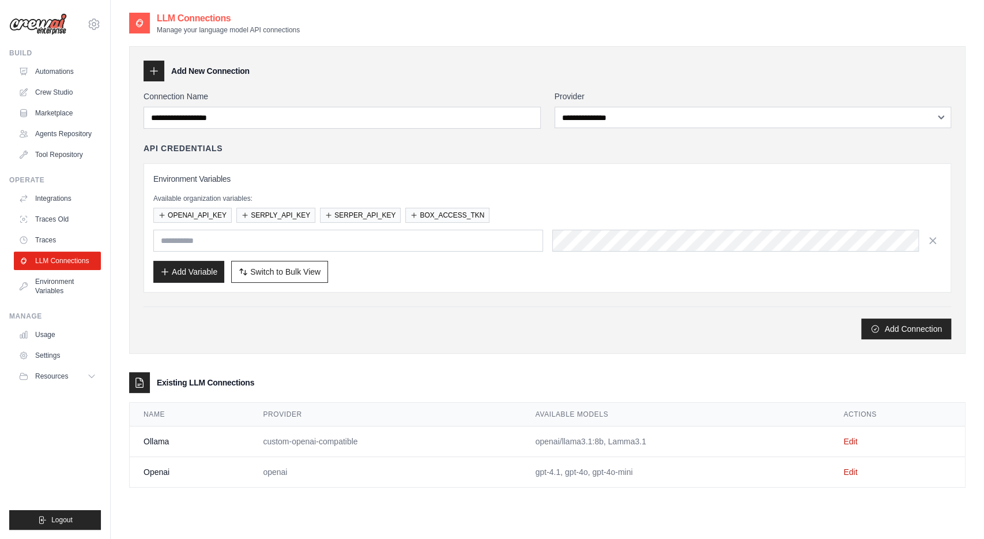
click at [538, 324] on div "Add Connection" at bounding box center [548, 328] width 808 height 21
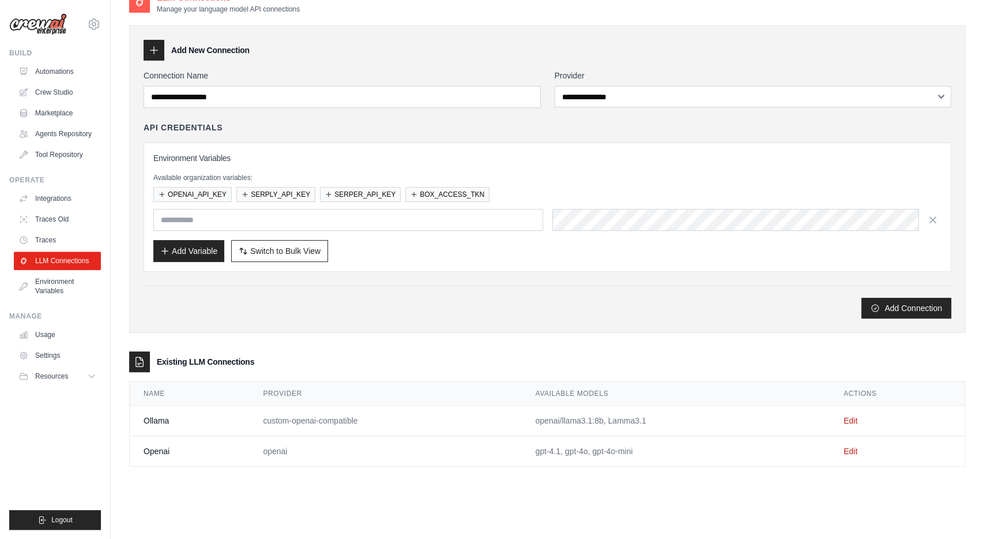
scroll to position [23, 0]
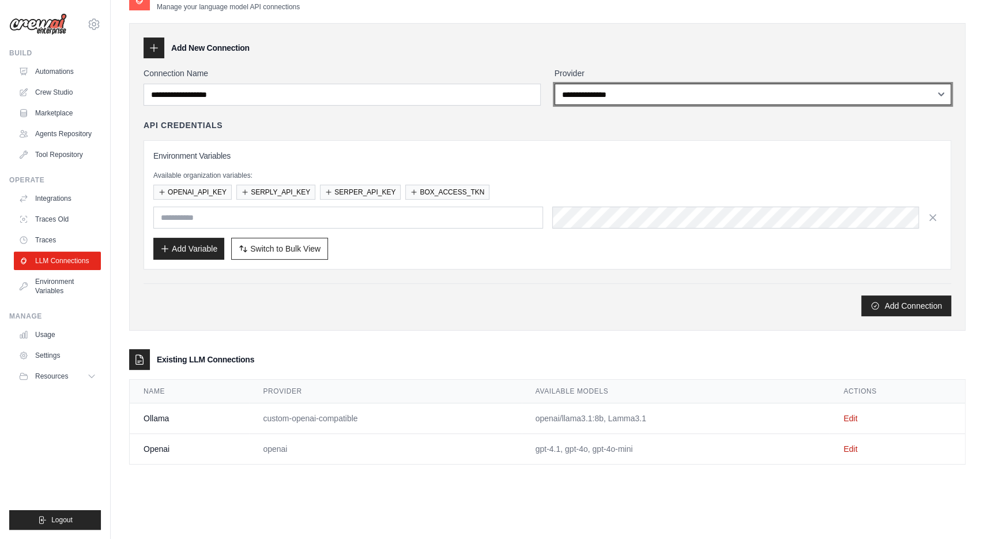
click at [555, 84] on select "**********" at bounding box center [753, 94] width 397 height 21
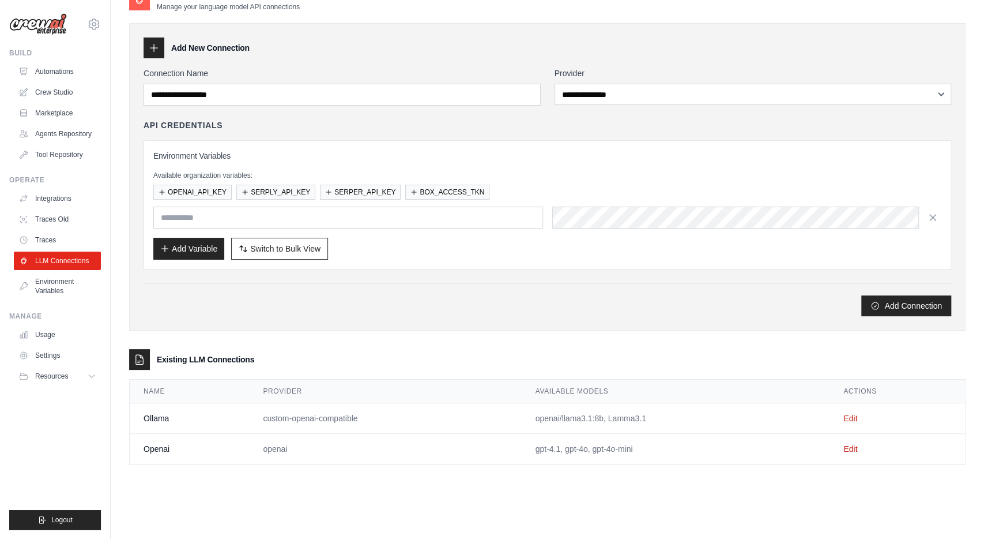
click at [653, 51] on div "Add New Connection" at bounding box center [548, 47] width 808 height 21
click at [855, 449] on link "Edit" at bounding box center [851, 448] width 14 height 9
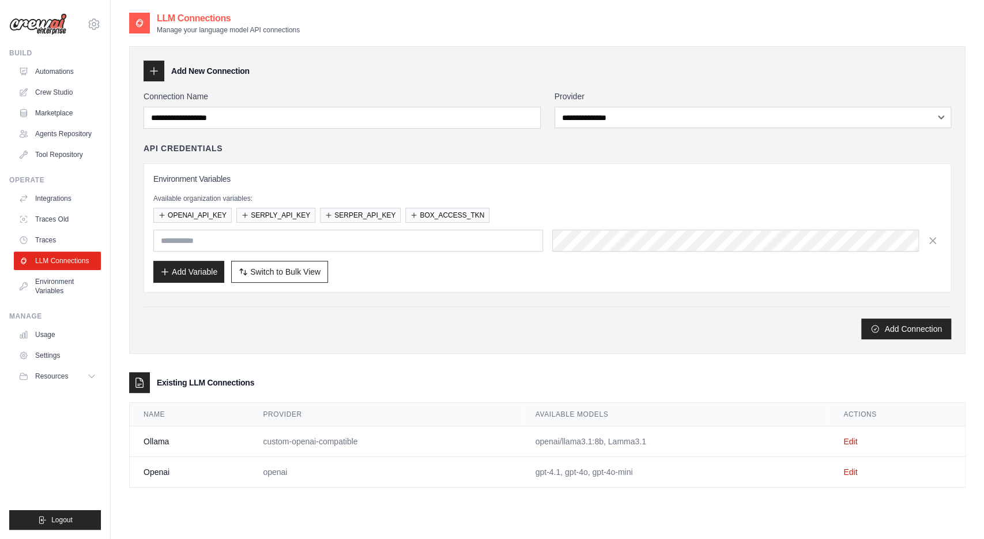
scroll to position [23, 0]
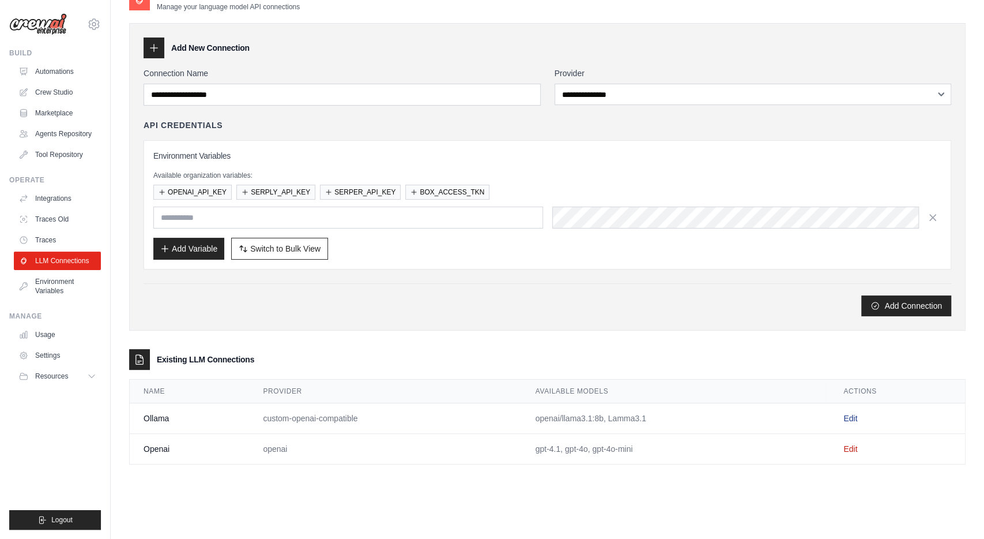
click at [850, 416] on link "Edit" at bounding box center [851, 417] width 14 height 9
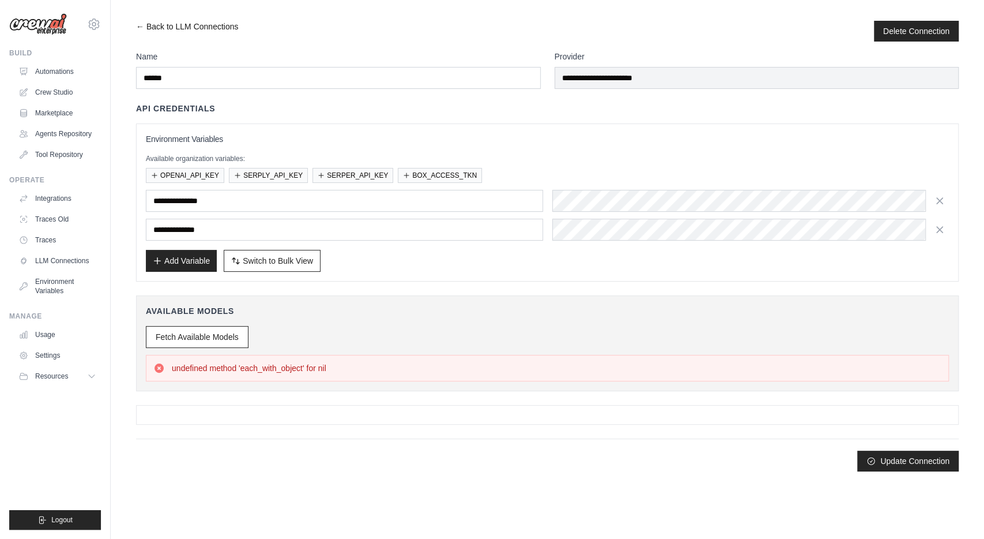
click at [189, 34] on link "← Back to LLM Connections" at bounding box center [187, 31] width 102 height 21
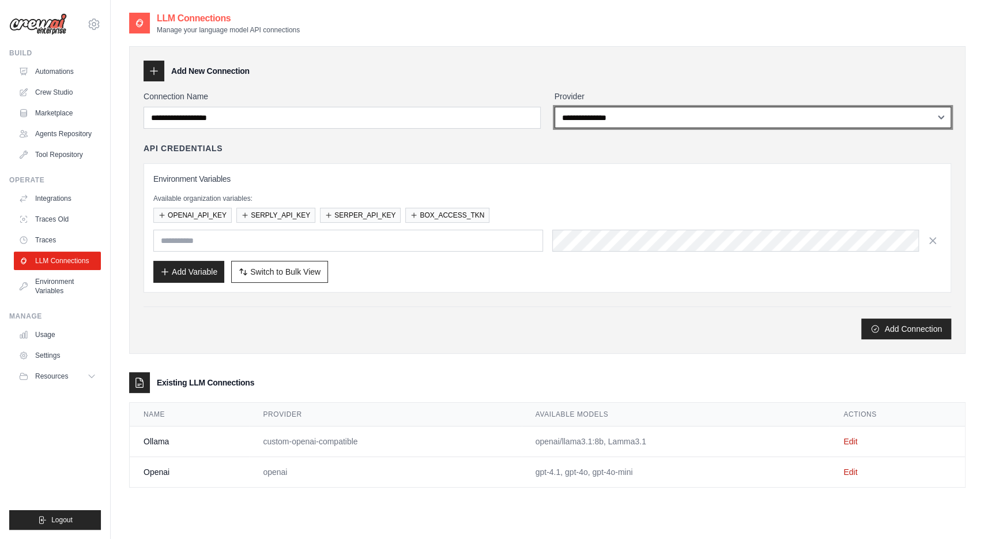
click at [555, 107] on select "**********" at bounding box center [753, 117] width 397 height 21
select select "**********"
click option "**********" at bounding box center [0, 0] width 0 height 0
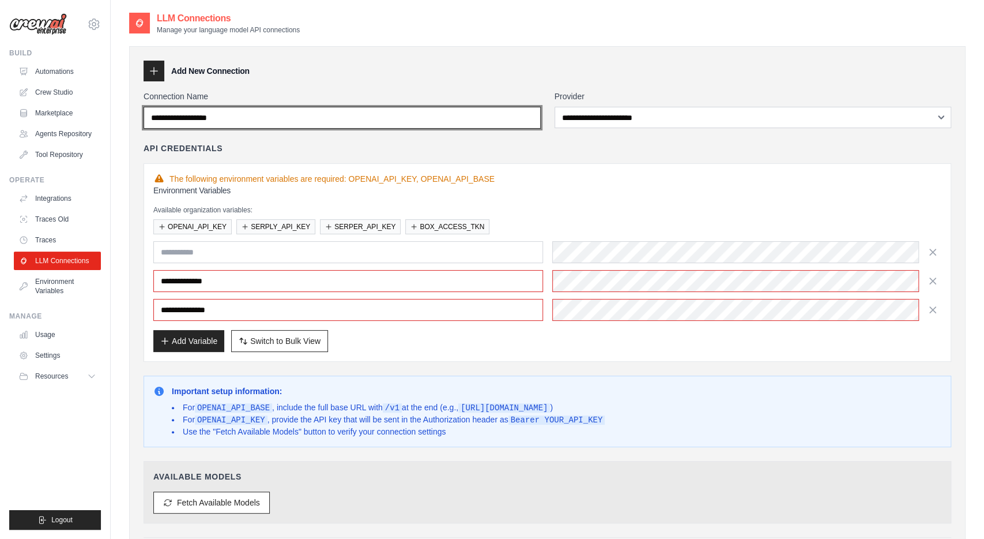
click at [398, 119] on input "Connection Name" at bounding box center [342, 118] width 397 height 22
type input "**********"
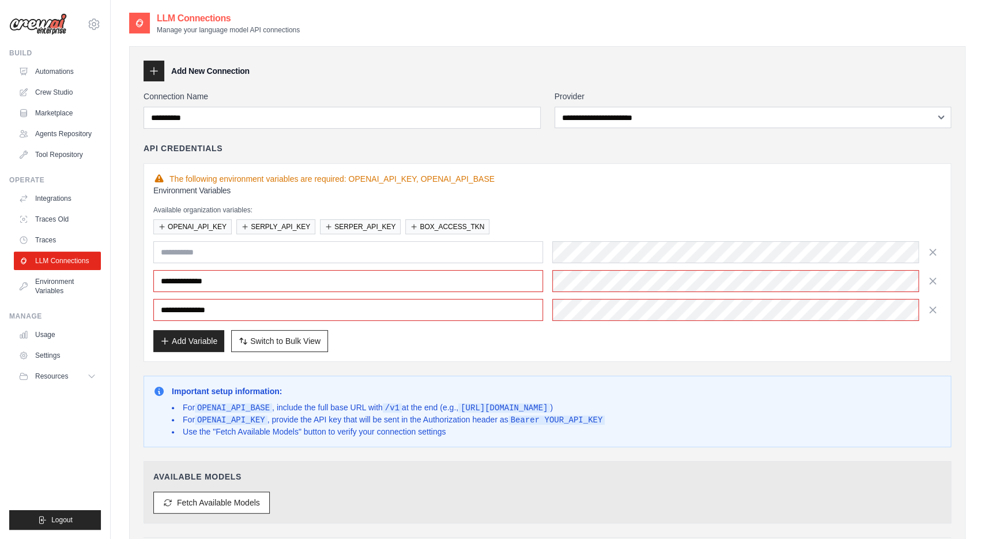
click at [633, 149] on div "API Credentials" at bounding box center [548, 148] width 808 height 12
click at [587, 276] on div at bounding box center [747, 281] width 390 height 22
click at [597, 303] on div at bounding box center [747, 310] width 390 height 22
click at [640, 336] on div "Add Variable Switch to Bulk View Switch to Table View" at bounding box center [547, 341] width 788 height 22
click at [217, 498] on button "Fetch Available Models" at bounding box center [211, 502] width 116 height 22
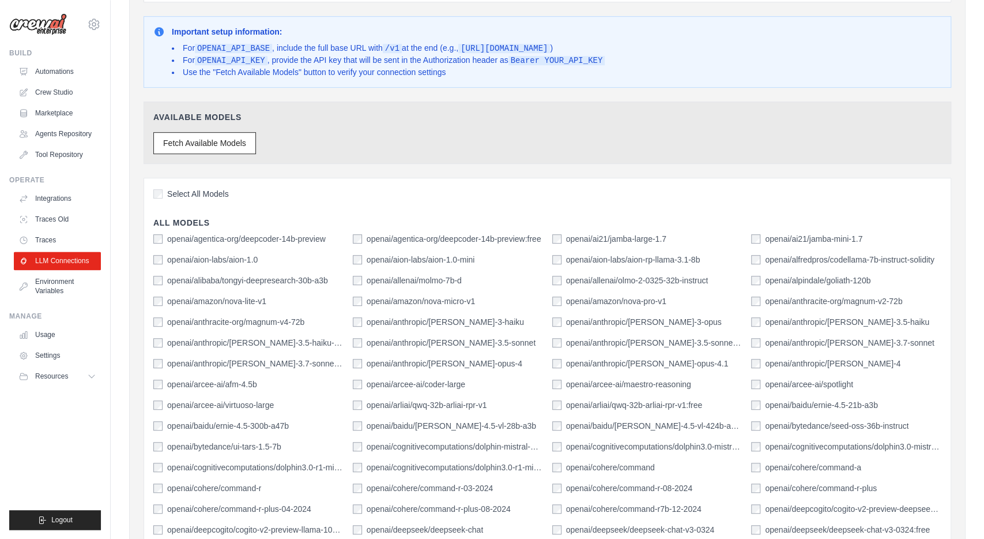
scroll to position [444, 0]
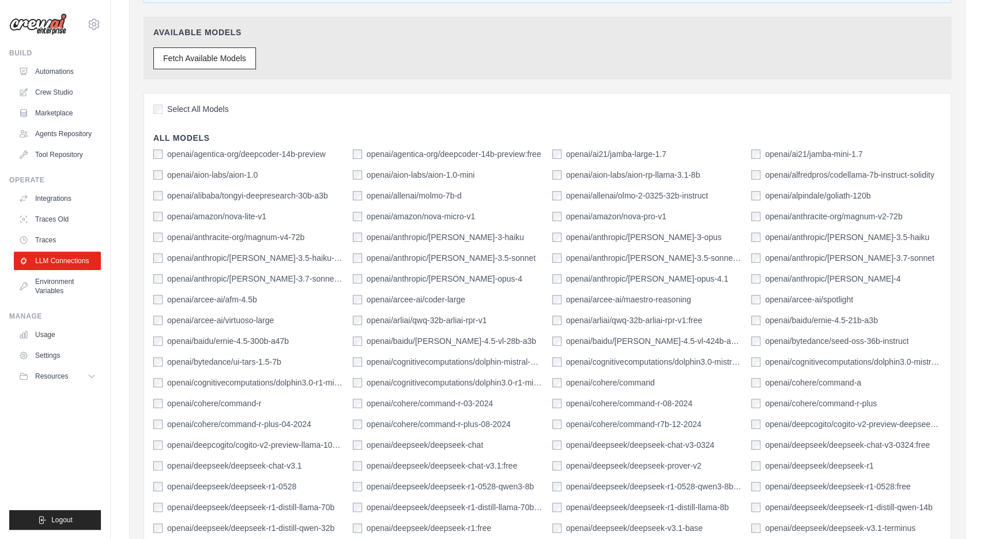
click at [162, 103] on label "Select All Models" at bounding box center [191, 109] width 76 height 12
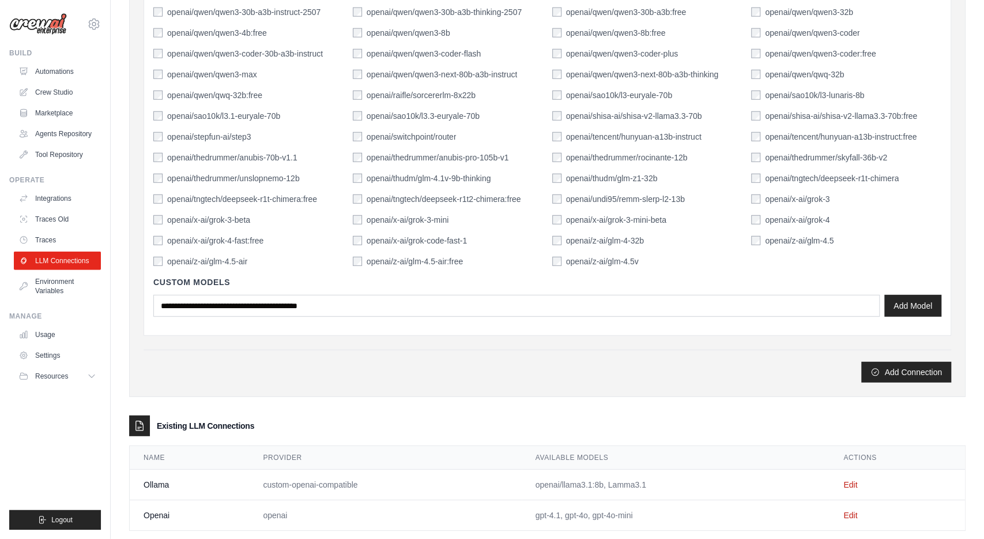
scroll to position [2034, 0]
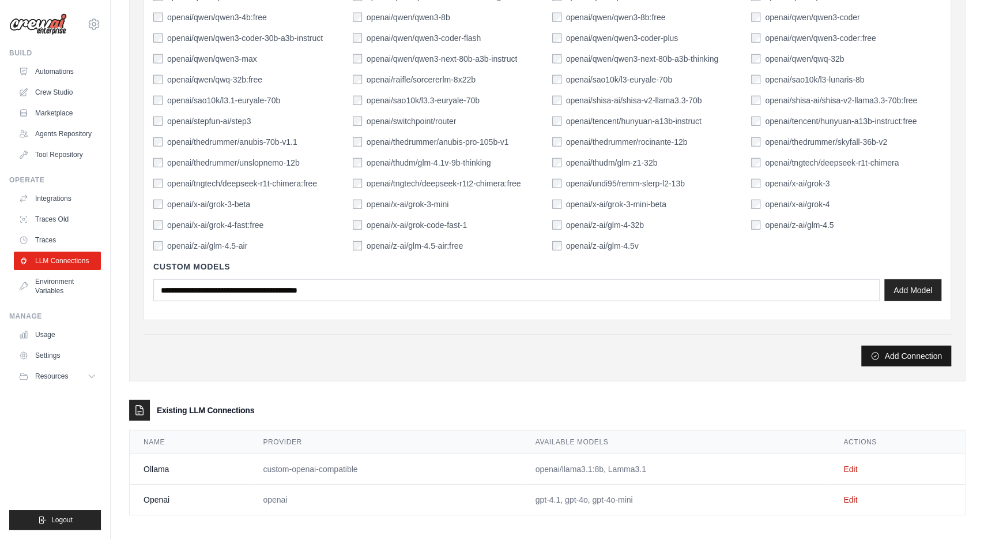
click at [921, 349] on button "Add Connection" at bounding box center [907, 355] width 90 height 21
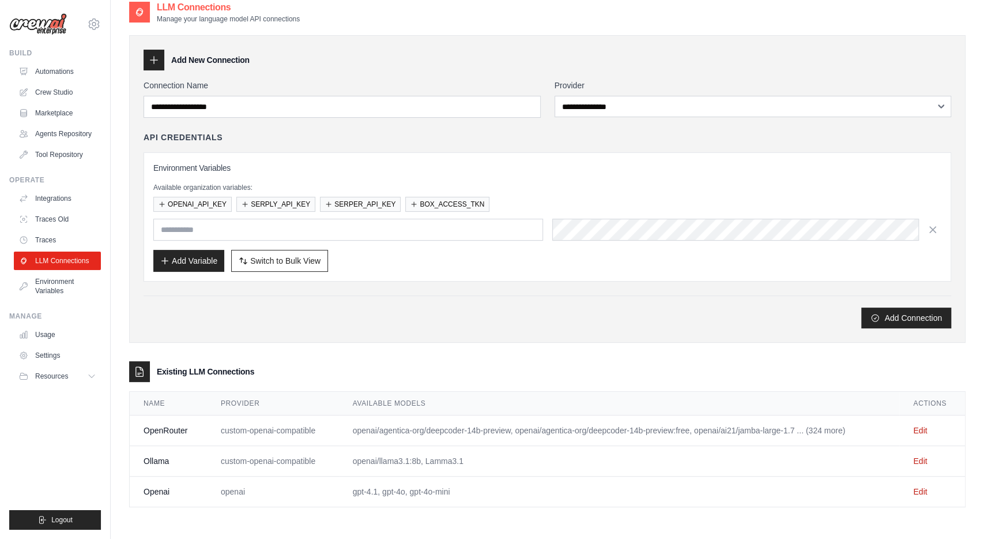
scroll to position [62, 0]
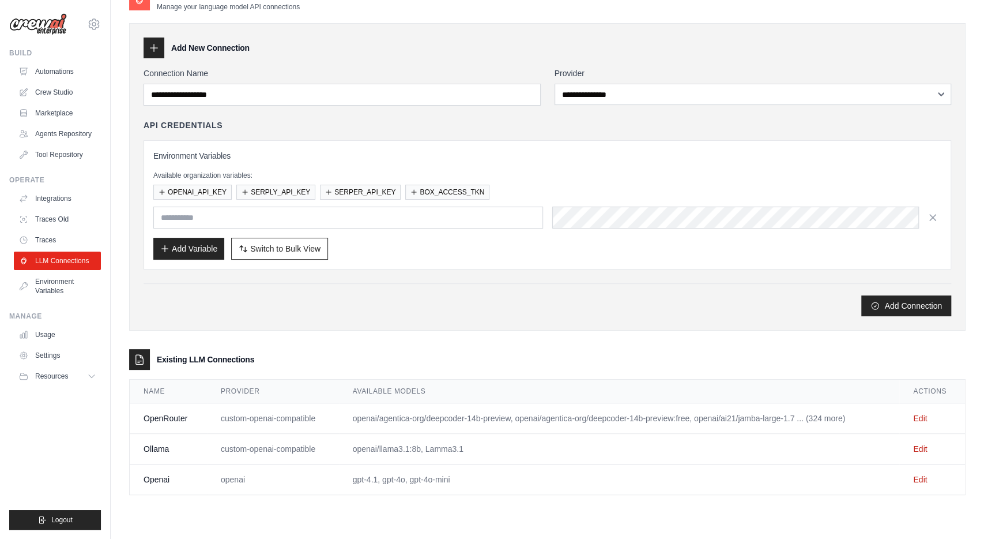
click at [510, 130] on div "API Credentials" at bounding box center [548, 125] width 808 height 12
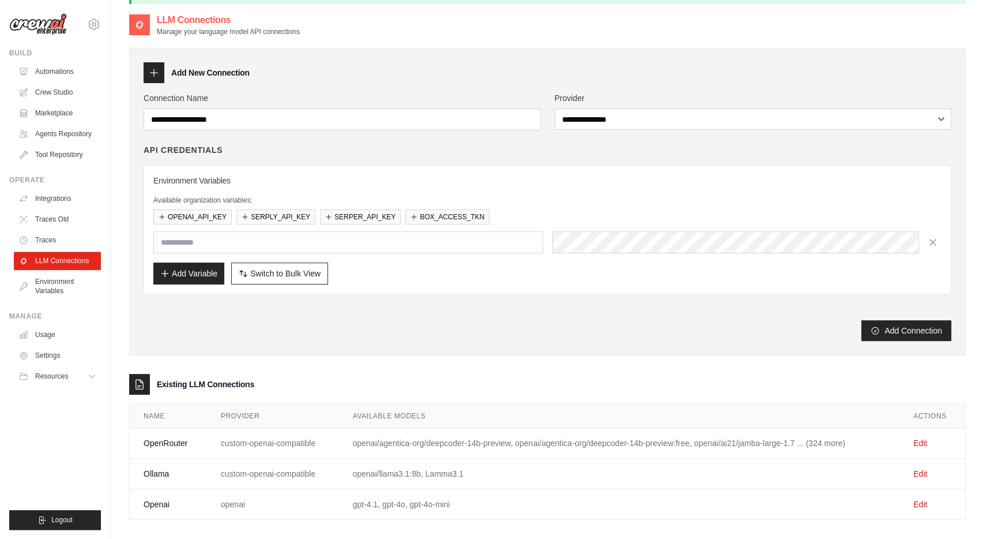
scroll to position [0, 0]
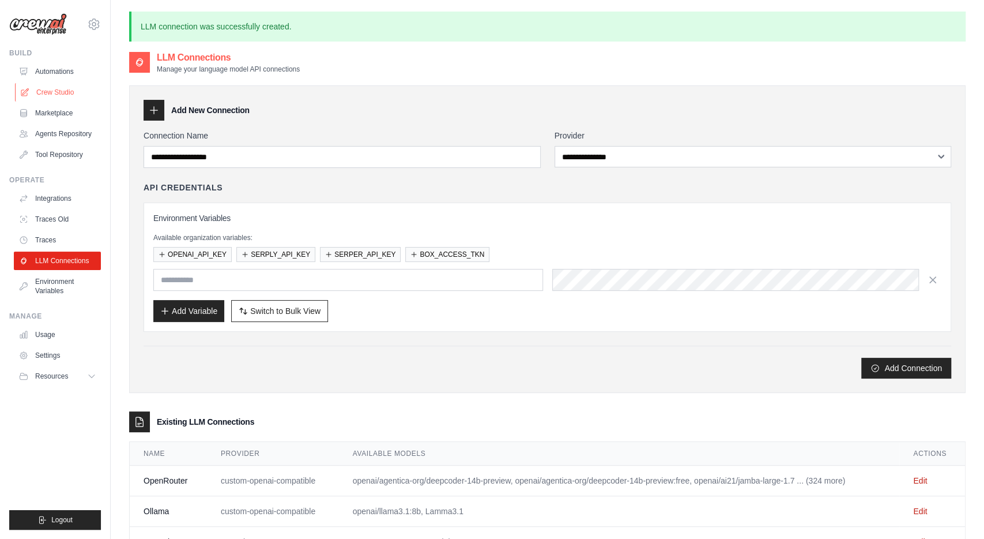
click at [54, 89] on link "Crew Studio" at bounding box center [58, 92] width 87 height 18
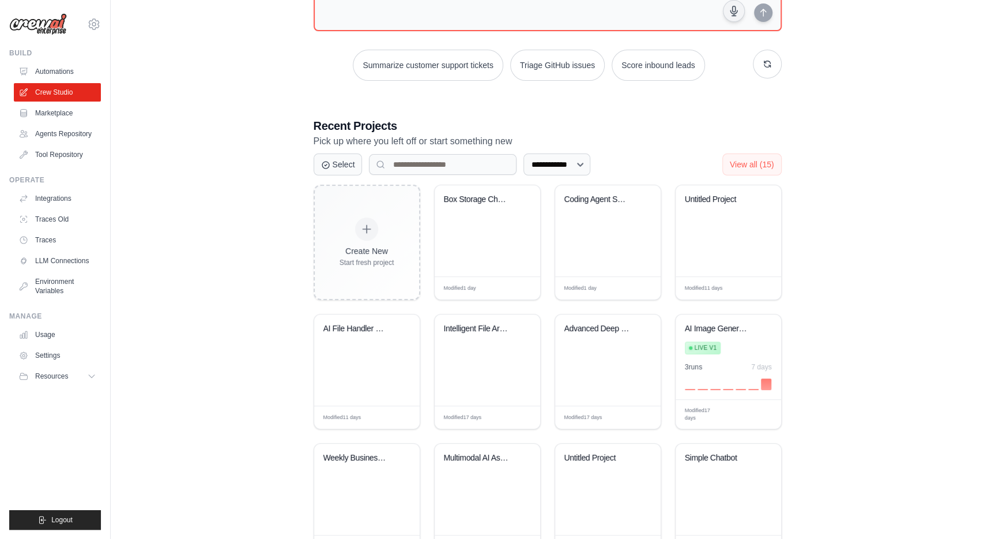
scroll to position [180, 0]
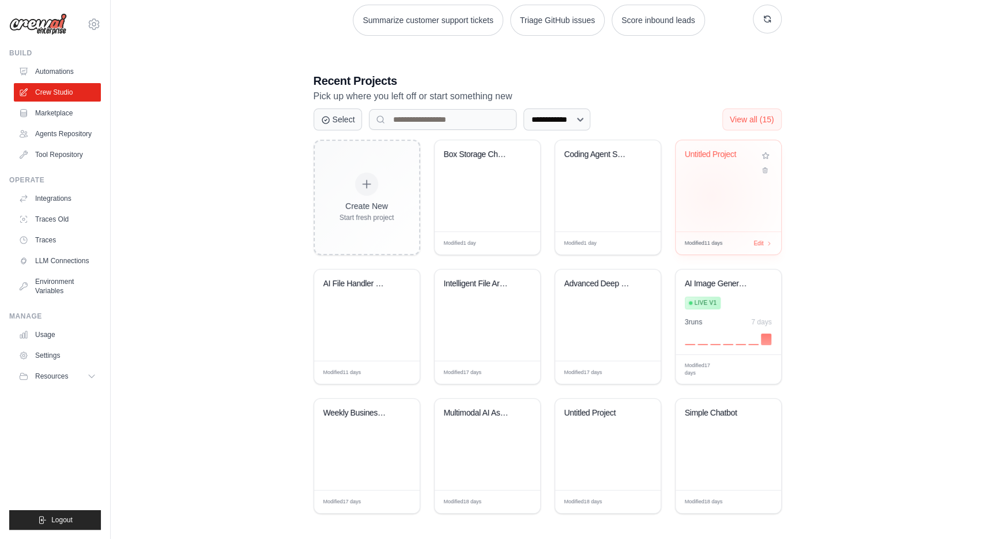
click at [711, 192] on div "Untitled Project" at bounding box center [729, 185] width 106 height 91
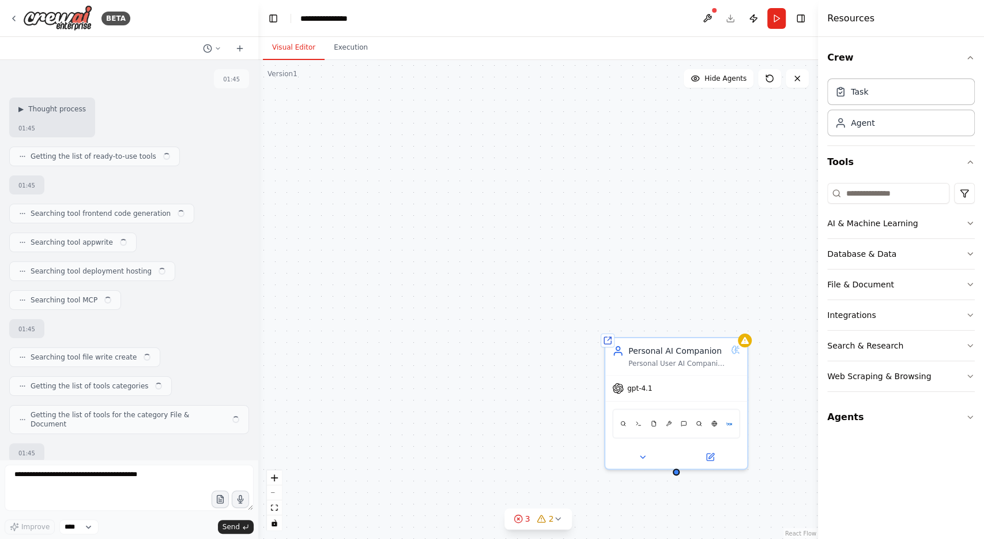
scroll to position [228, 0]
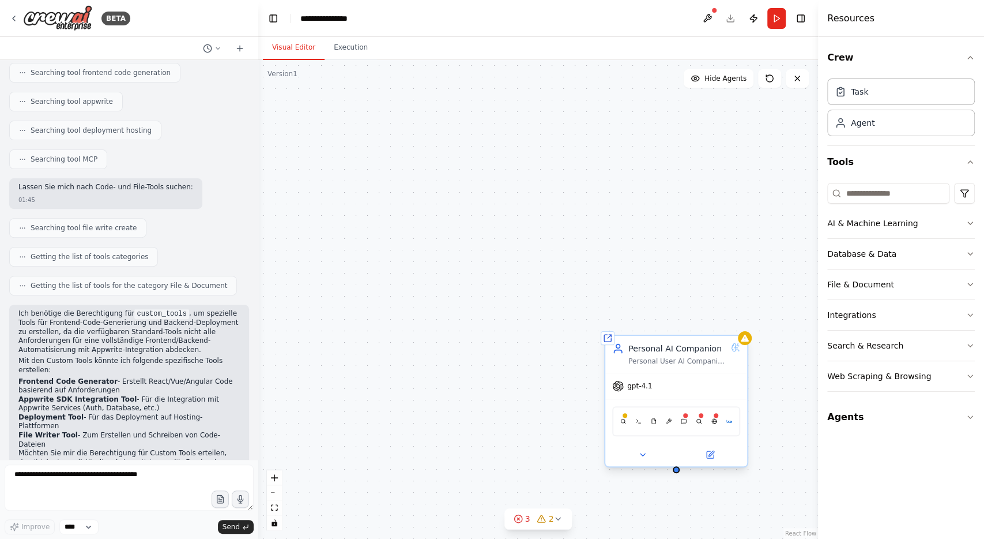
click at [650, 390] on div "gpt-4.1" at bounding box center [676, 385] width 142 height 25
click at [645, 387] on span "gpt-4.1" at bounding box center [639, 385] width 25 height 9
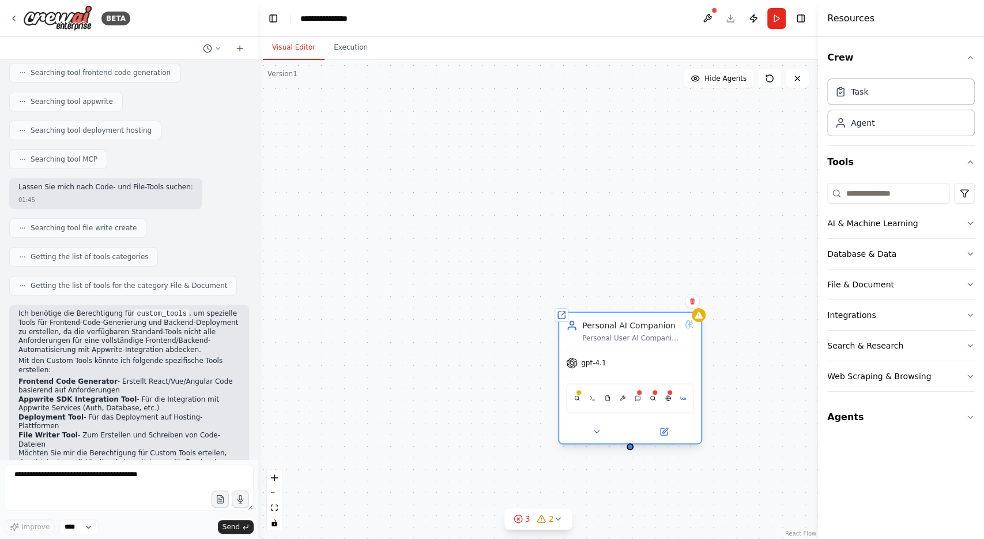
drag, startPoint x: 686, startPoint y: 353, endPoint x: 420, endPoint y: 266, distance: 279.9
click at [582, 319] on div "Personal AI Companion Personal User AI Companion as Virtual Presence with chara…" at bounding box center [631, 330] width 98 height 23
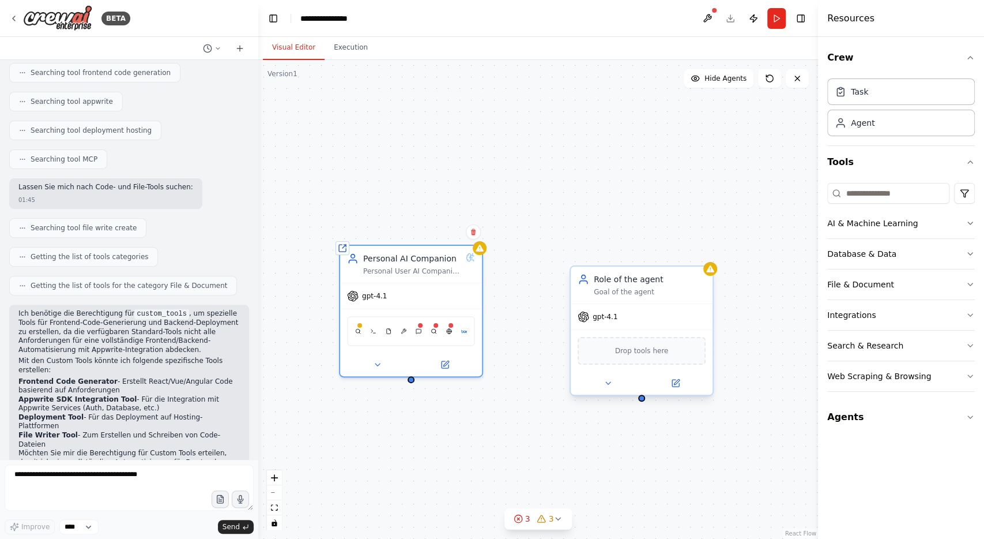
click at [622, 318] on div "gpt-4.1" at bounding box center [642, 316] width 142 height 25
click at [604, 317] on span "gpt-4.1" at bounding box center [605, 316] width 25 height 9
click at [608, 382] on icon at bounding box center [608, 383] width 5 height 2
click at [614, 380] on button at bounding box center [607, 383] width 65 height 14
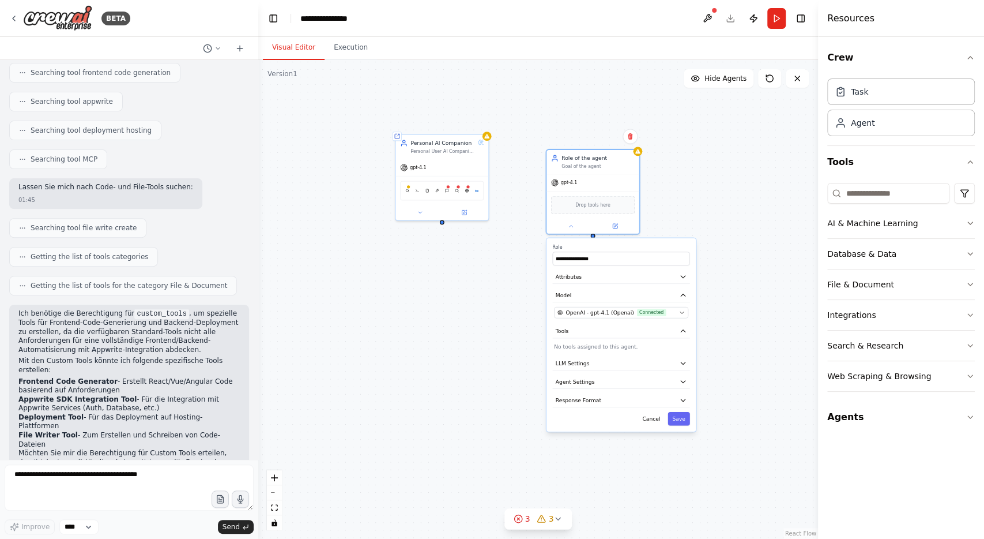
drag, startPoint x: 599, startPoint y: 232, endPoint x: 554, endPoint y: 48, distance: 189.9
click at [554, 60] on div "**********" at bounding box center [538, 299] width 560 height 479
click at [620, 313] on span "OpenAI - gpt-4.1 (Openai)" at bounding box center [600, 312] width 68 height 7
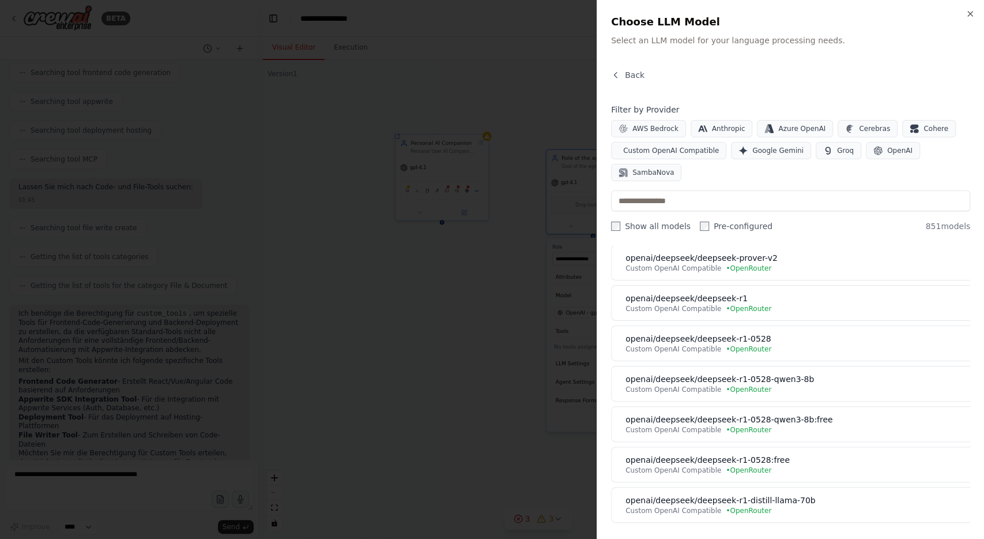
scroll to position [2583, 0]
click at [490, 337] on div at bounding box center [492, 269] width 984 height 539
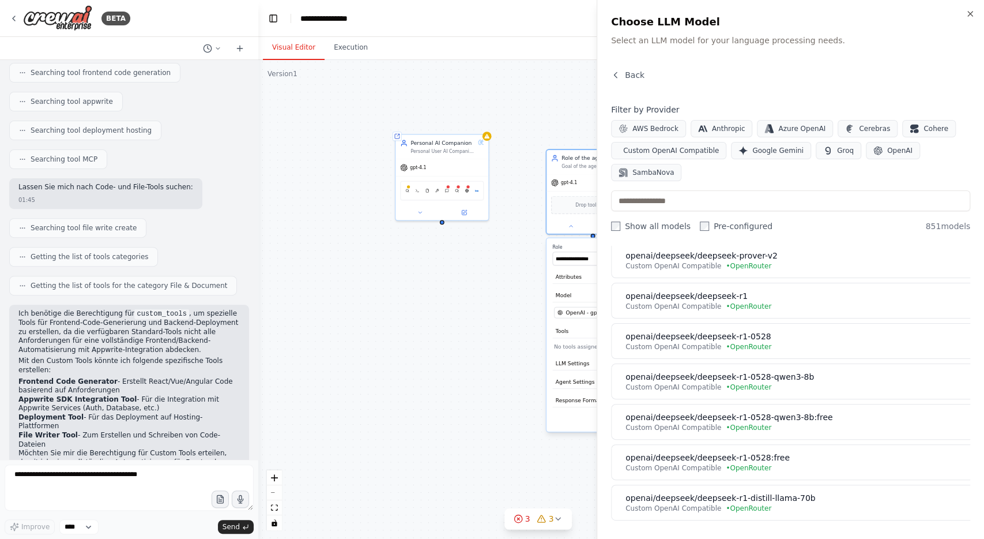
scroll to position [0, 0]
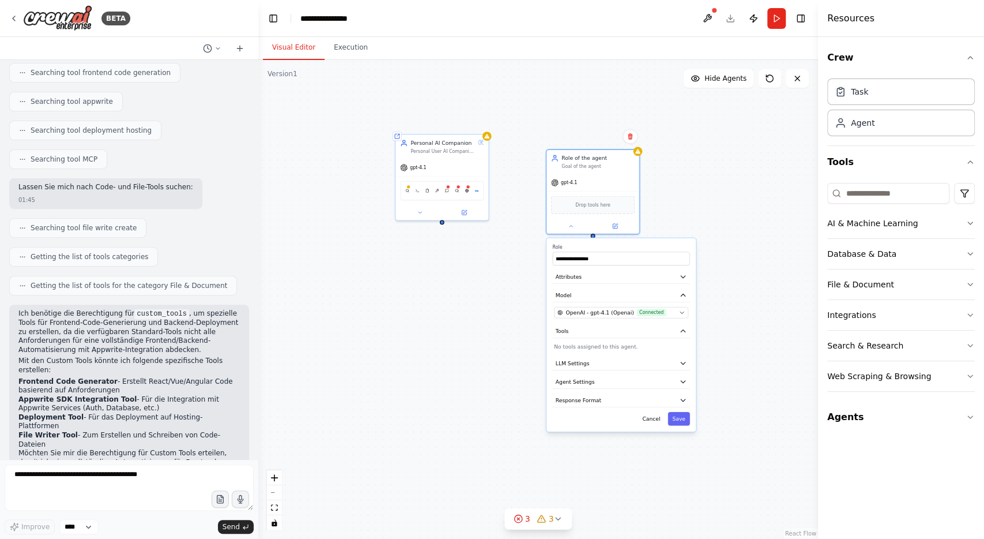
click at [724, 144] on div "**********" at bounding box center [538, 299] width 560 height 479
click at [592, 307] on button "OpenAI - gpt-4.1 (Openai) Connected" at bounding box center [621, 313] width 134 height 12
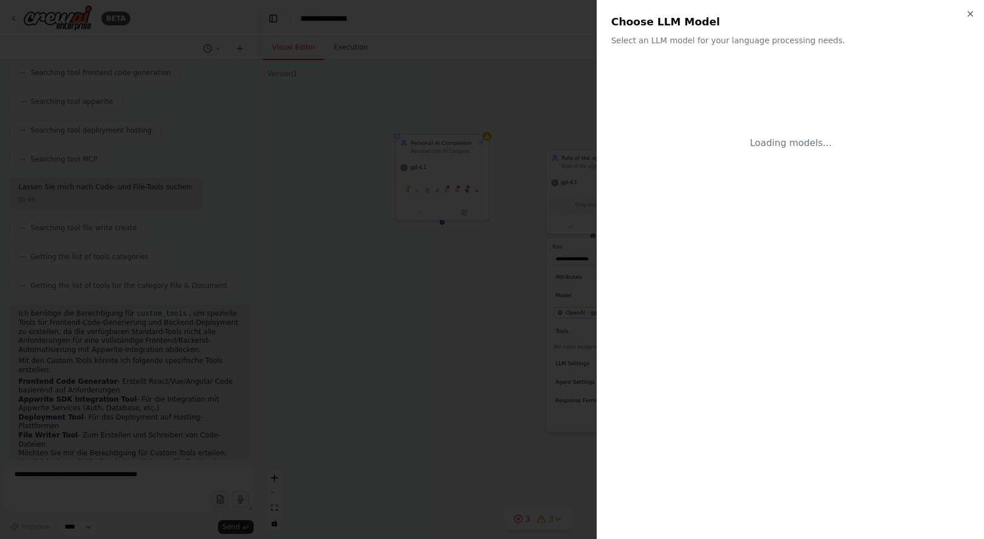
scroll to position [228, 0]
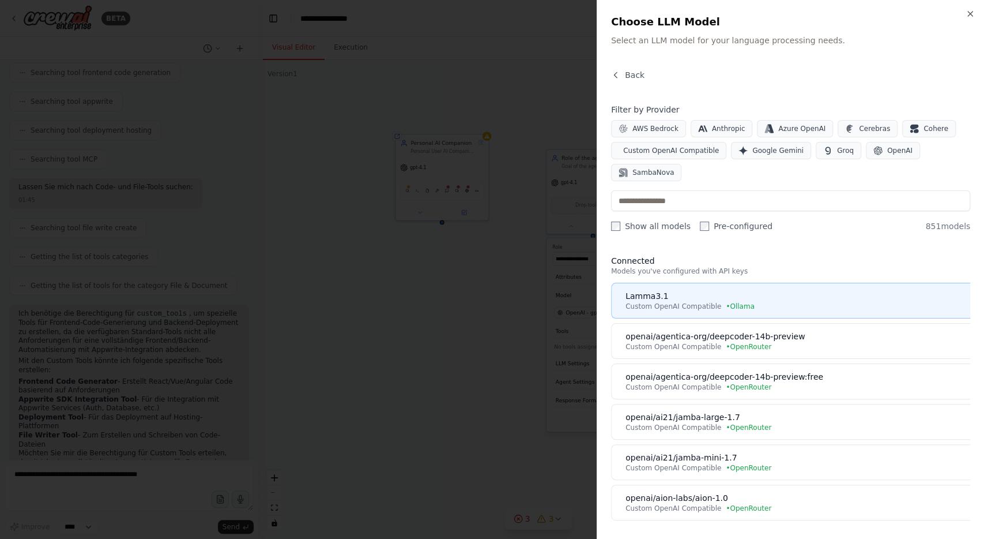
click at [810, 283] on button "Lamma3.1 Custom OpenAI Compatible • [GEOGRAPHIC_DATA]" at bounding box center [792, 301] width 363 height 36
